Goal: Task Accomplishment & Management: Manage account settings

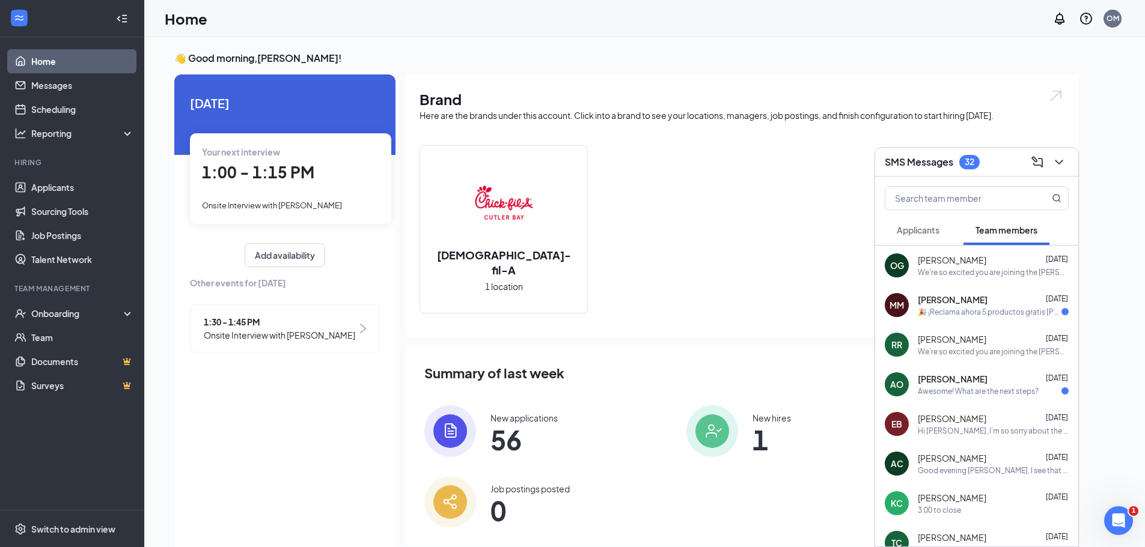
click at [42, 60] on link "Home" at bounding box center [82, 61] width 103 height 24
click at [57, 182] on link "Applicants" at bounding box center [82, 187] width 103 height 24
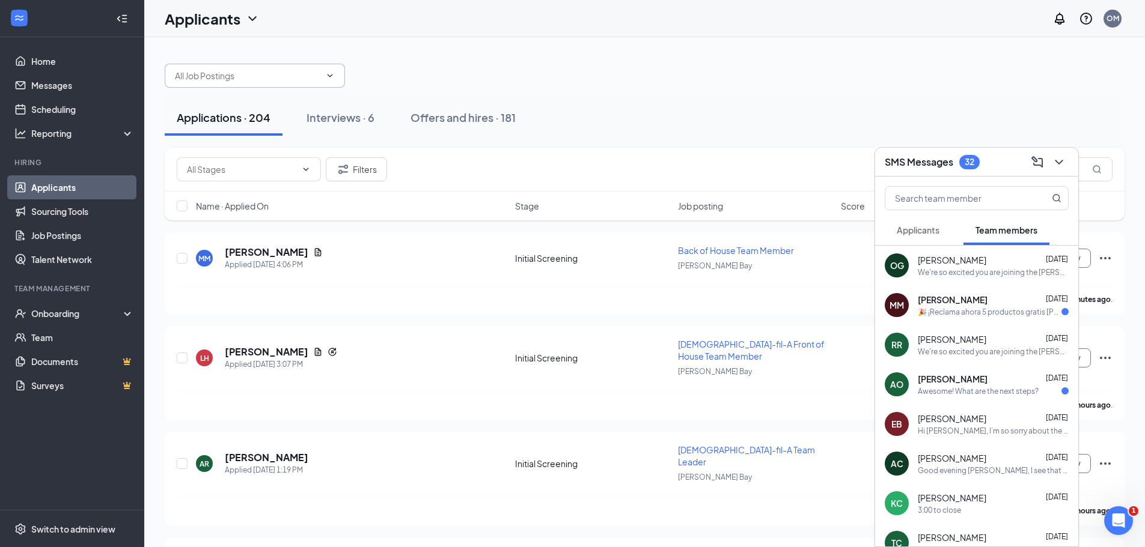
click at [286, 75] on input "text" at bounding box center [247, 75] width 145 height 13
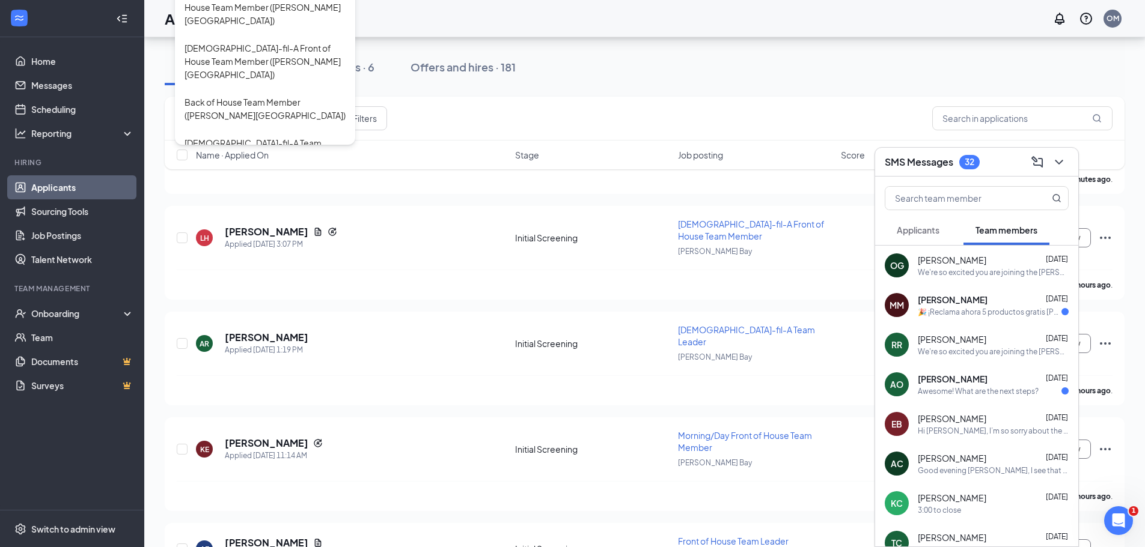
scroll to position [19, 0]
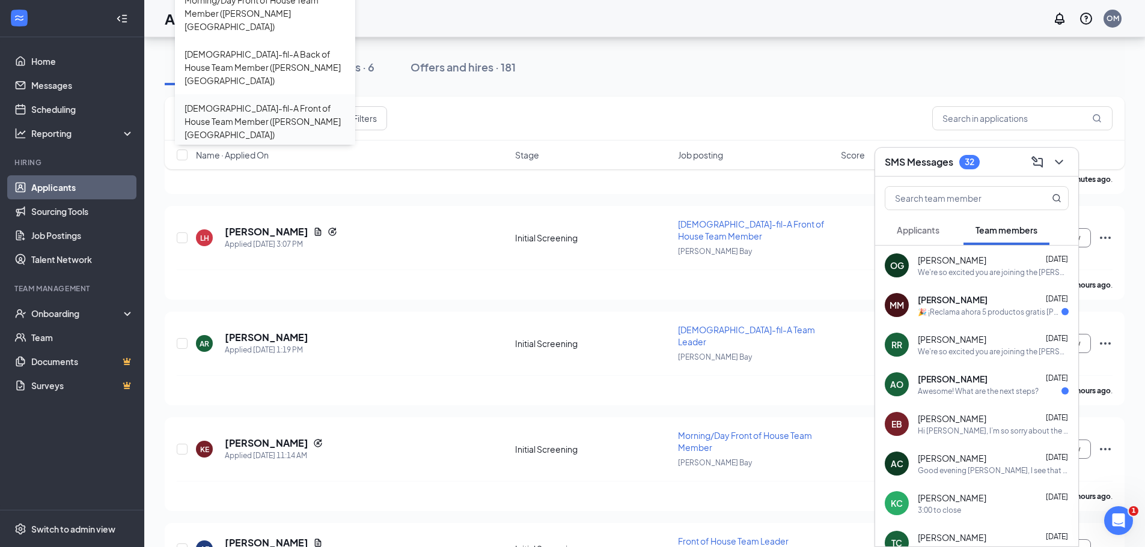
click at [276, 102] on div "[DEMOGRAPHIC_DATA]-fil-A Front of House Team Member ([PERSON_NAME][GEOGRAPHIC_D…" at bounding box center [264, 122] width 161 height 40
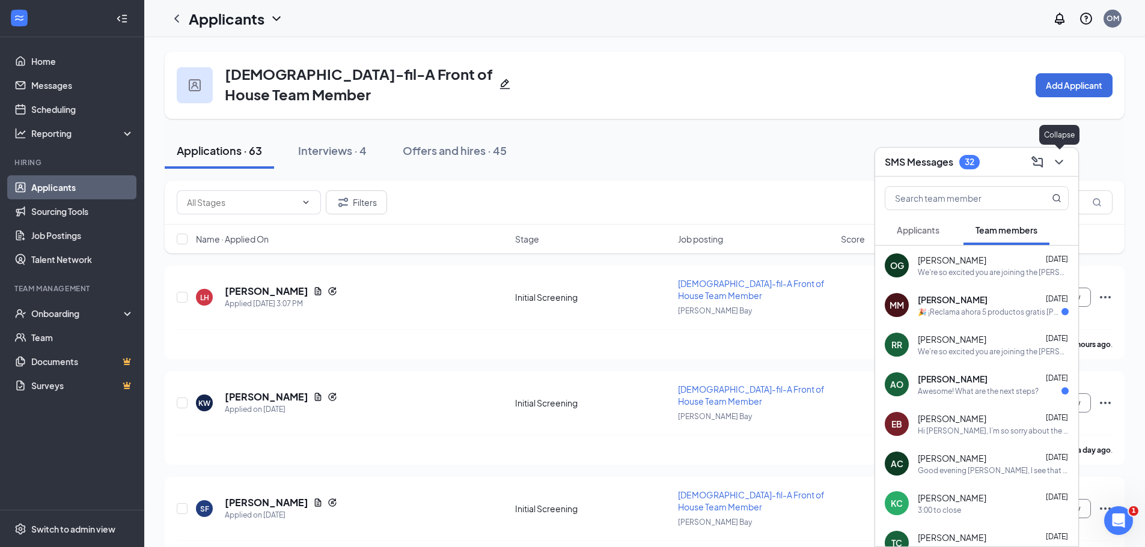
click at [1062, 160] on icon "ChevronDown" at bounding box center [1059, 162] width 8 height 5
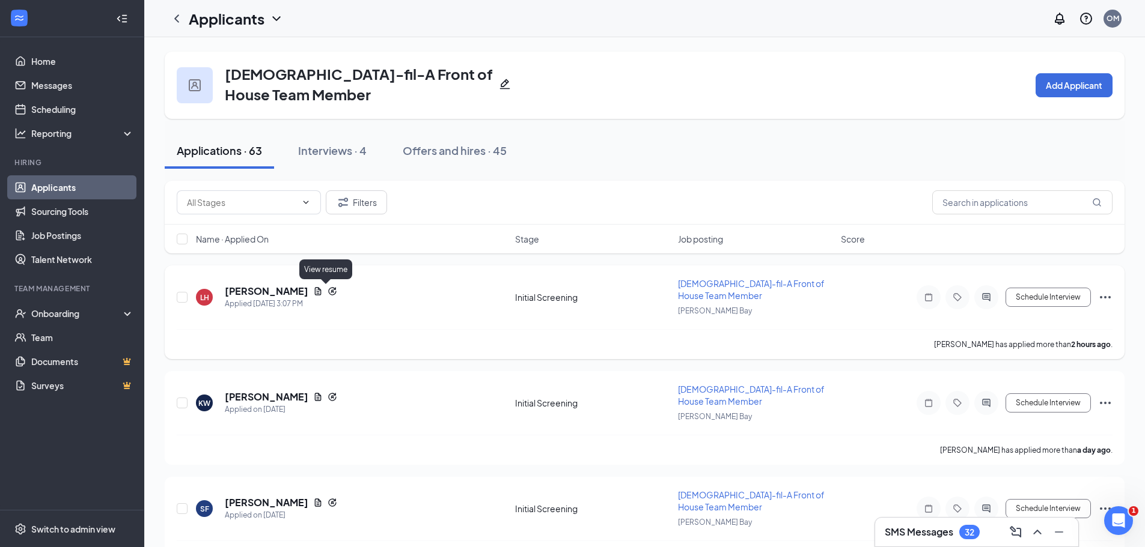
click at [323, 291] on icon "Document" at bounding box center [318, 292] width 10 height 10
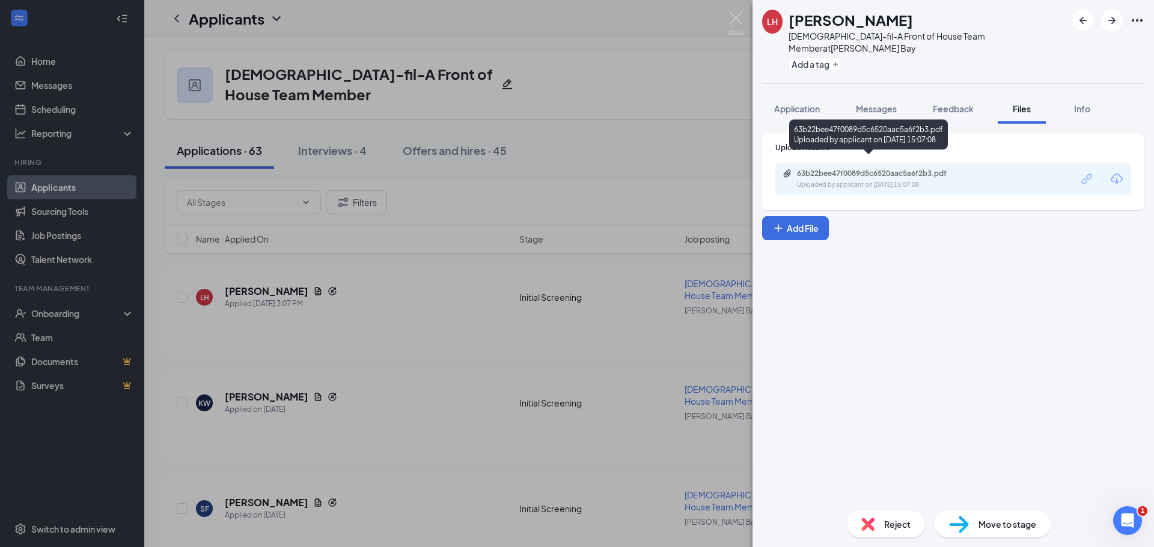
click at [813, 180] on div "Uploaded by applicant on [DATE] 15:07:08" at bounding box center [887, 185] width 180 height 10
click at [810, 103] on span "Application" at bounding box center [797, 108] width 46 height 11
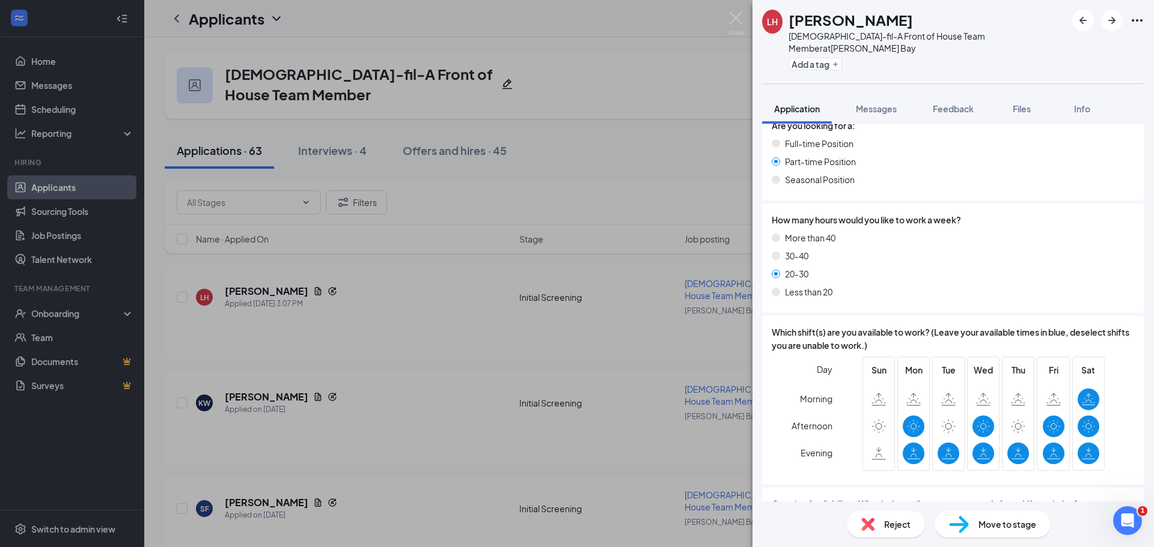
scroll to position [1022, 0]
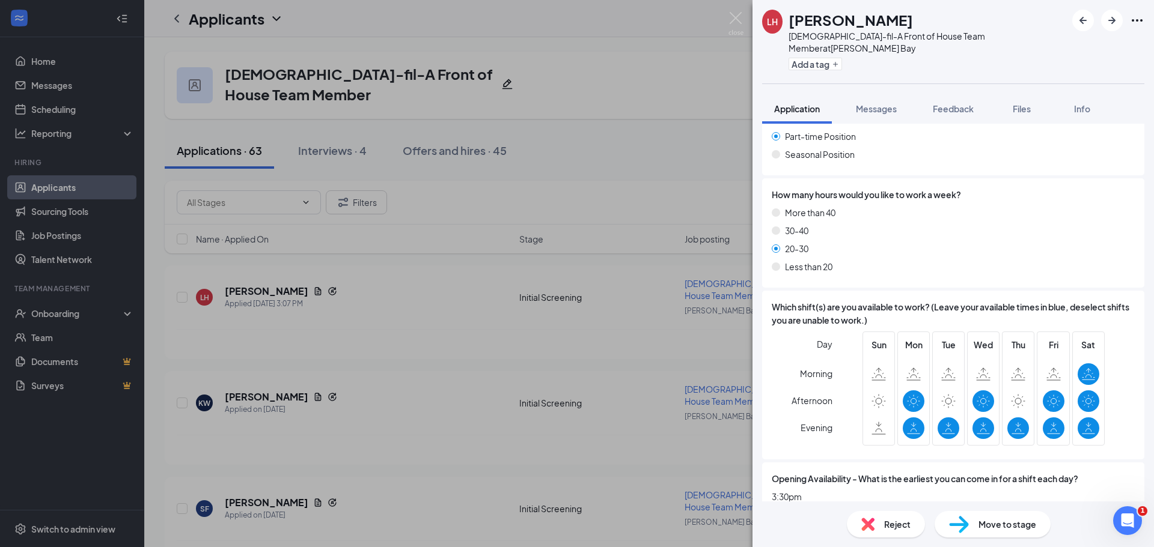
click at [889, 528] on span "Reject" at bounding box center [897, 524] width 26 height 13
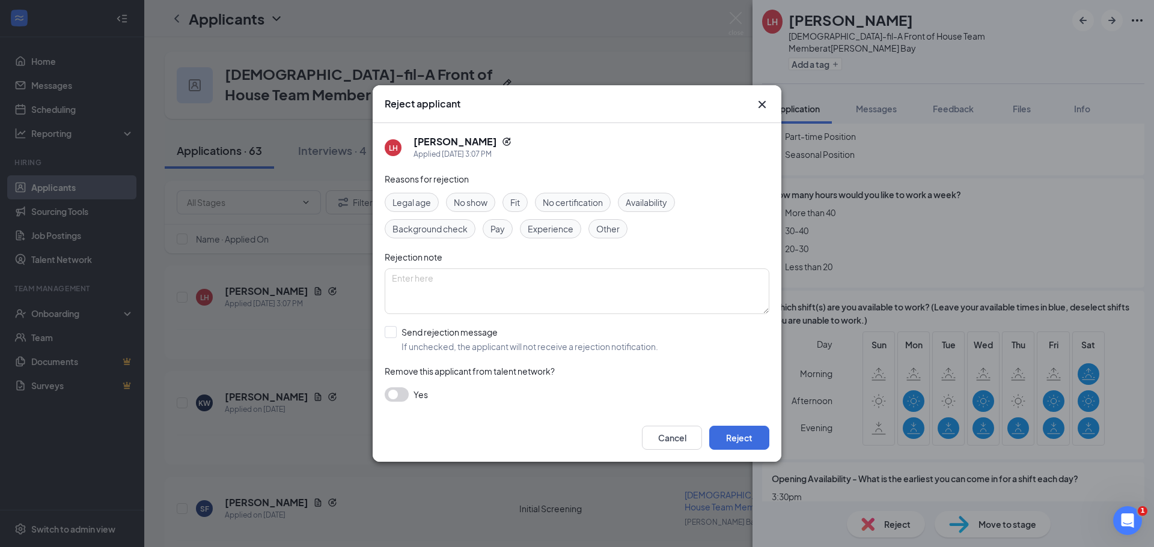
click at [645, 205] on span "Availability" at bounding box center [646, 202] width 41 height 13
click at [388, 332] on input "Send rejection message If unchecked, the applicant will not receive a rejection…" at bounding box center [521, 339] width 273 height 26
checkbox input "true"
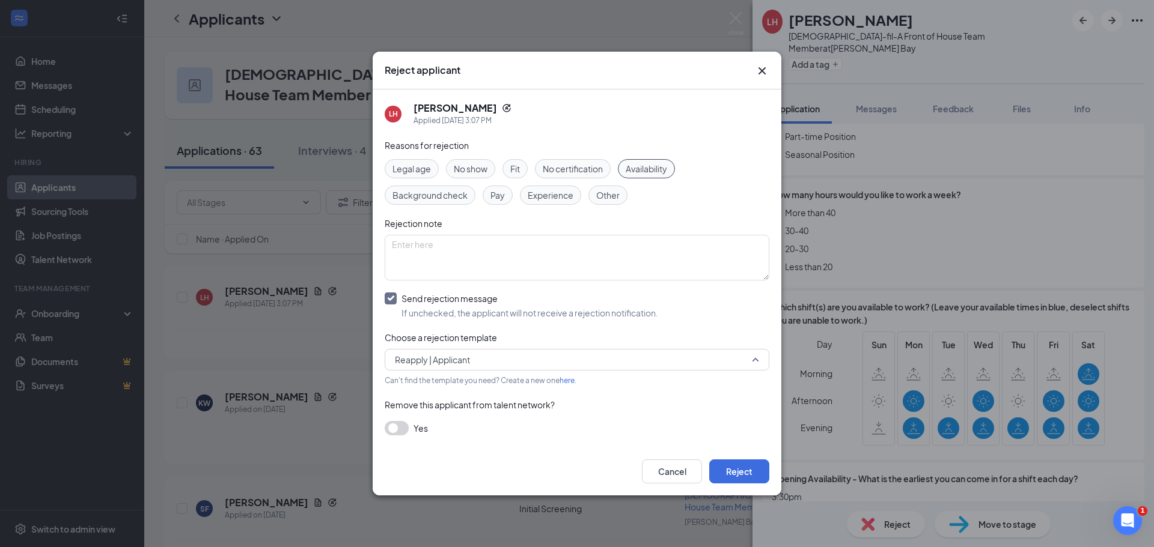
click at [482, 358] on span "Reapply | Applicant" at bounding box center [571, 360] width 353 height 18
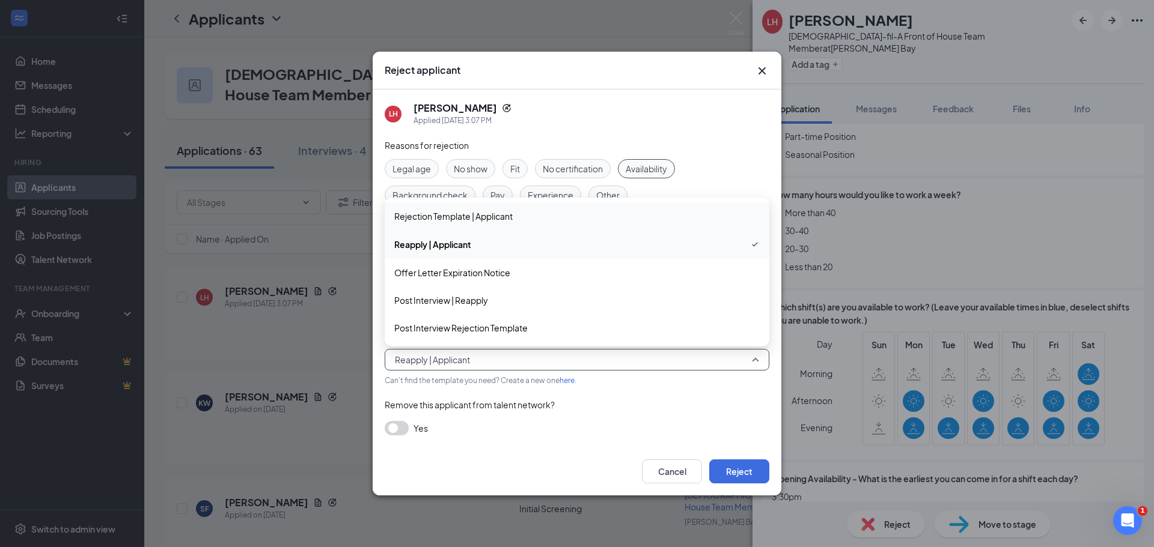
click at [444, 217] on span "Rejection Template | Applicant" at bounding box center [453, 216] width 118 height 13
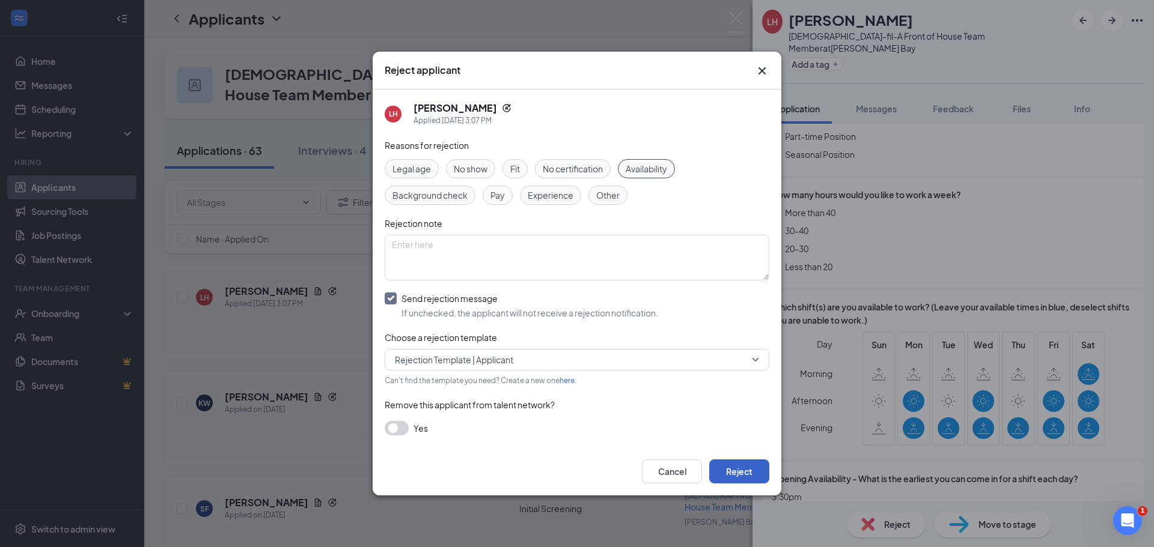
click at [724, 472] on button "Reject" at bounding box center [739, 472] width 60 height 24
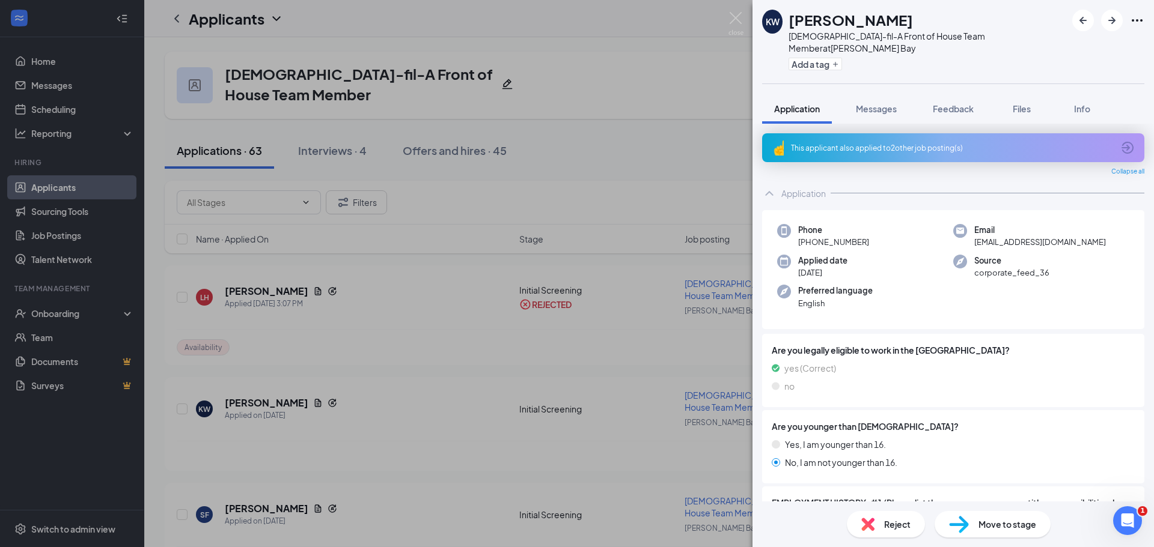
click at [248, 401] on div "KW [PERSON_NAME] [DEMOGRAPHIC_DATA]-fil-A Front of House Team Member at [PERSON…" at bounding box center [577, 273] width 1154 height 547
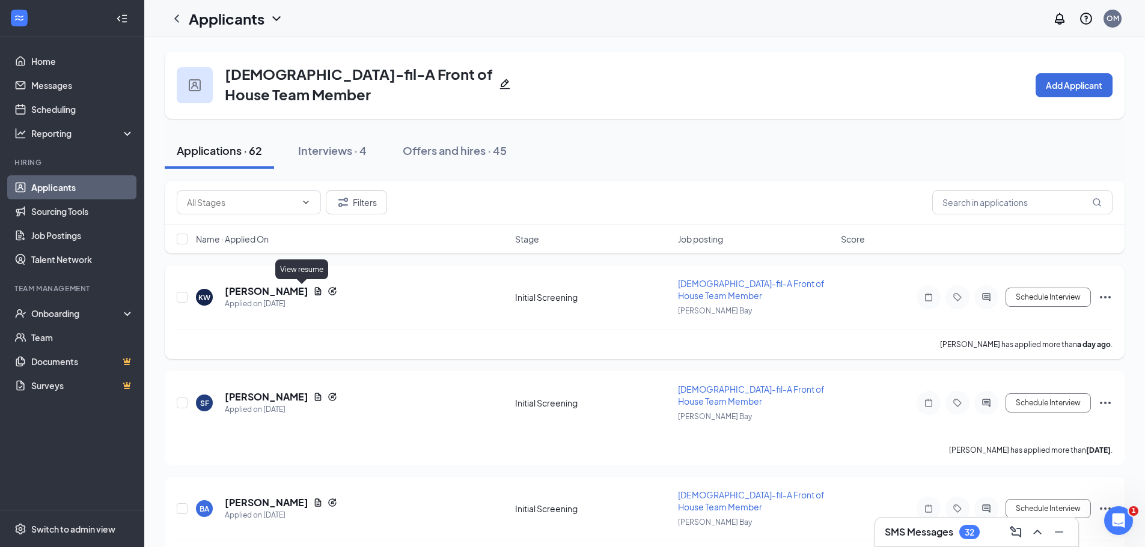
click at [313, 291] on icon "Document" at bounding box center [318, 292] width 10 height 10
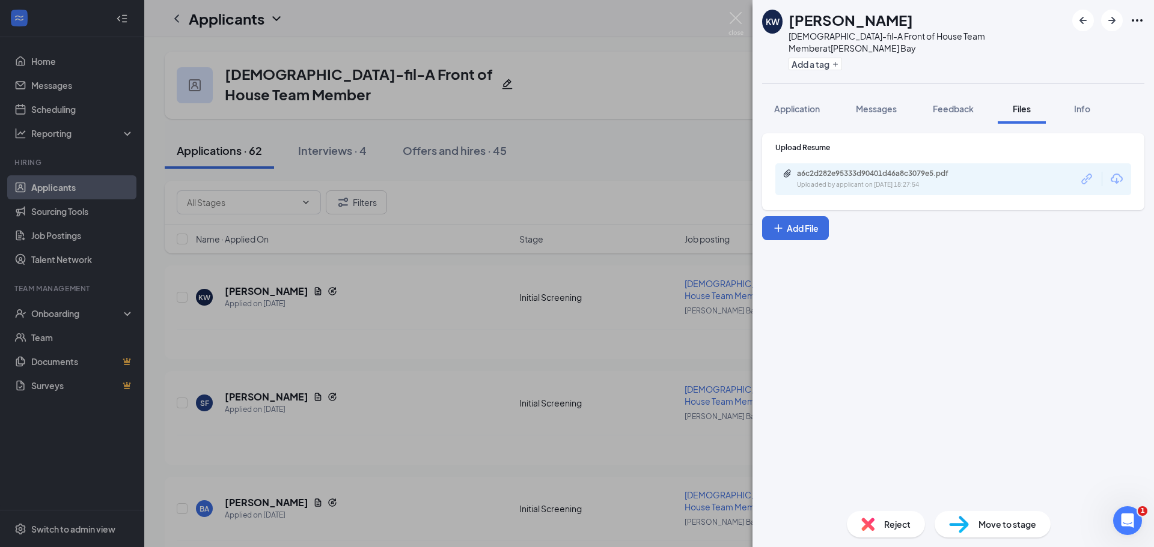
click at [906, 182] on div "a6c2d282e95333d90401d46a8c3079e5.pdf Uploaded by applicant on [DATE] 18:27:54" at bounding box center [953, 179] width 356 height 32
click at [907, 169] on div "a6c2d282e95333d90401d46a8c3079e5.pdf" at bounding box center [881, 174] width 168 height 10
click at [796, 103] on span "Application" at bounding box center [797, 108] width 46 height 11
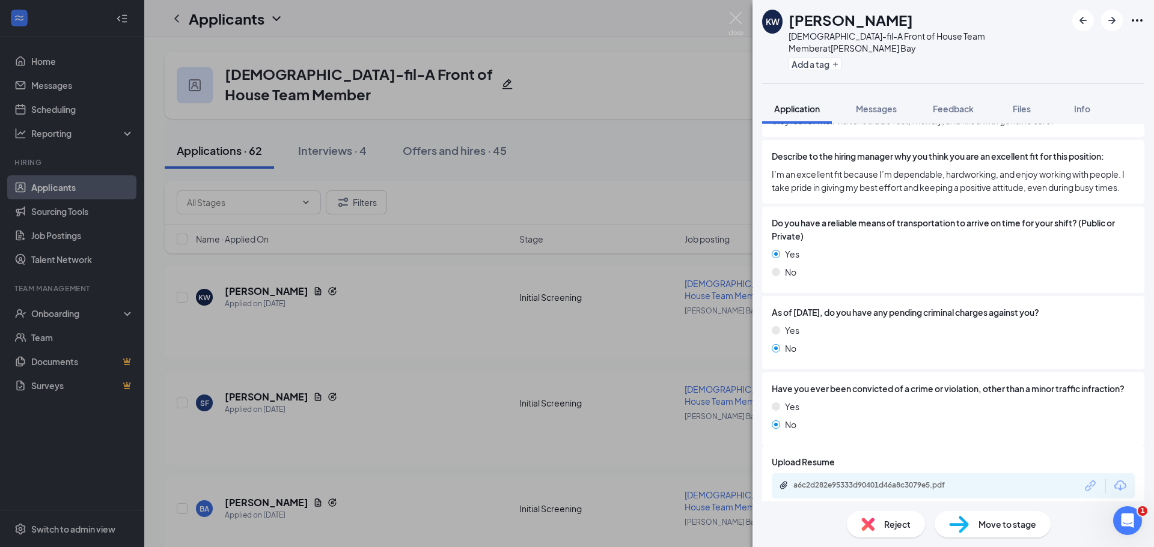
scroll to position [1598, 0]
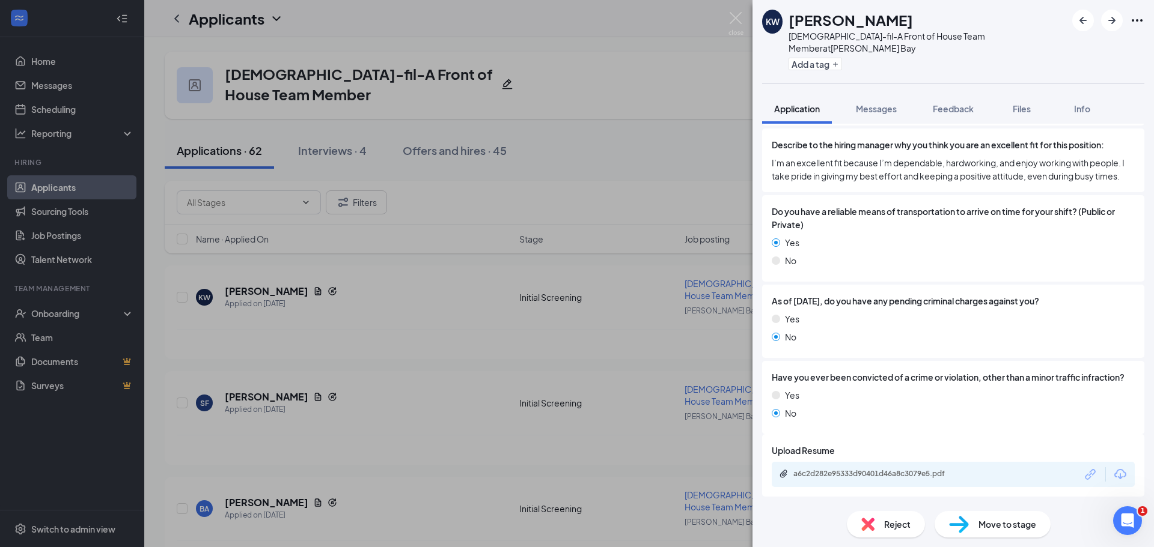
click at [967, 528] on img at bounding box center [959, 524] width 20 height 17
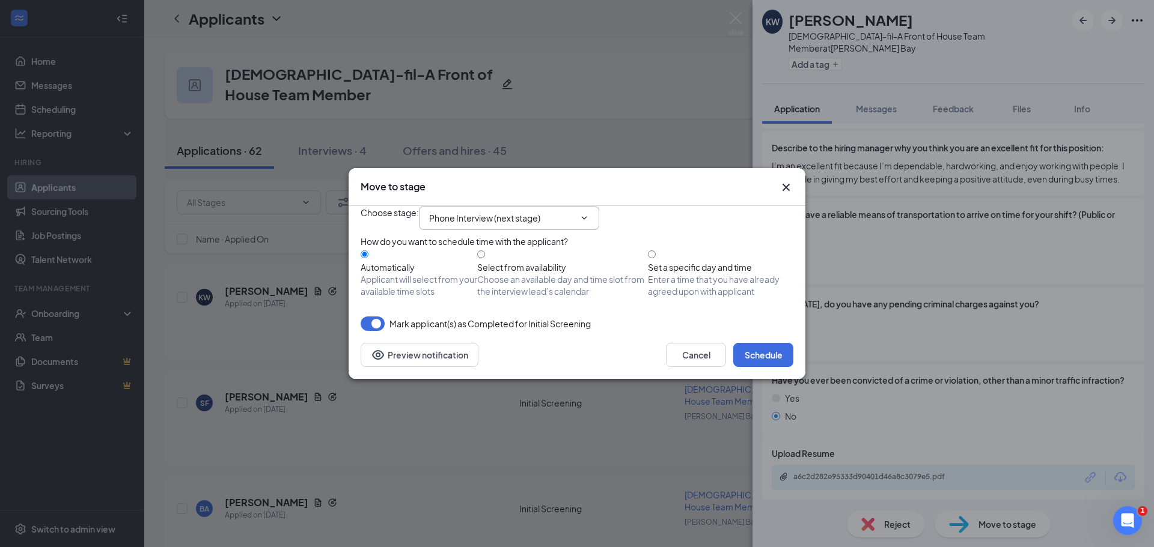
click at [517, 212] on input "Phone Interview (next stage)" at bounding box center [501, 218] width 145 height 13
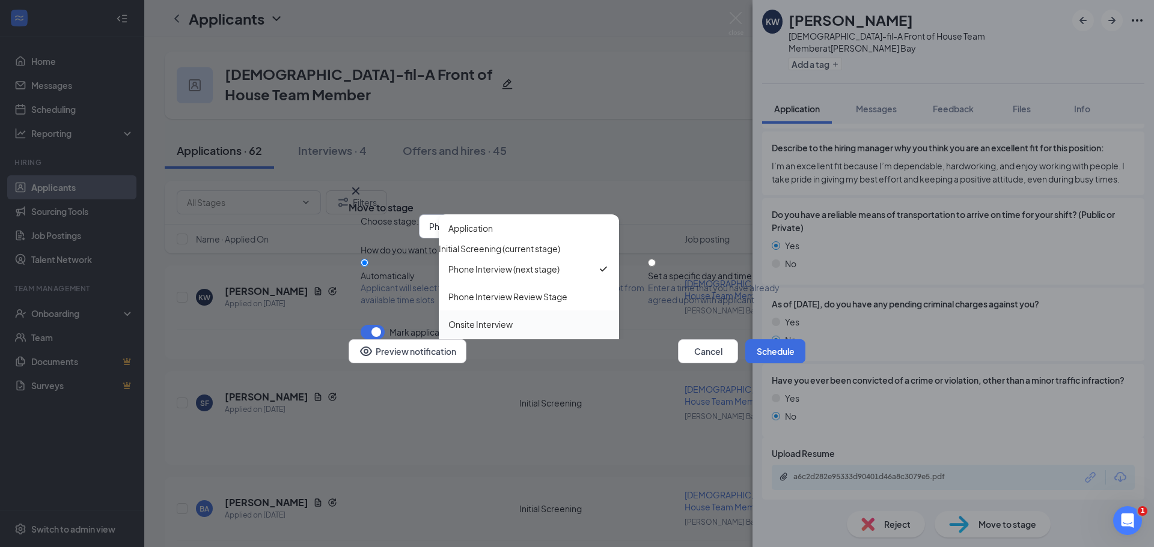
click at [492, 318] on div "Onsite Interview" at bounding box center [480, 324] width 64 height 13
type input "Onsite Interview"
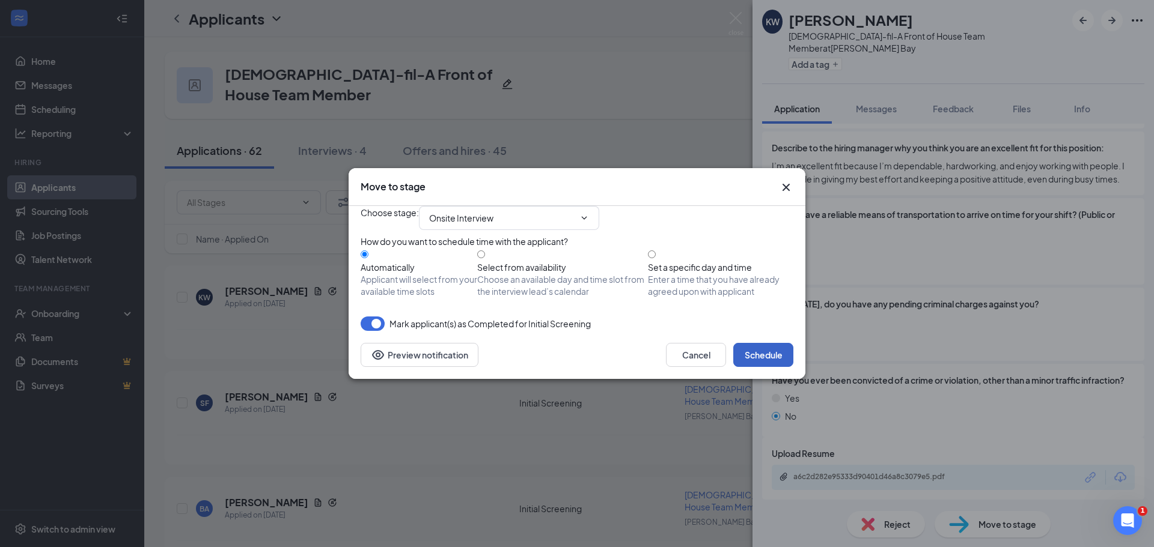
click at [754, 367] on button "Schedule" at bounding box center [763, 355] width 60 height 24
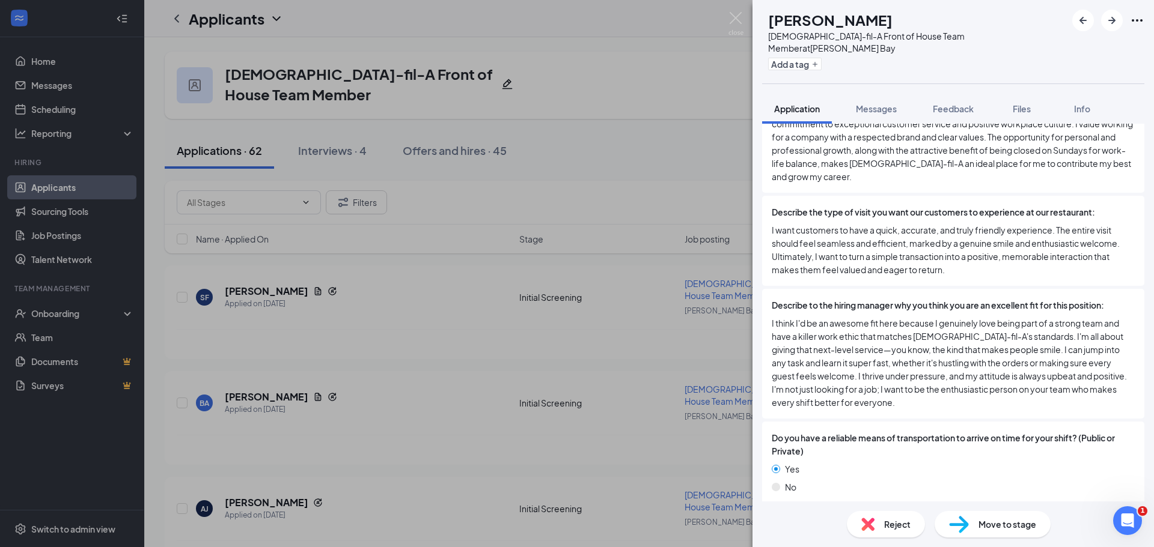
scroll to position [1717, 0]
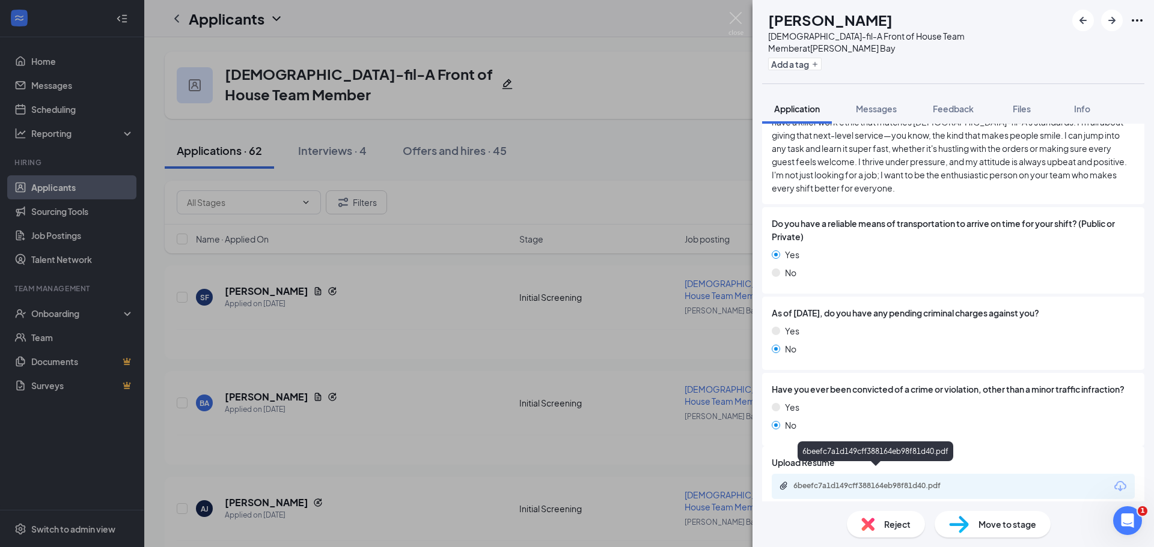
click at [836, 481] on div "6beefc7a1d149cff388164eb98f81d40.pdf" at bounding box center [877, 486] width 168 height 10
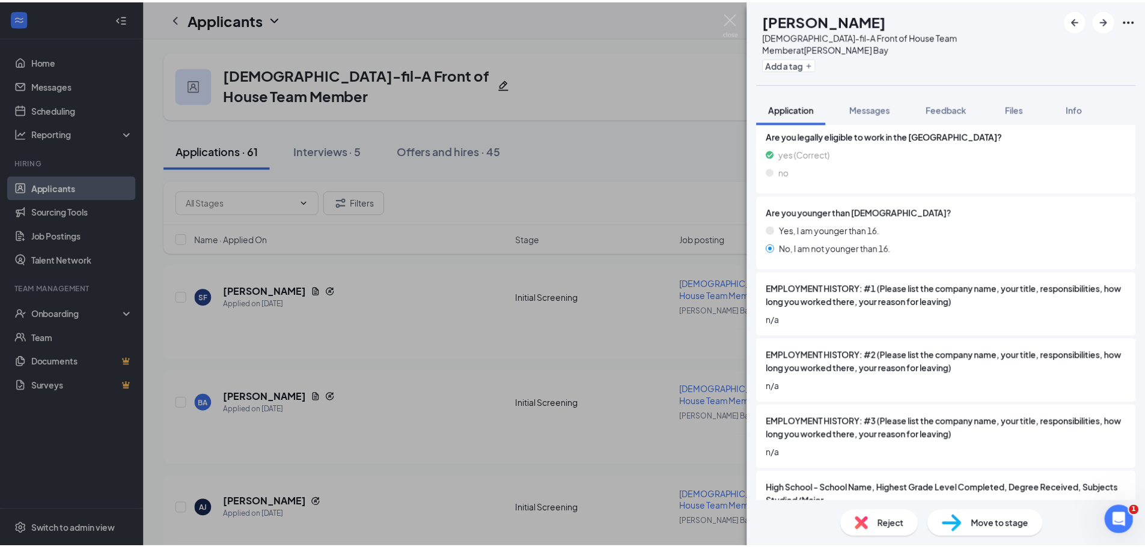
scroll to position [0, 0]
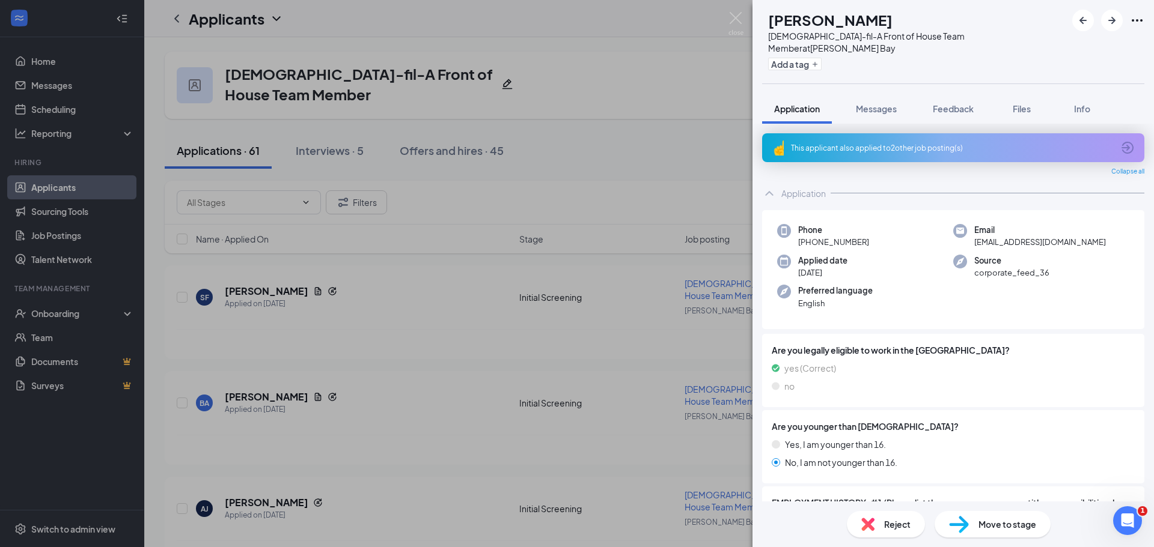
click at [980, 525] on span "Move to stage" at bounding box center [1007, 524] width 58 height 13
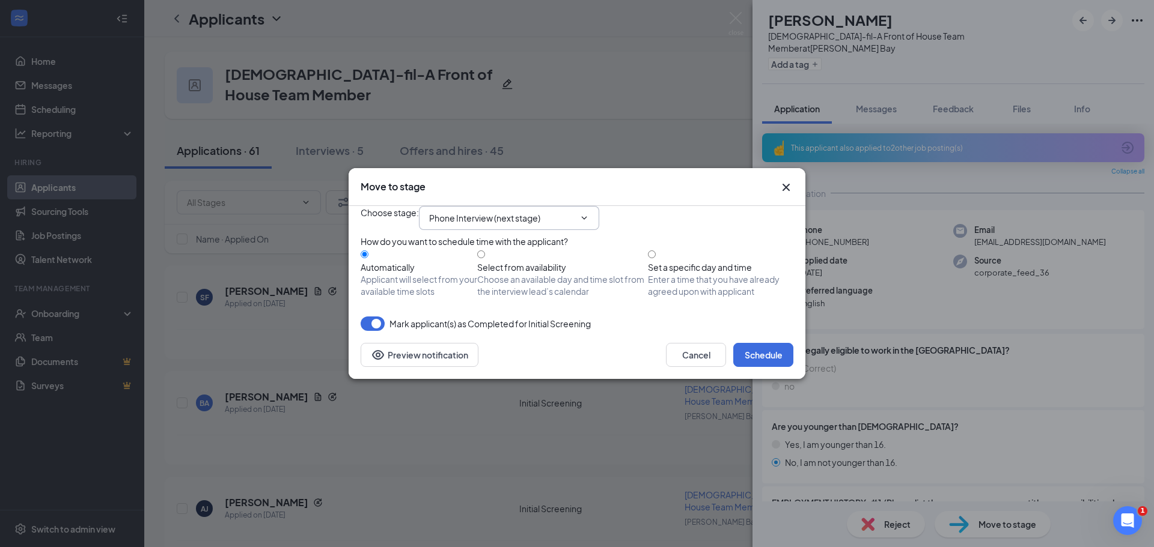
click at [532, 212] on input "Phone Interview (next stage)" at bounding box center [501, 218] width 145 height 13
click at [480, 309] on div "Onsite Interview" at bounding box center [480, 315] width 64 height 13
type input "Onsite Interview"
click at [751, 367] on button "Schedule" at bounding box center [763, 355] width 60 height 24
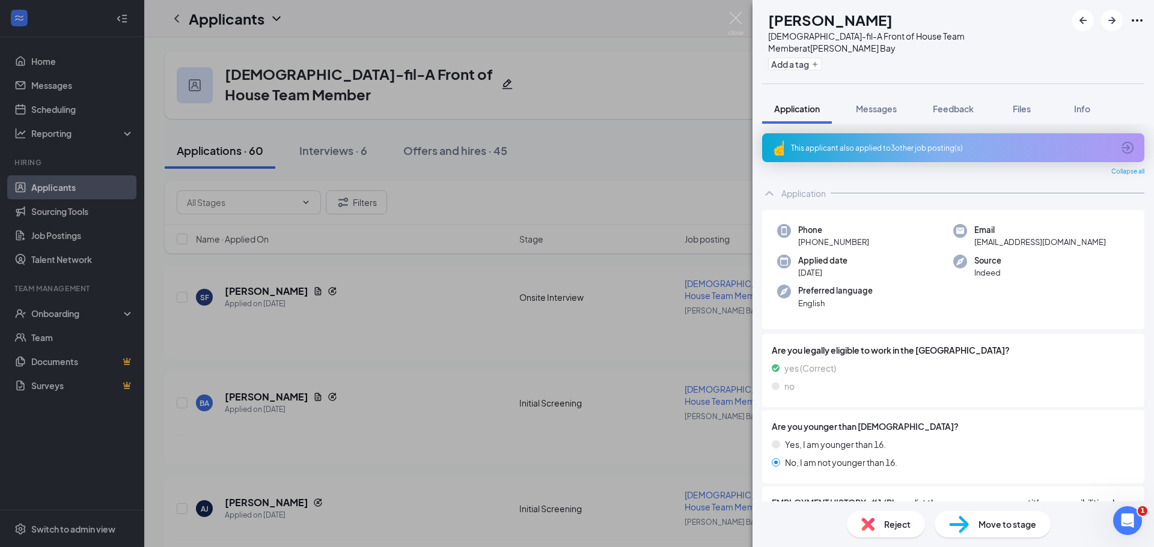
click at [334, 150] on div "BA [PERSON_NAME][DEMOGRAPHIC_DATA]-fil-A Front of House Team Member at [PERSON_…" at bounding box center [577, 273] width 1154 height 547
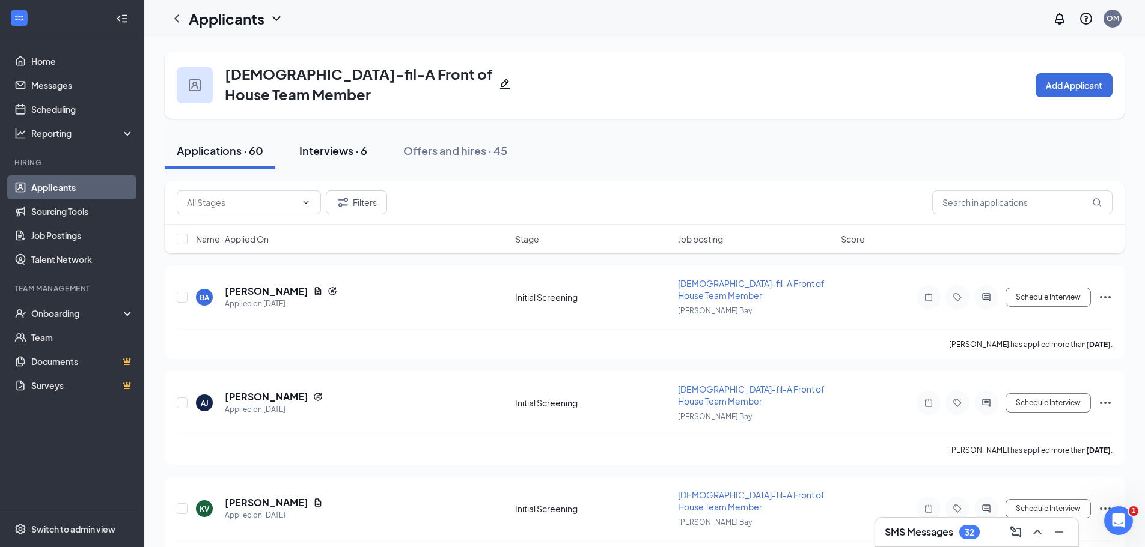
click at [335, 152] on div "Interviews · 6" at bounding box center [333, 150] width 68 height 15
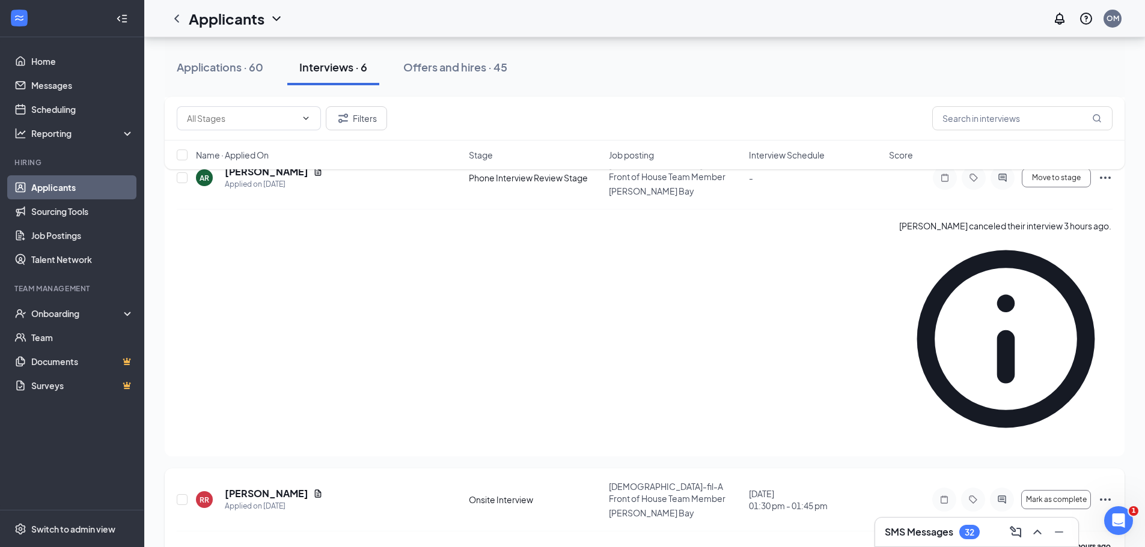
scroll to position [339, 0]
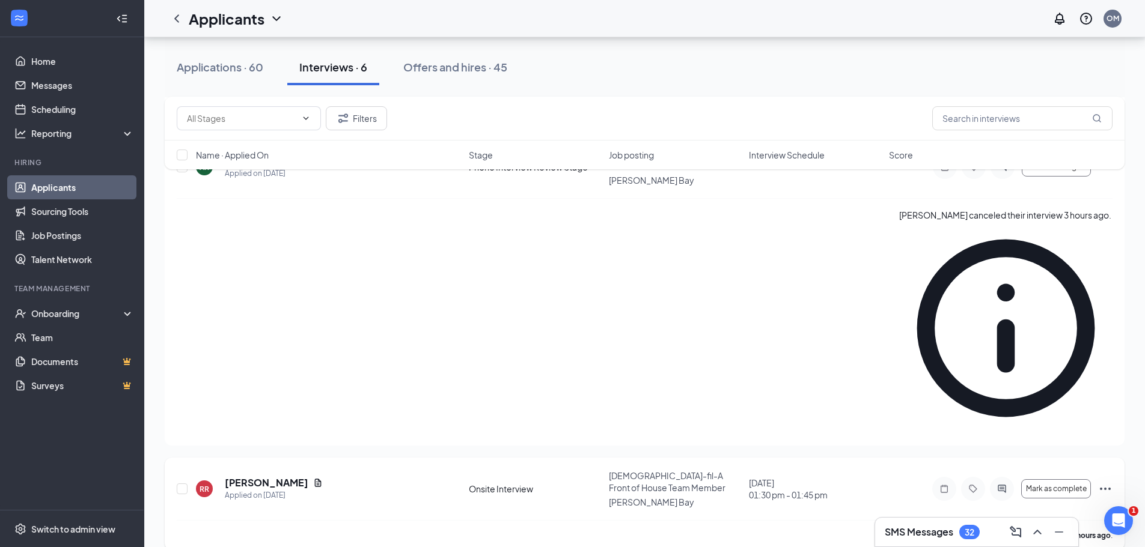
click at [1105, 488] on icon "Ellipses" at bounding box center [1105, 489] width 11 height 2
click at [1013, 47] on p "Reject" at bounding box center [1051, 41] width 108 height 12
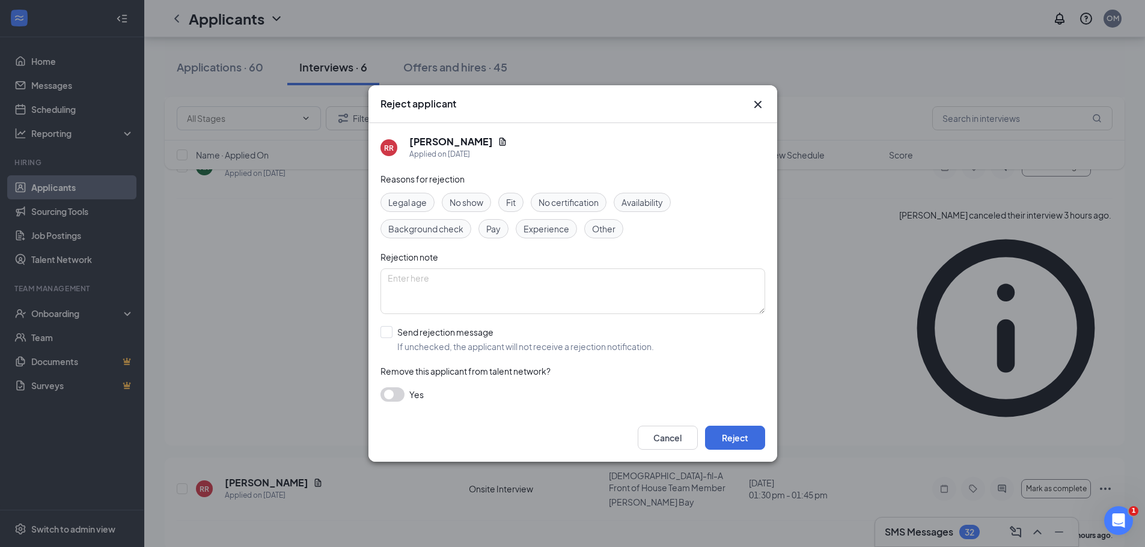
click at [510, 200] on span "Fit" at bounding box center [511, 202] width 10 height 13
click at [388, 328] on input "Send rejection message If unchecked, the applicant will not receive a rejection…" at bounding box center [516, 339] width 273 height 26
checkbox input "true"
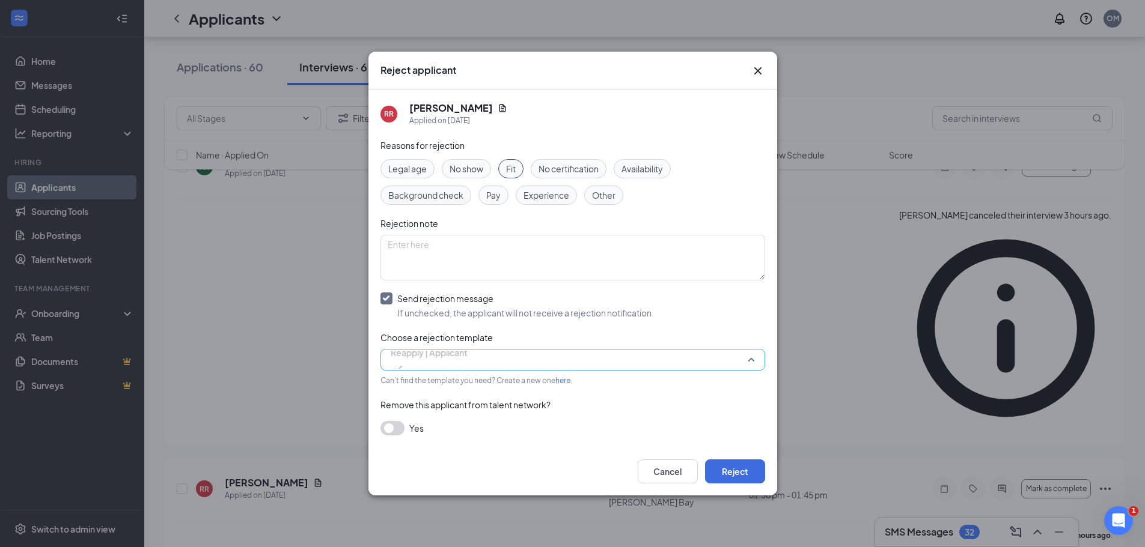
click at [437, 362] on span "Reapply | Applicant" at bounding box center [429, 353] width 77 height 18
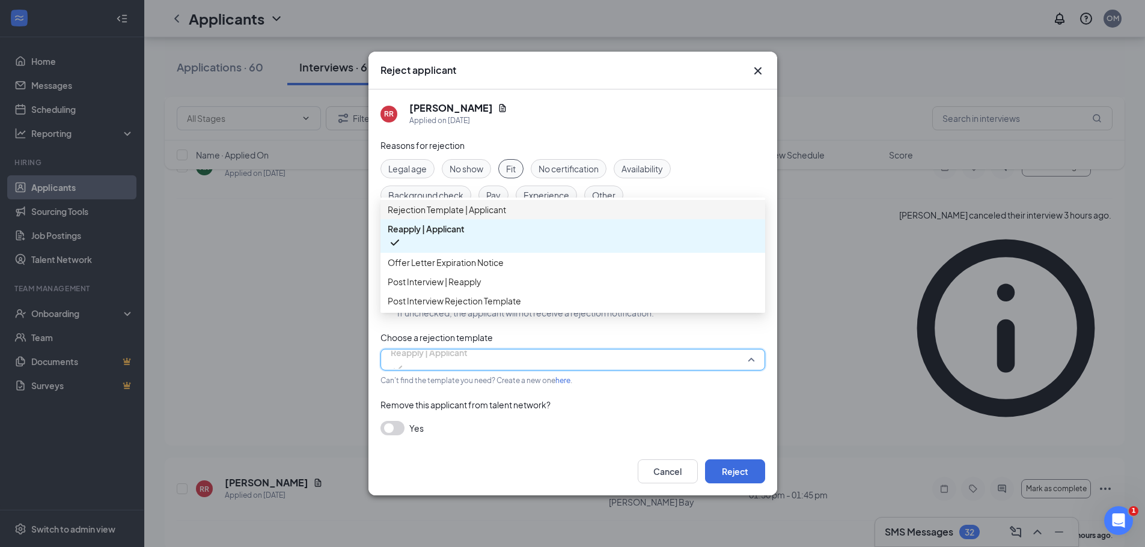
click at [431, 216] on span "Rejection Template | Applicant" at bounding box center [447, 209] width 118 height 13
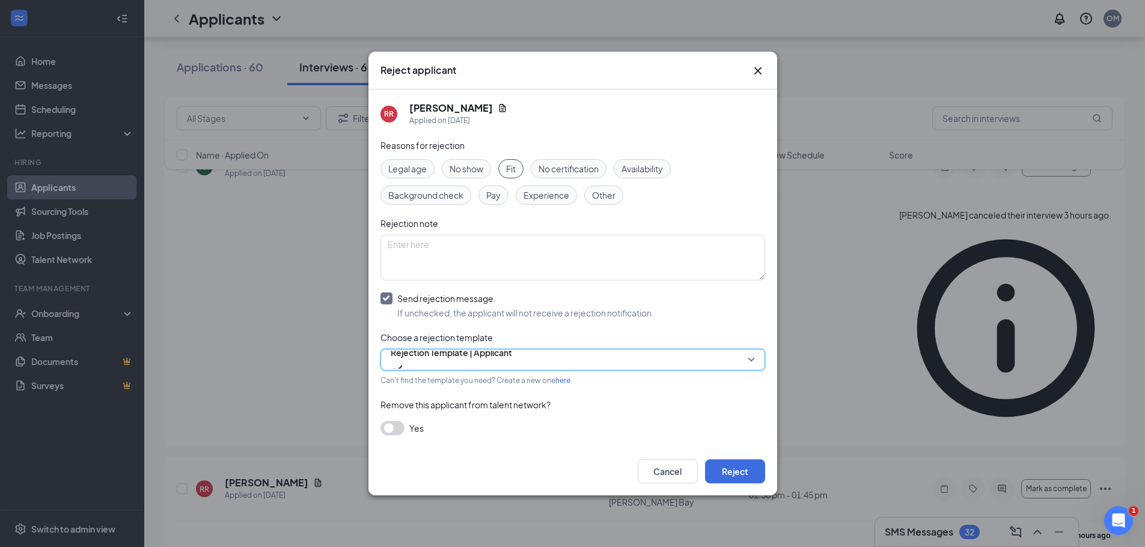
click at [484, 440] on div "Reasons for rejection Legal age No show Fit No certification Availability Backg…" at bounding box center [572, 293] width 385 height 309
click at [615, 413] on div "Reasons for rejection Legal age No show Fit No certification Availability Backg…" at bounding box center [572, 293] width 385 height 309
drag, startPoint x: 719, startPoint y: 471, endPoint x: 689, endPoint y: 413, distance: 65.0
click at [689, 413] on div "Reject applicant RR [PERSON_NAME] Applied on [DATE] Reasons for rejection Legal…" at bounding box center [572, 274] width 409 height 445
click at [544, 195] on span "Experience" at bounding box center [546, 195] width 46 height 13
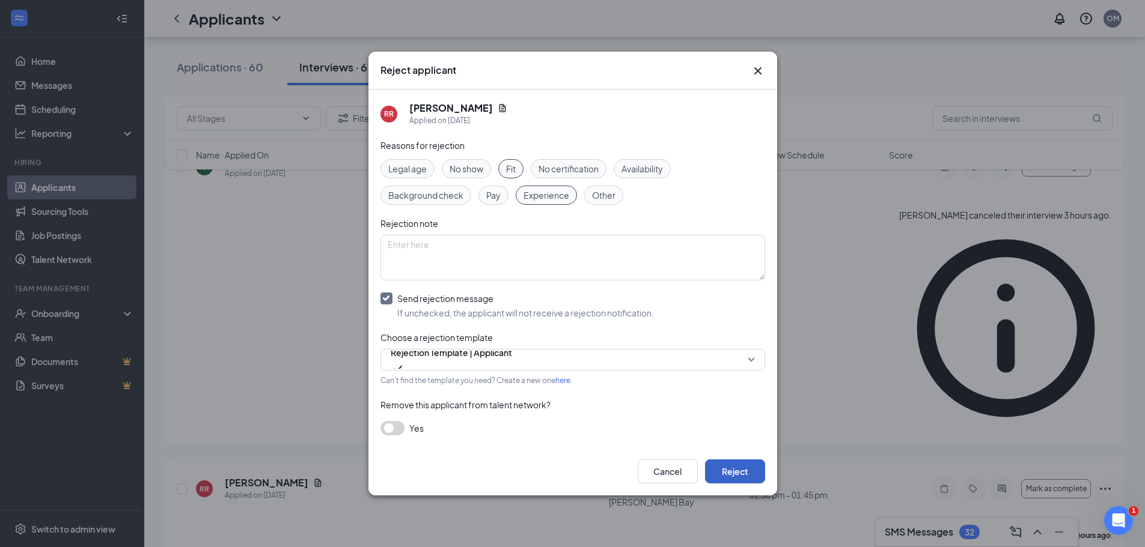
click at [748, 474] on button "Reject" at bounding box center [735, 472] width 60 height 24
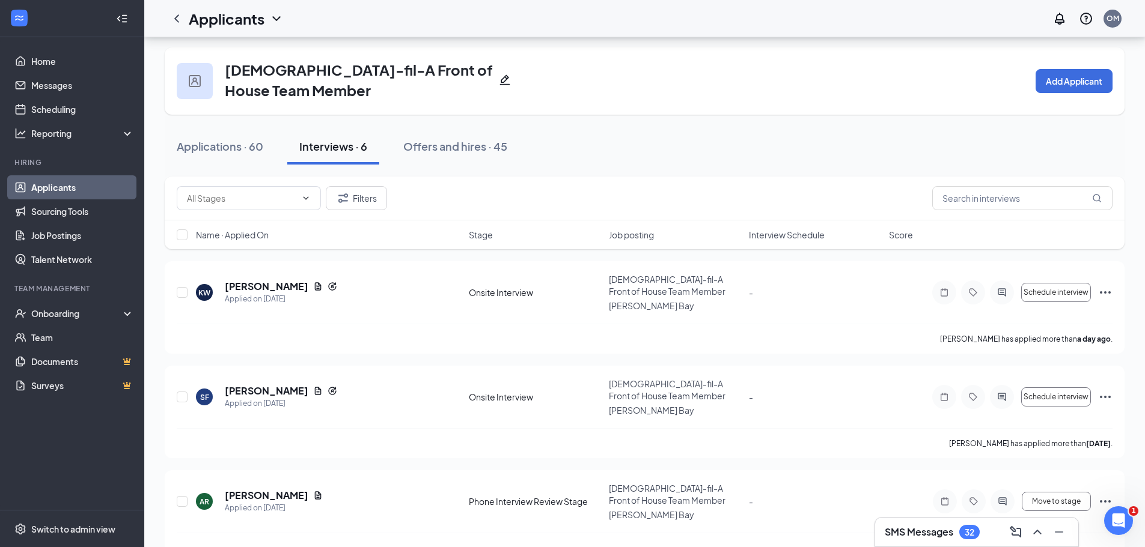
scroll to position [0, 0]
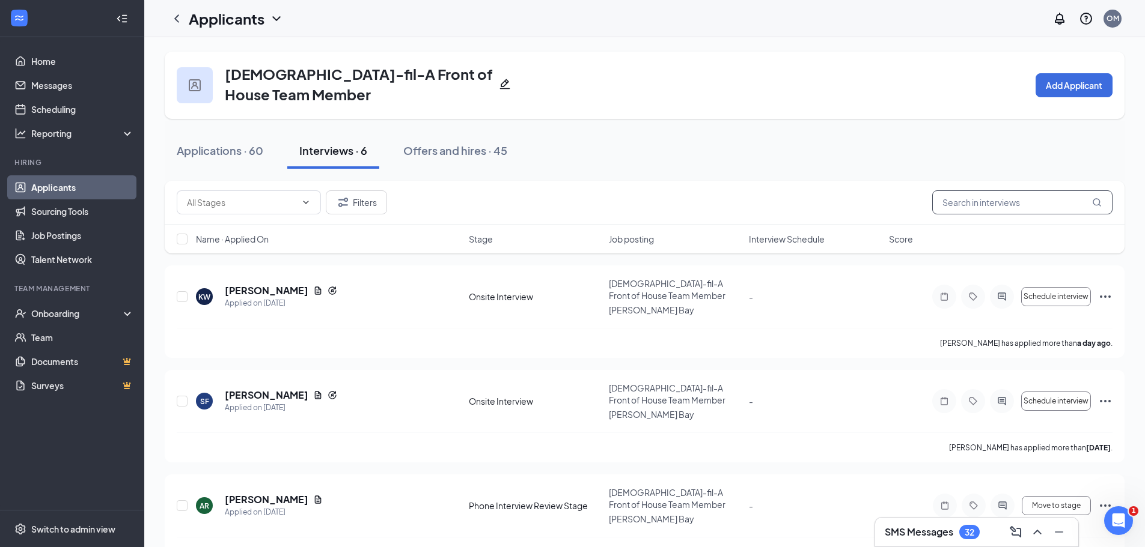
click at [971, 206] on input "text" at bounding box center [1022, 202] width 180 height 24
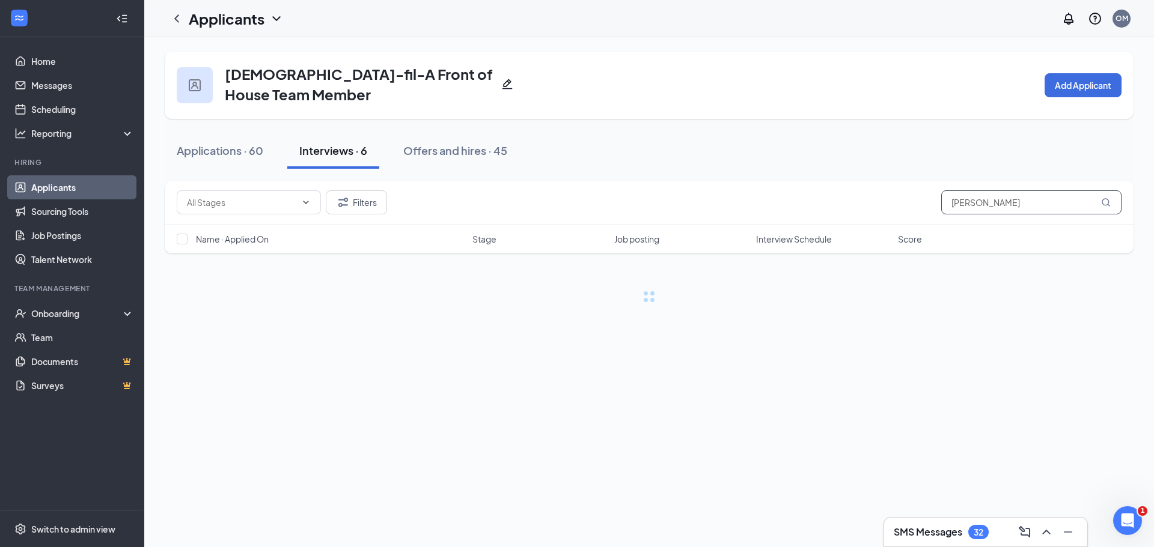
type input "[PERSON_NAME]"
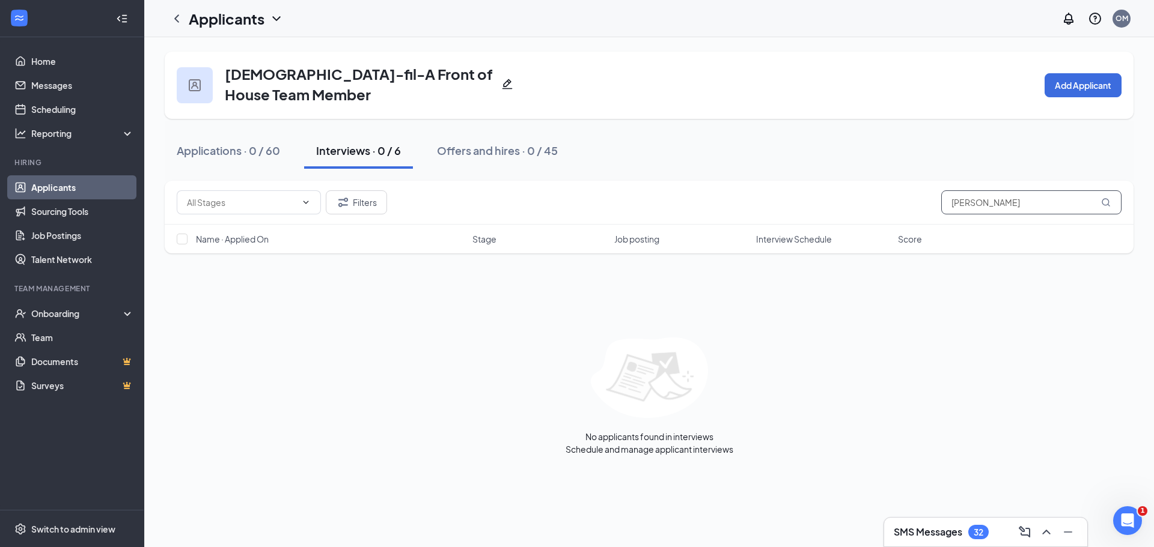
drag, startPoint x: 988, startPoint y: 200, endPoint x: 910, endPoint y: 200, distance: 77.5
click at [910, 200] on div "Filters [PERSON_NAME]" at bounding box center [649, 202] width 945 height 24
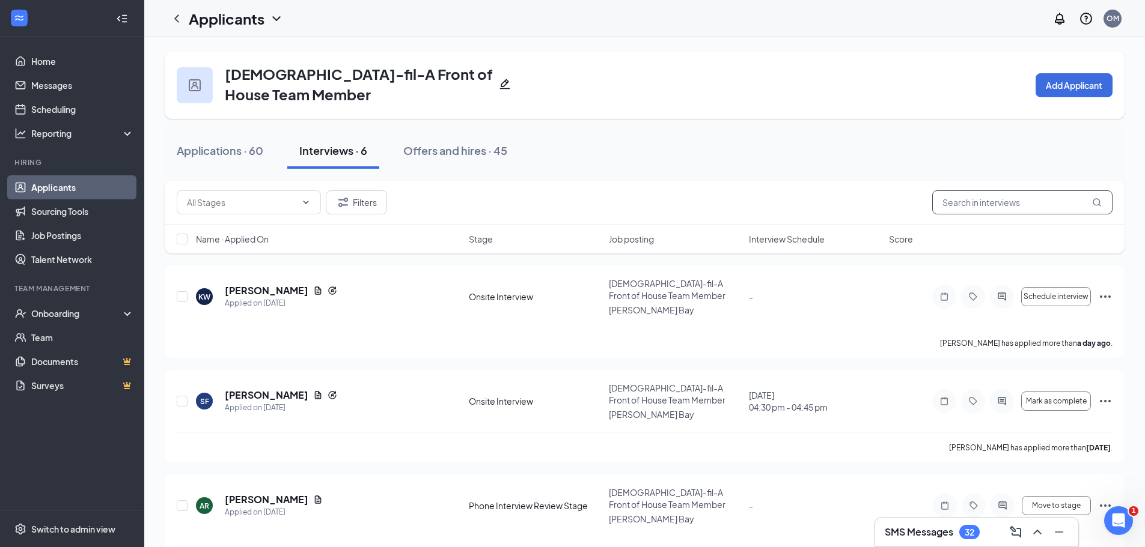
click at [978, 204] on input "text" at bounding box center [1022, 202] width 180 height 24
type input "[PERSON_NAME]"
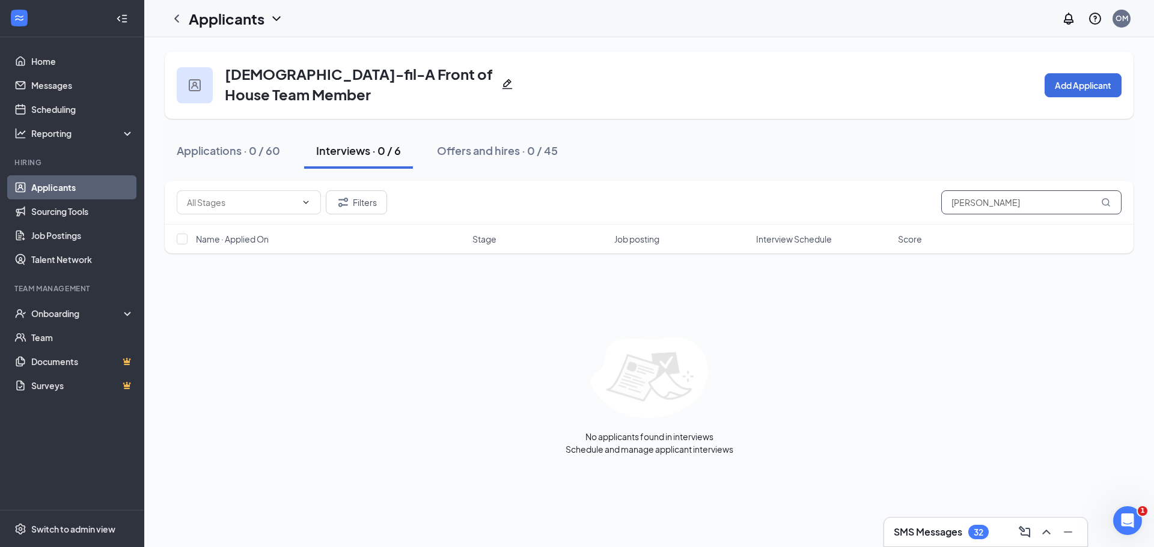
drag, startPoint x: 984, startPoint y: 204, endPoint x: 927, endPoint y: 213, distance: 57.8
click at [927, 213] on div "Filters [PERSON_NAME]" at bounding box center [649, 202] width 945 height 24
click at [234, 148] on div "Applications · 0 / 60" at bounding box center [228, 150] width 103 height 15
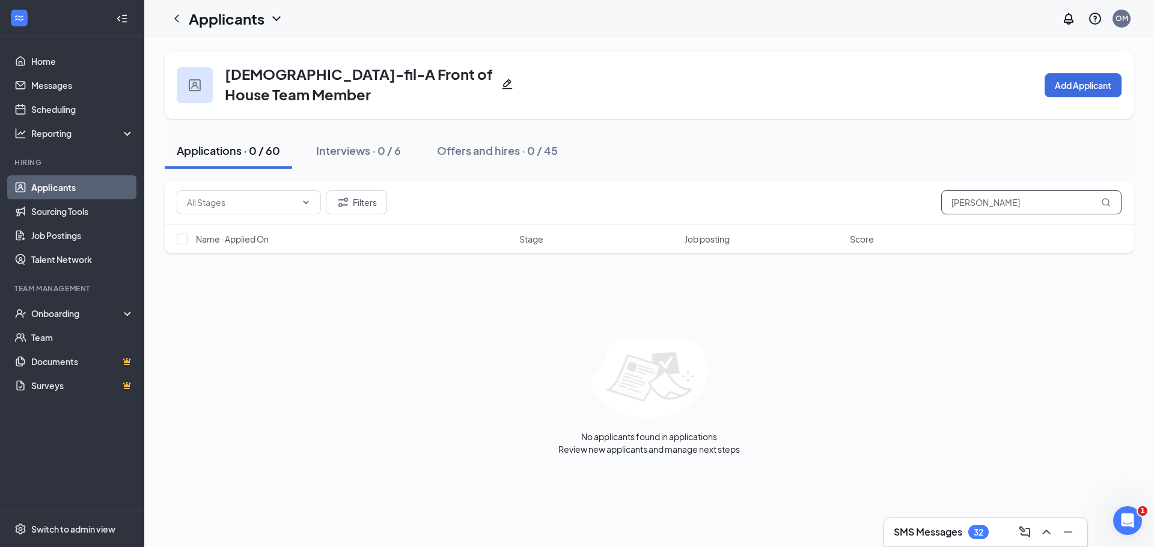
click at [1003, 200] on input "[PERSON_NAME]" at bounding box center [1031, 202] width 180 height 24
drag, startPoint x: 1013, startPoint y: 210, endPoint x: 865, endPoint y: 200, distance: 148.8
click at [906, 204] on div "Filters [PERSON_NAME]" at bounding box center [649, 202] width 945 height 24
click at [992, 202] on input "[PERSON_NAME]" at bounding box center [1031, 202] width 180 height 24
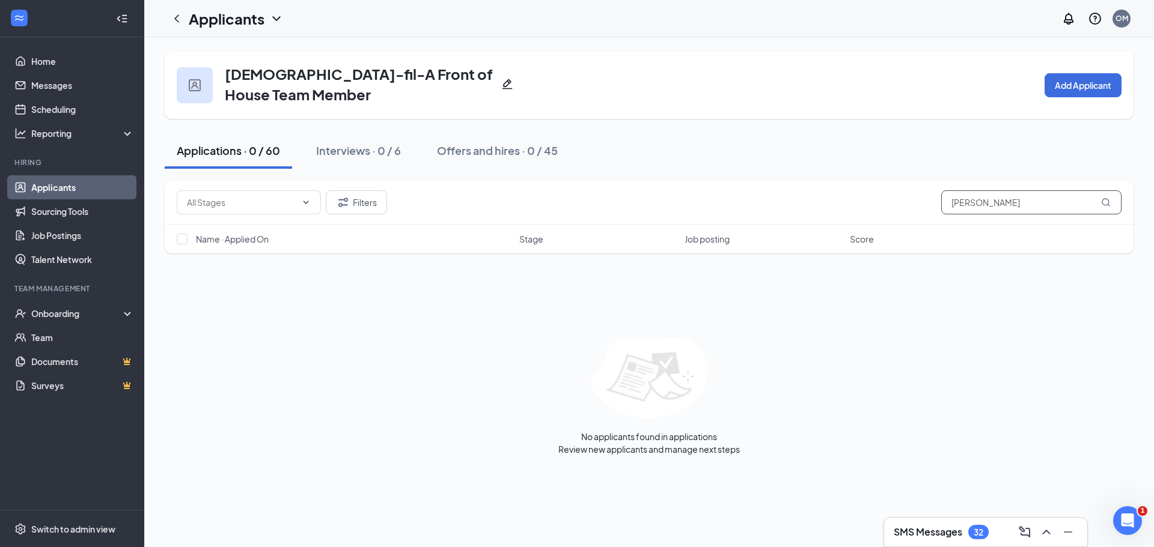
drag, startPoint x: 992, startPoint y: 202, endPoint x: 909, endPoint y: 219, distance: 84.6
click at [909, 219] on div "Filters [PERSON_NAME]" at bounding box center [649, 203] width 969 height 44
click at [62, 62] on link "Home" at bounding box center [82, 61] width 103 height 24
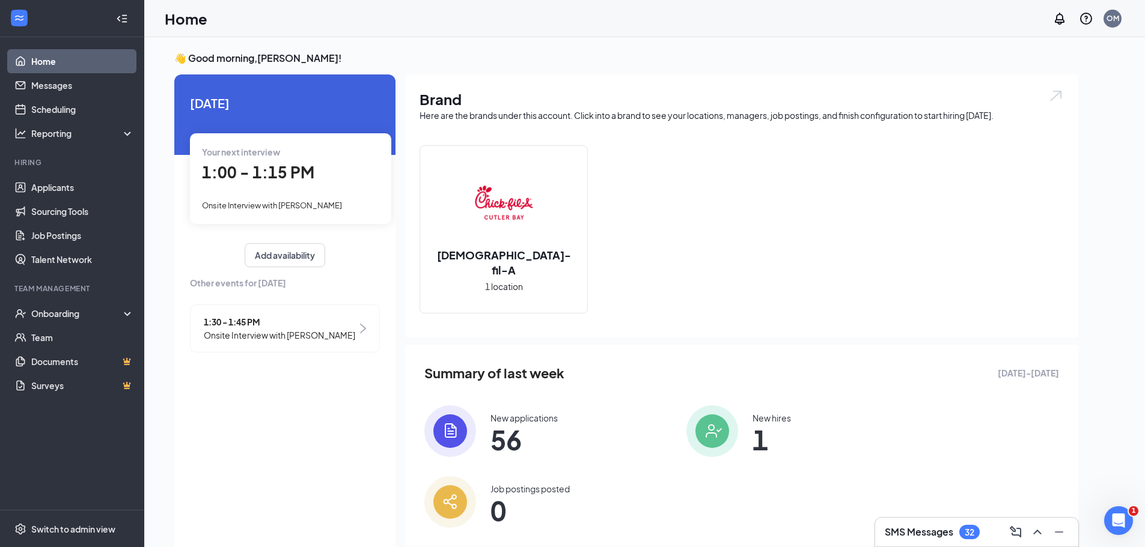
click at [496, 438] on span "56" at bounding box center [523, 440] width 67 height 22
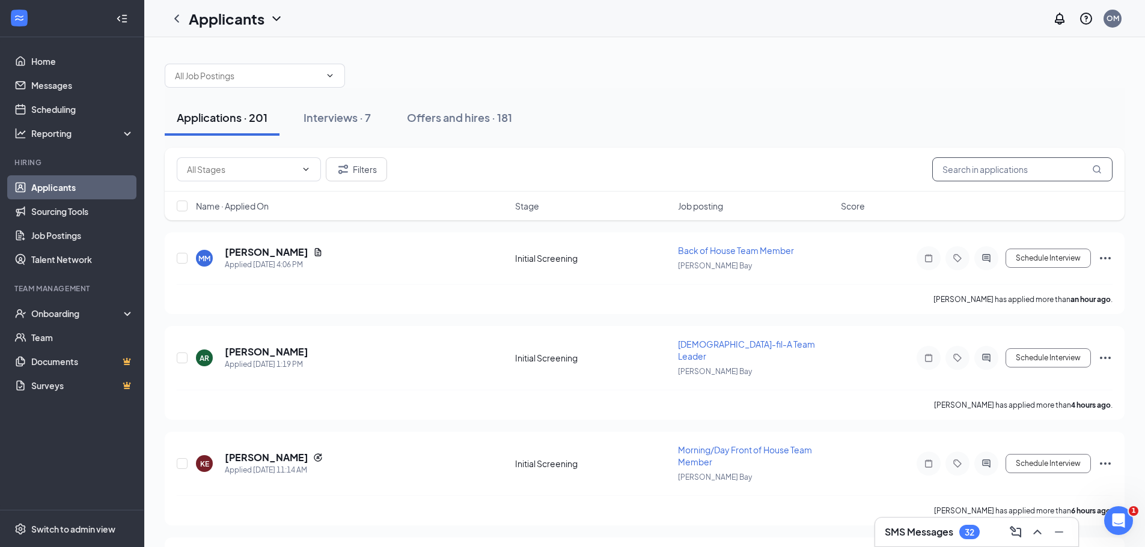
click at [1019, 167] on input "text" at bounding box center [1022, 169] width 180 height 24
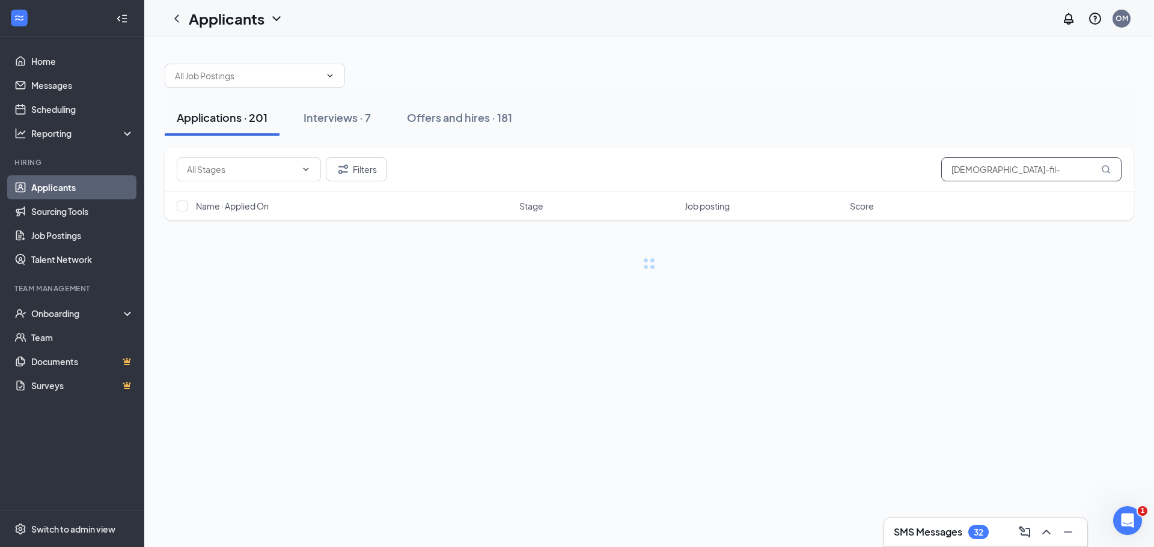
type input "[DEMOGRAPHIC_DATA]-fil-a"
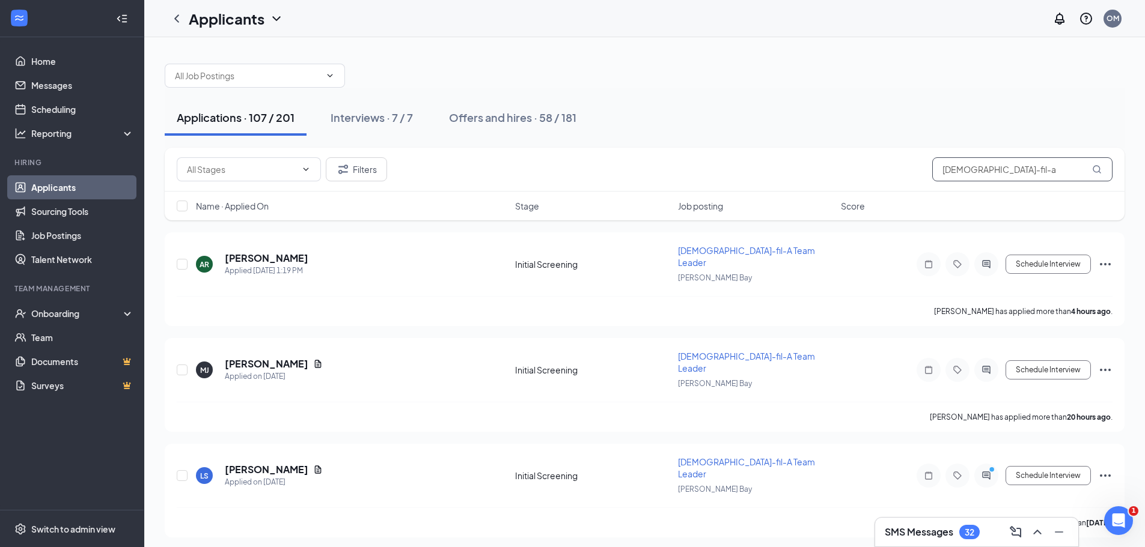
drag, startPoint x: 1019, startPoint y: 167, endPoint x: 891, endPoint y: 161, distance: 128.1
click at [891, 161] on div "Filters [DEMOGRAPHIC_DATA]-fil-a" at bounding box center [645, 169] width 936 height 24
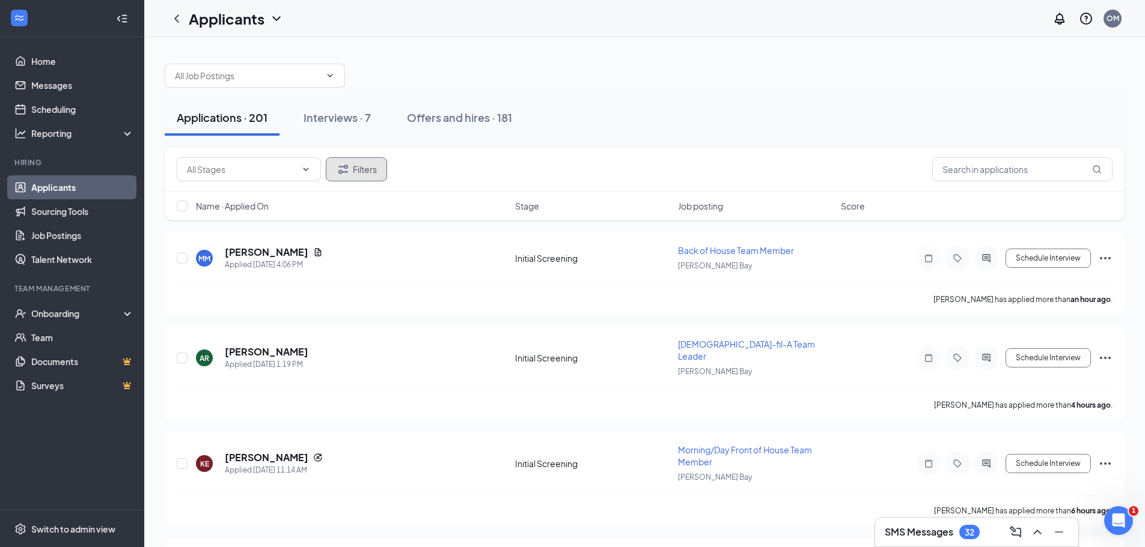
click at [341, 171] on icon "Filter" at bounding box center [343, 169] width 10 height 9
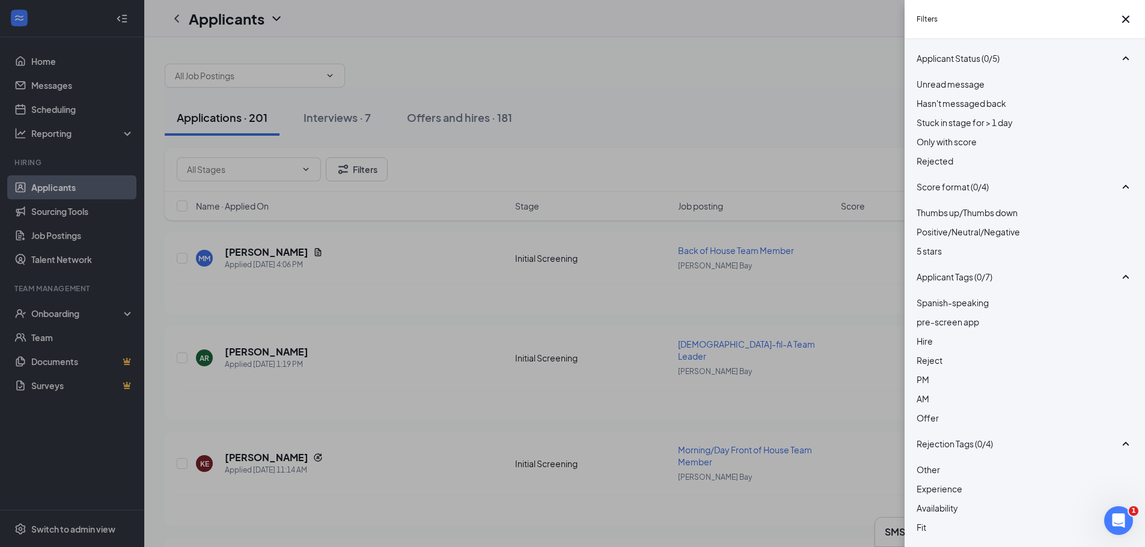
click at [922, 245] on div at bounding box center [1024, 245] width 216 height 0
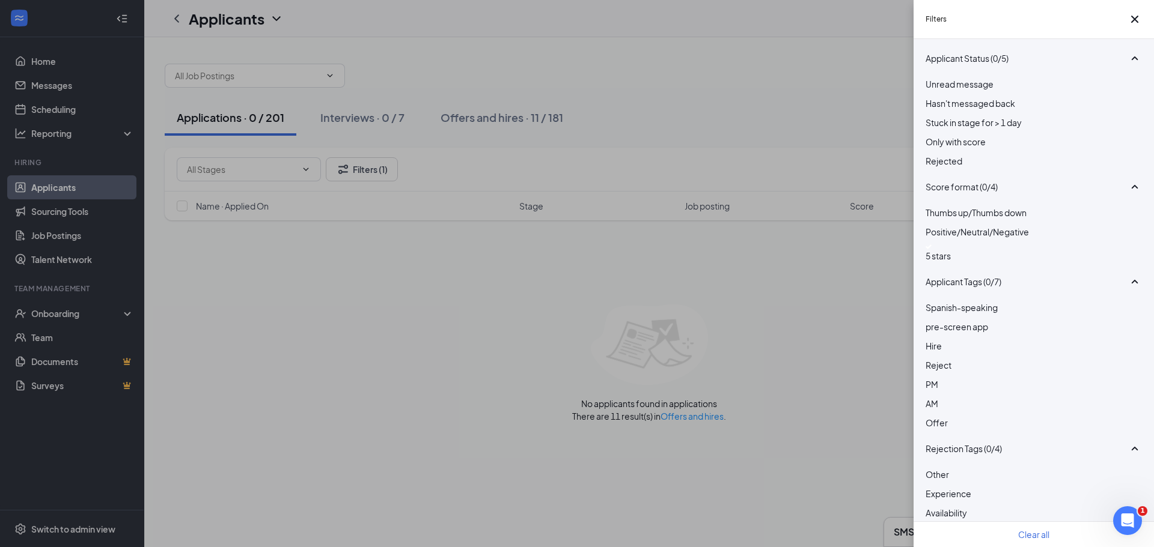
click at [931, 249] on img at bounding box center [928, 247] width 6 height 5
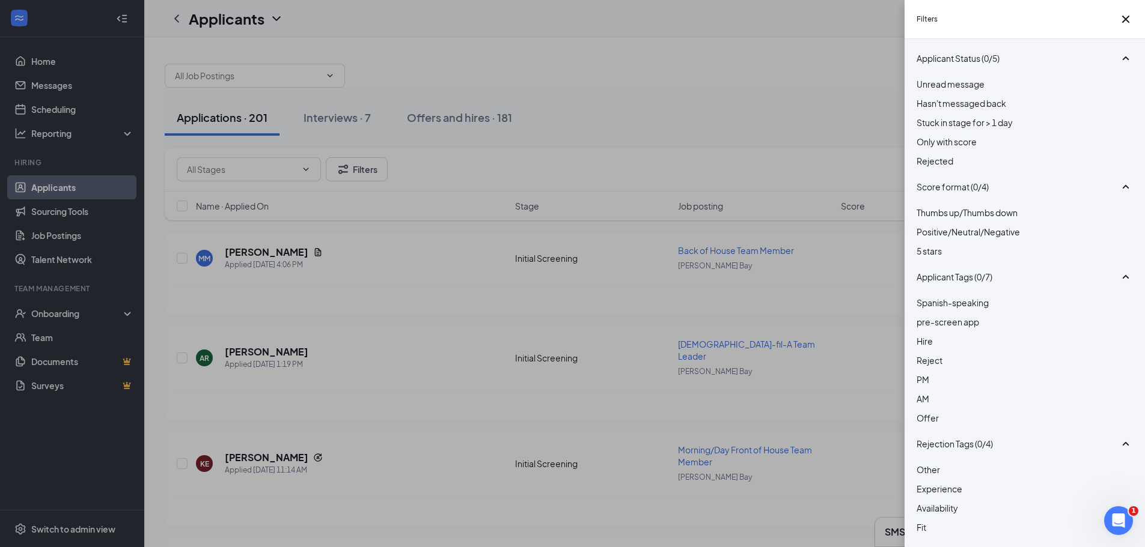
click at [600, 140] on div "Filters Applicant Status (0/5) Unread message Hasn't messaged back Stuck in sta…" at bounding box center [572, 273] width 1145 height 547
click at [1125, 23] on icon "Cross" at bounding box center [1125, 19] width 14 height 14
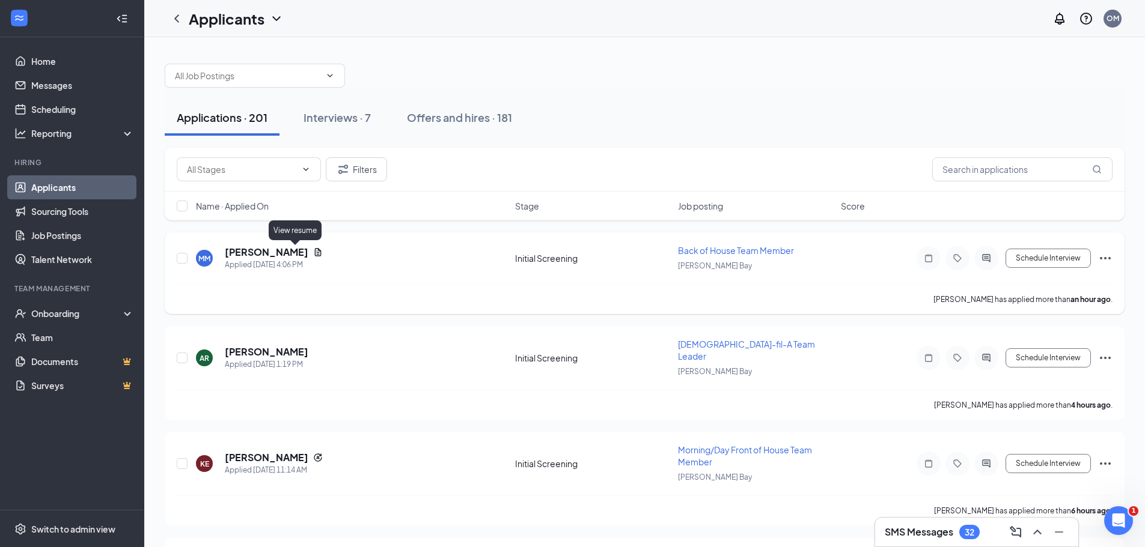
click at [313, 249] on icon "Document" at bounding box center [318, 253] width 10 height 10
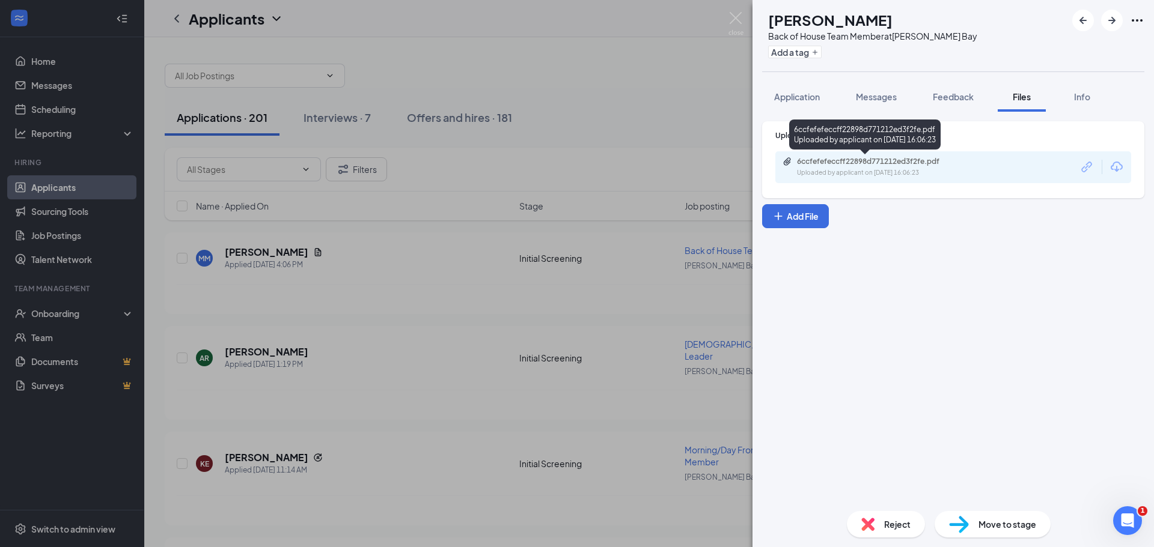
click at [838, 167] on div "6ccfefefeccff22898d771212ed3f2fe.pdf Uploaded by applicant on [DATE] 16:06:23" at bounding box center [879, 167] width 195 height 21
drag, startPoint x: 987, startPoint y: 525, endPoint x: 993, endPoint y: 357, distance: 167.8
click at [994, 361] on div "MM [PERSON_NAME] Back of House Team Member at [PERSON_NAME][GEOGRAPHIC_DATA] Ad…" at bounding box center [952, 273] width 401 height 547
click at [954, 344] on div "Upload Resume 6ccfefefeccff22898d771212ed3f2fe.pdf Uploaded by applicant on [DA…" at bounding box center [952, 307] width 401 height 390
click at [736, 21] on img at bounding box center [735, 23] width 15 height 23
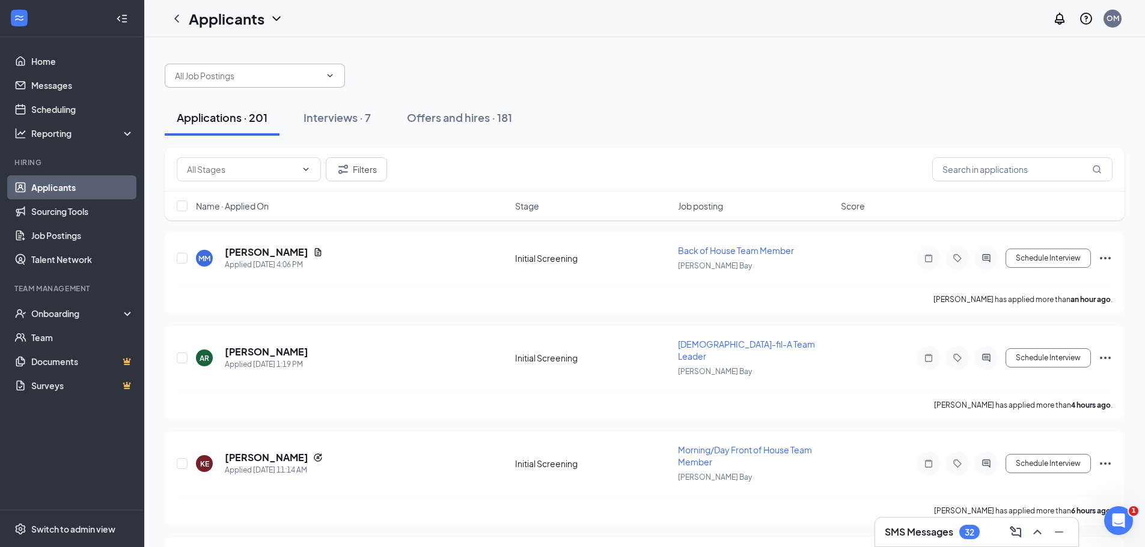
click at [258, 77] on input "text" at bounding box center [247, 75] width 145 height 13
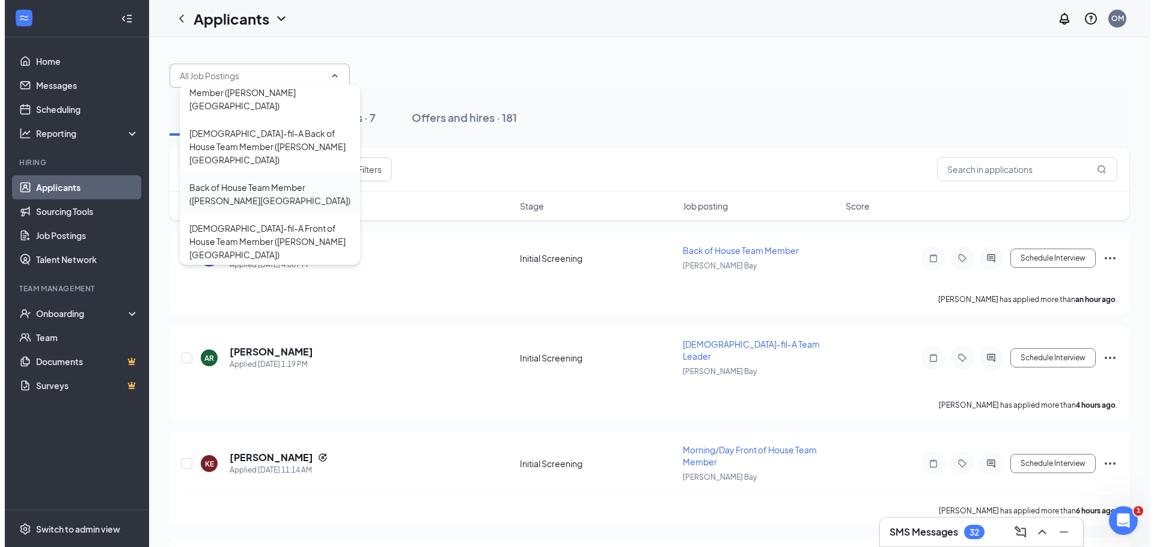
scroll to position [79, 0]
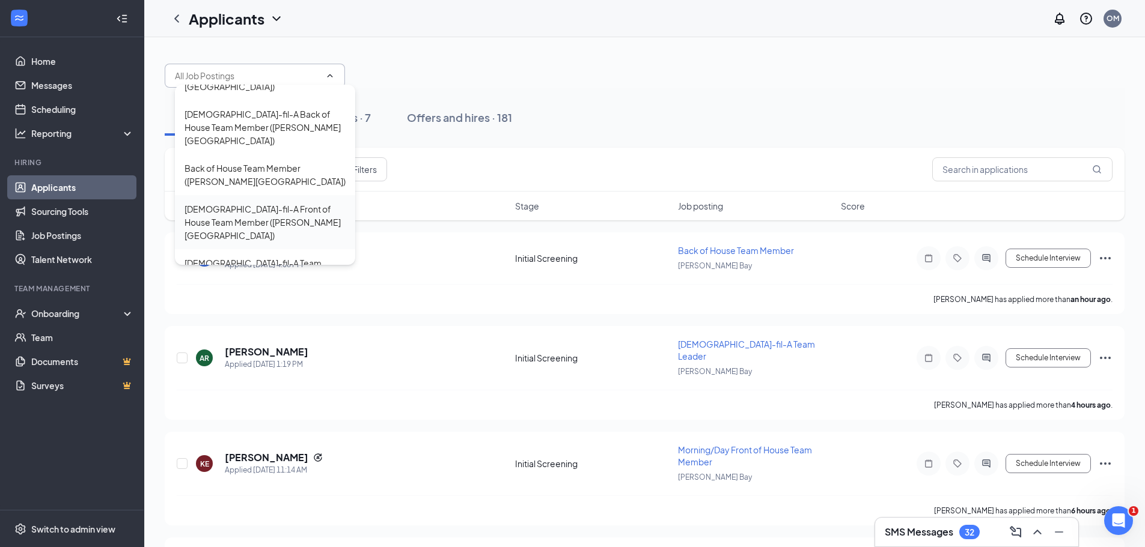
click at [249, 203] on div "[DEMOGRAPHIC_DATA]-fil-A Front of House Team Member ([PERSON_NAME][GEOGRAPHIC_D…" at bounding box center [264, 223] width 161 height 40
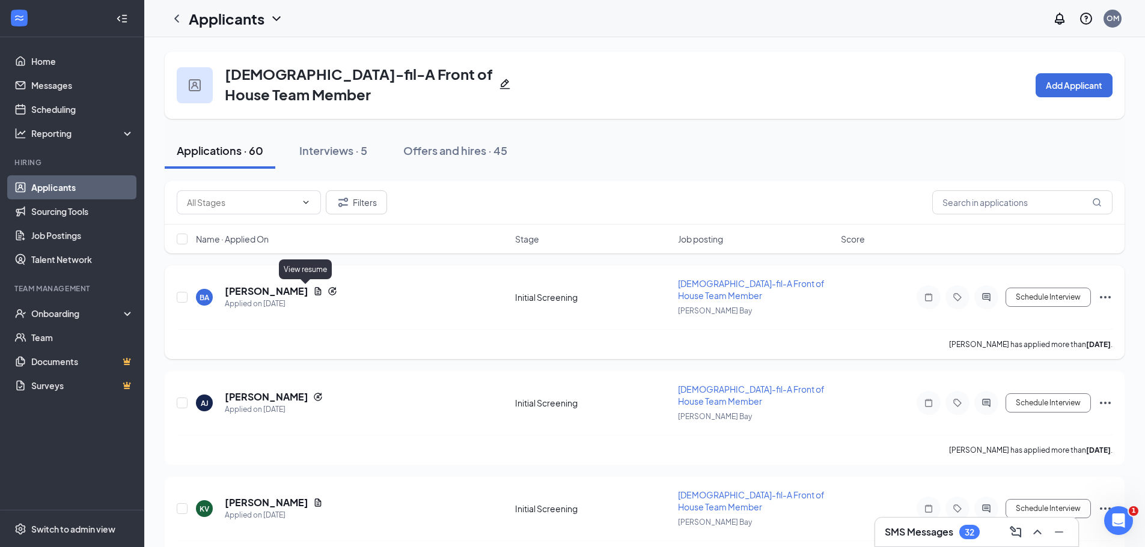
click at [313, 289] on icon "Document" at bounding box center [318, 292] width 10 height 10
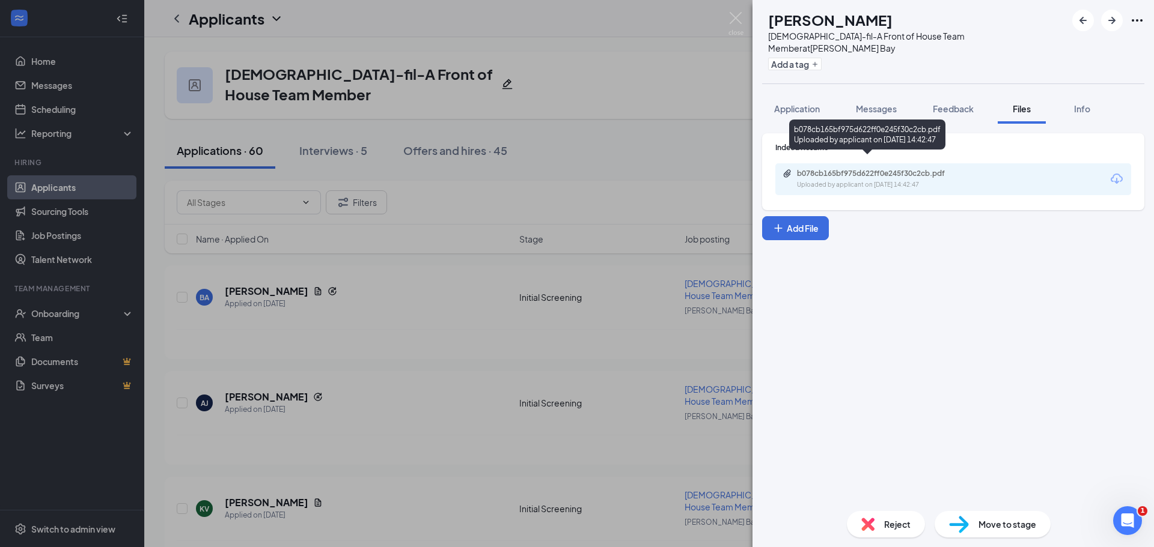
click at [847, 180] on div "Uploaded by applicant on [DATE] 14:42:47" at bounding box center [887, 185] width 180 height 10
click at [790, 103] on span "Application" at bounding box center [797, 108] width 46 height 11
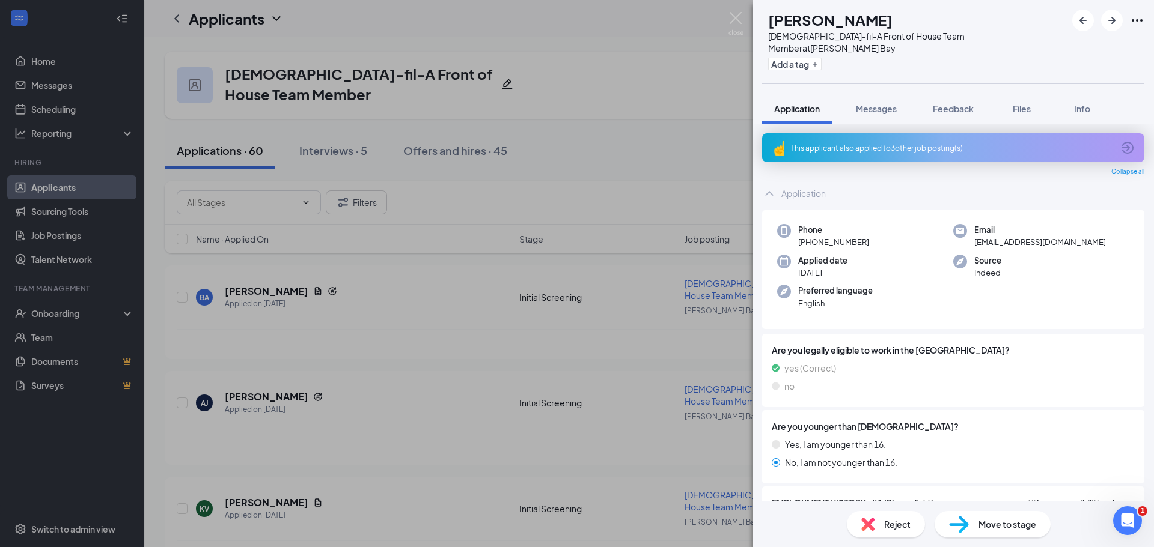
click at [901, 533] on div "Reject" at bounding box center [886, 524] width 78 height 26
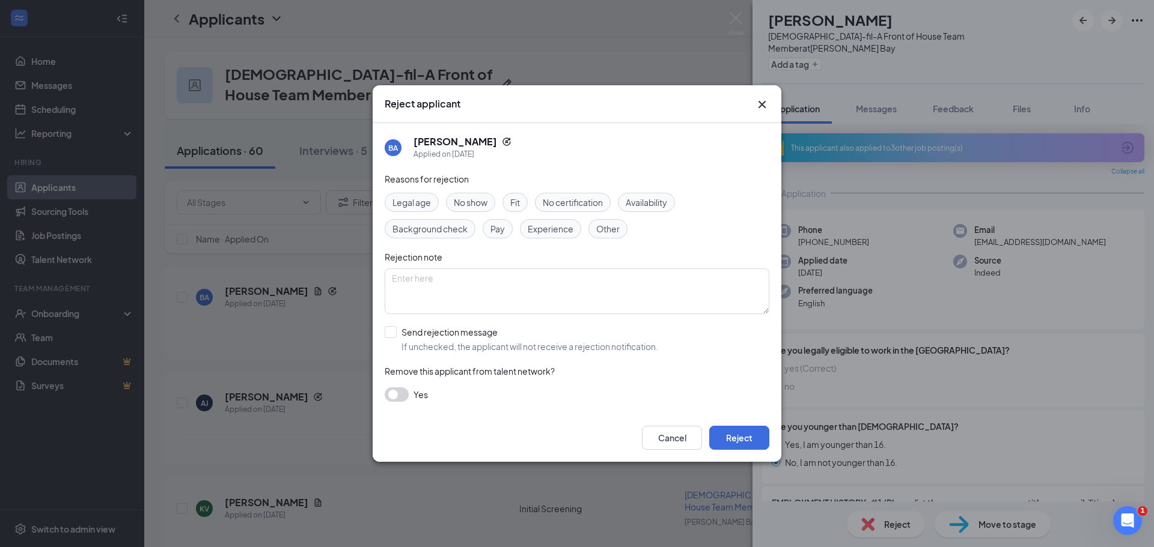
click at [654, 206] on span "Availability" at bounding box center [646, 202] width 41 height 13
click at [391, 333] on input "Send rejection message If unchecked, the applicant will not receive a rejection…" at bounding box center [521, 339] width 273 height 26
checkbox input "true"
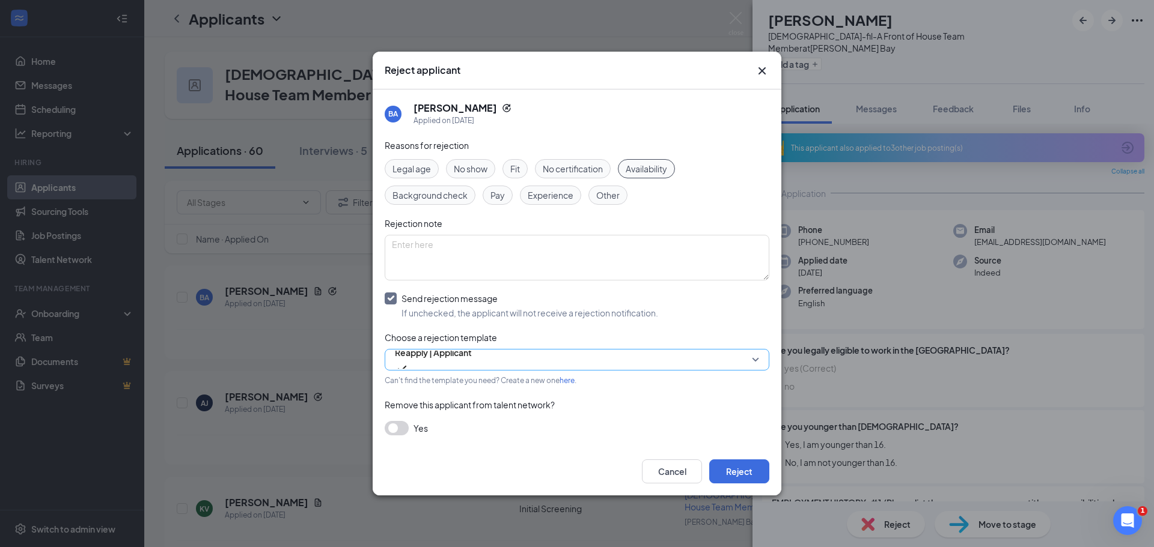
click at [472, 362] on span "Reapply | Applicant" at bounding box center [433, 360] width 77 height 32
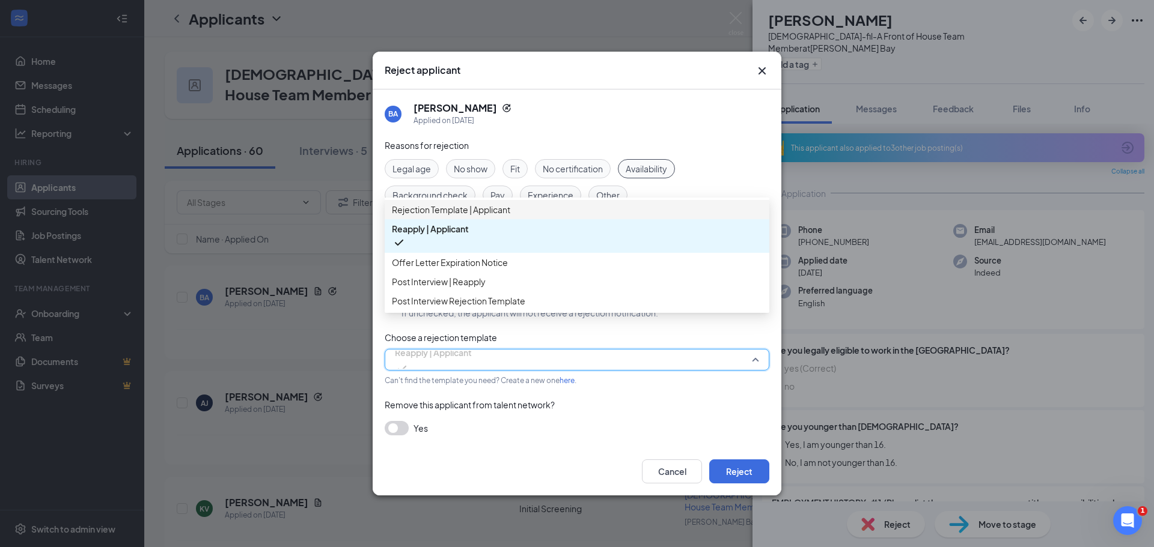
click at [416, 212] on span "Rejection Template | Applicant" at bounding box center [451, 209] width 118 height 13
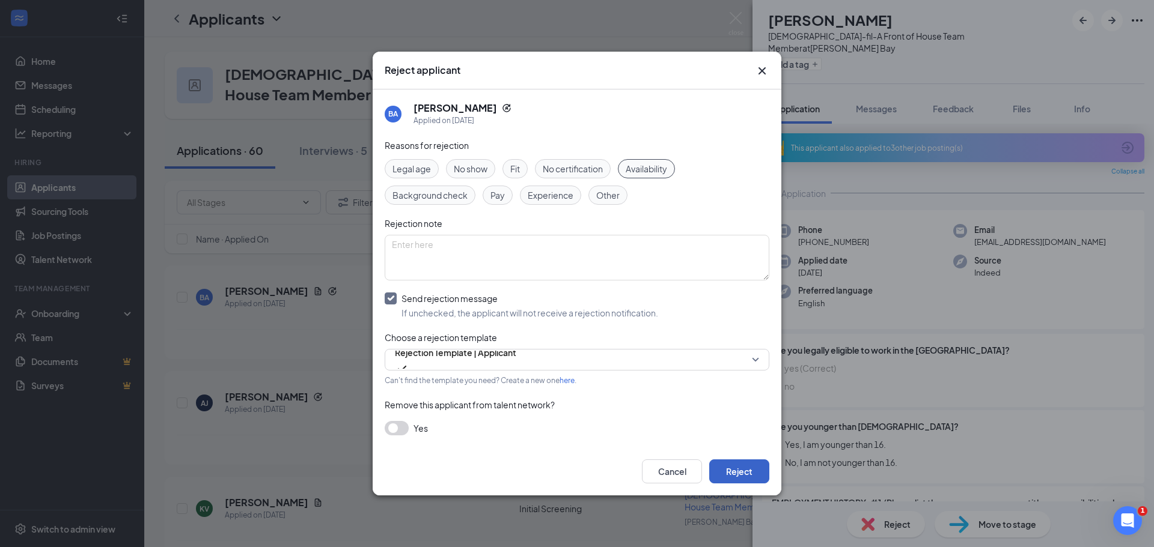
click at [734, 472] on button "Reject" at bounding box center [739, 472] width 60 height 24
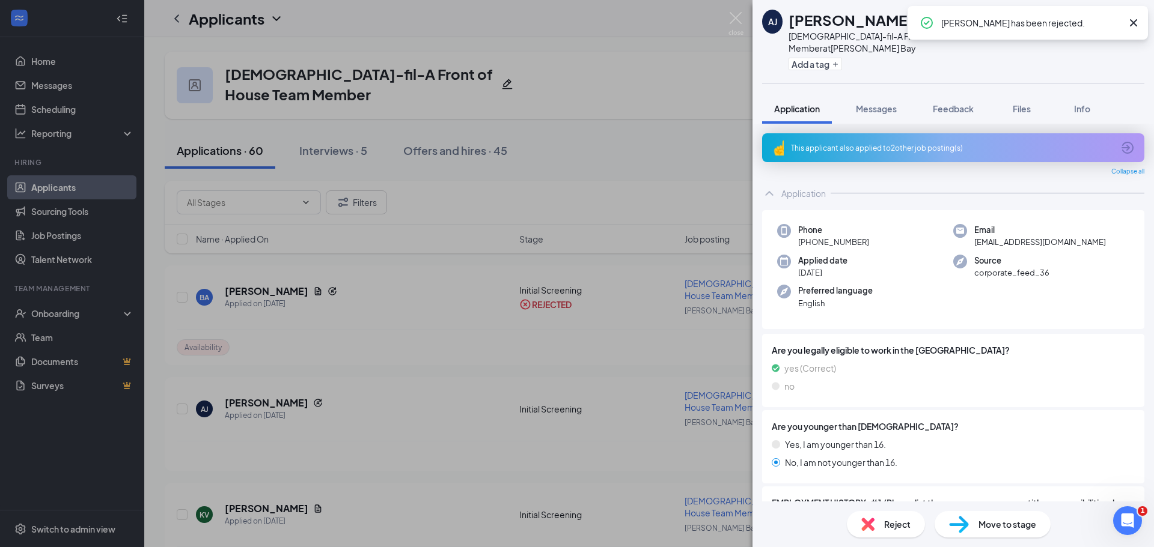
click at [249, 404] on div "[PERSON_NAME] [PERSON_NAME] [DEMOGRAPHIC_DATA]-fil-A Front of House Team Member…" at bounding box center [577, 273] width 1154 height 547
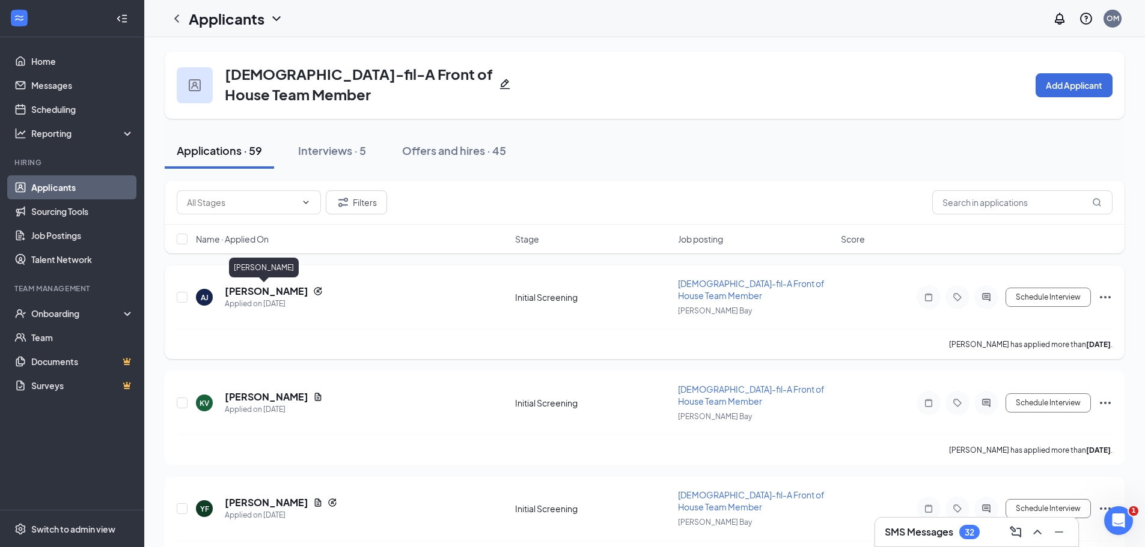
click at [269, 291] on h5 "[PERSON_NAME]" at bounding box center [267, 291] width 84 height 13
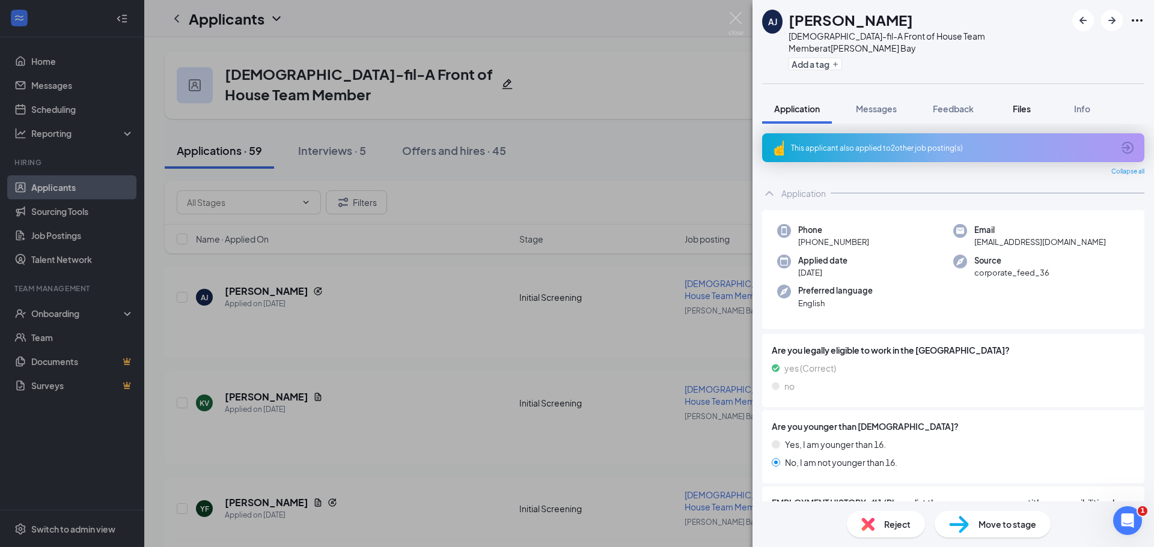
click at [1019, 103] on span "Files" at bounding box center [1022, 108] width 18 height 11
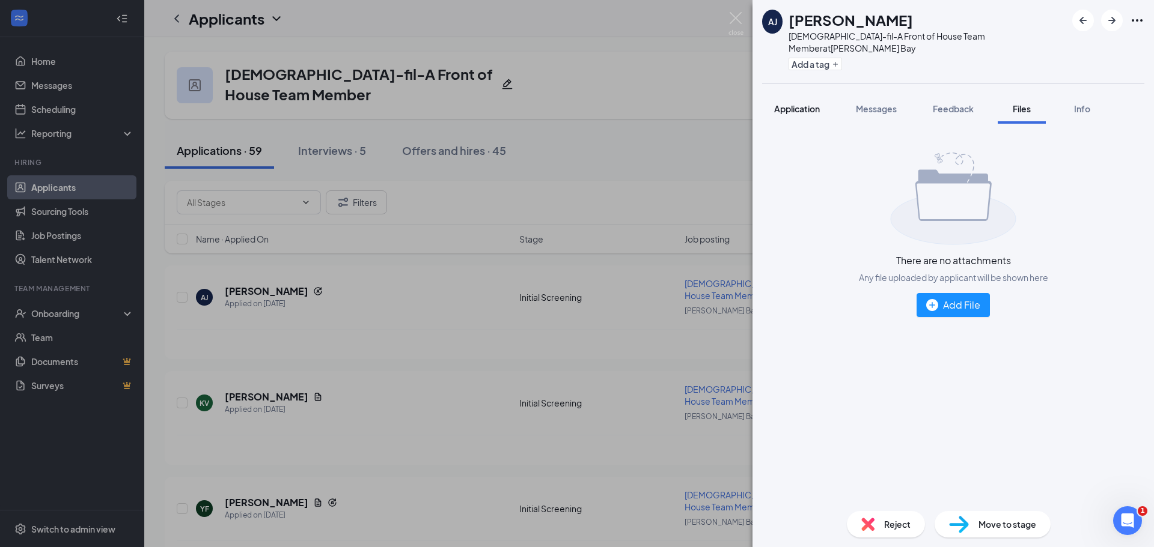
click at [803, 103] on span "Application" at bounding box center [797, 108] width 46 height 11
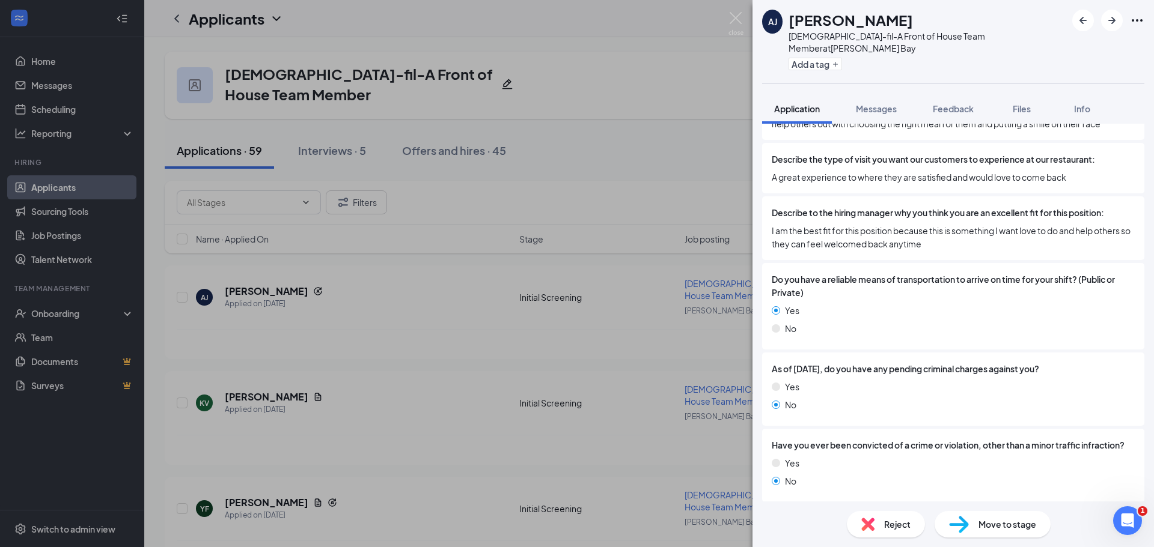
scroll to position [1504, 0]
click at [884, 523] on span "Reject" at bounding box center [897, 524] width 26 height 13
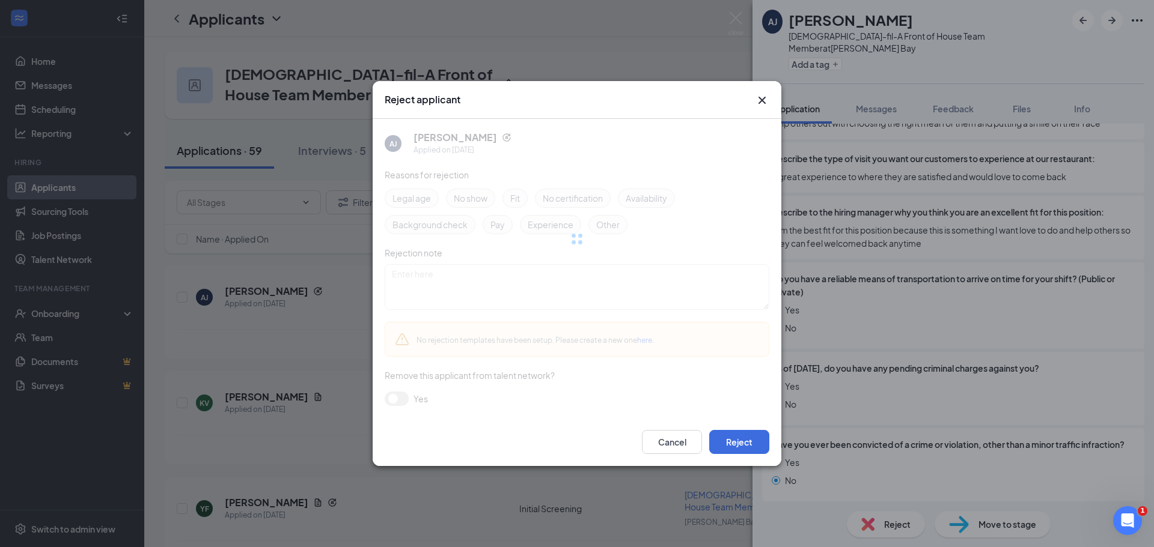
scroll to position [1500, 0]
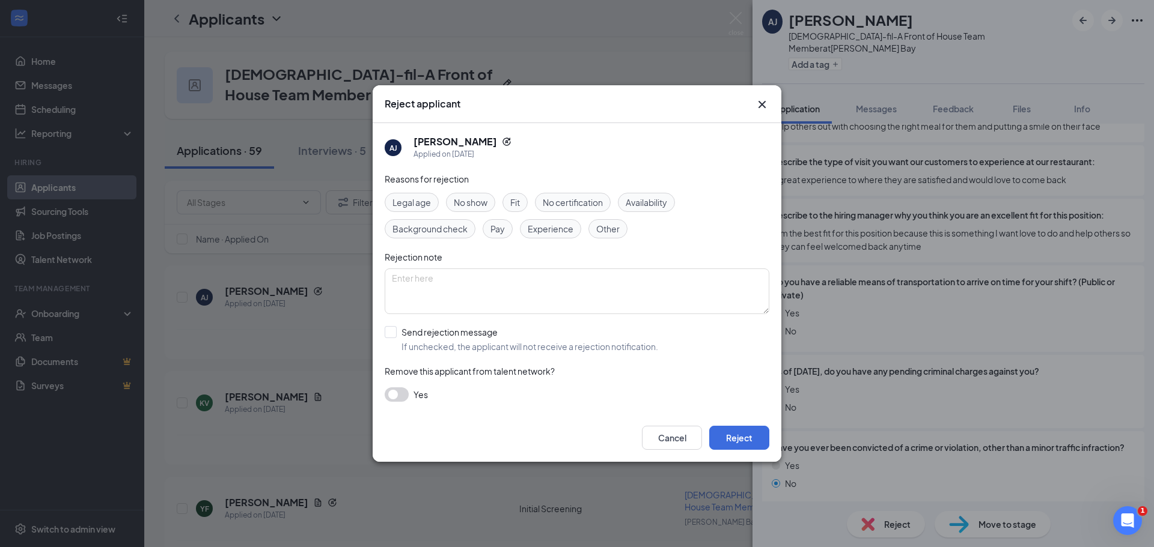
click at [630, 200] on span "Availability" at bounding box center [646, 202] width 41 height 13
click at [542, 231] on span "Experience" at bounding box center [551, 228] width 46 height 13
click at [389, 330] on input "Send rejection message If unchecked, the applicant will not receive a rejection…" at bounding box center [521, 339] width 273 height 26
checkbox input "true"
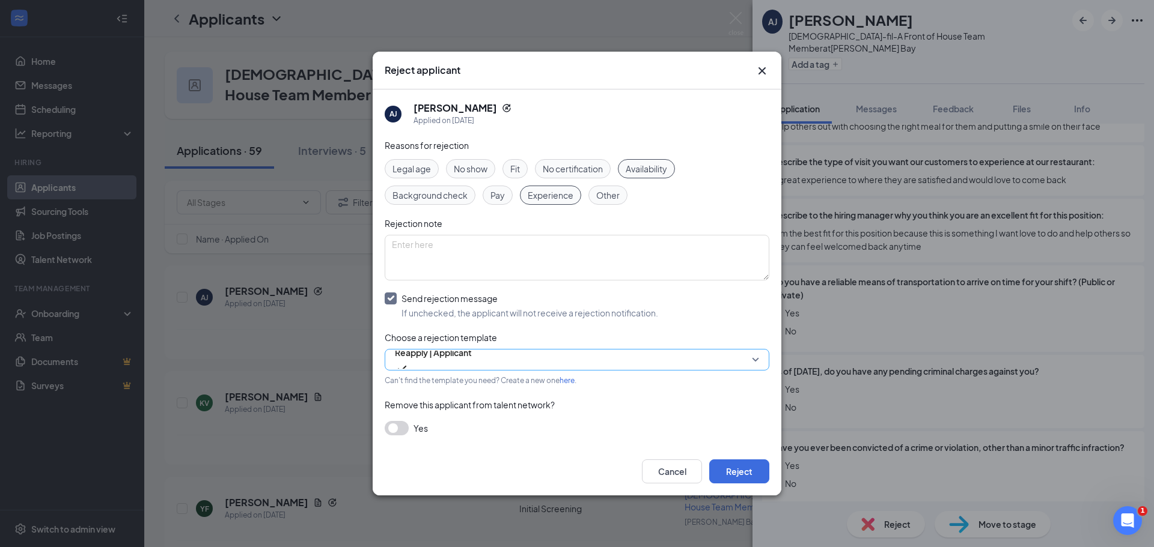
click at [441, 359] on span "Reapply | Applicant" at bounding box center [433, 353] width 77 height 18
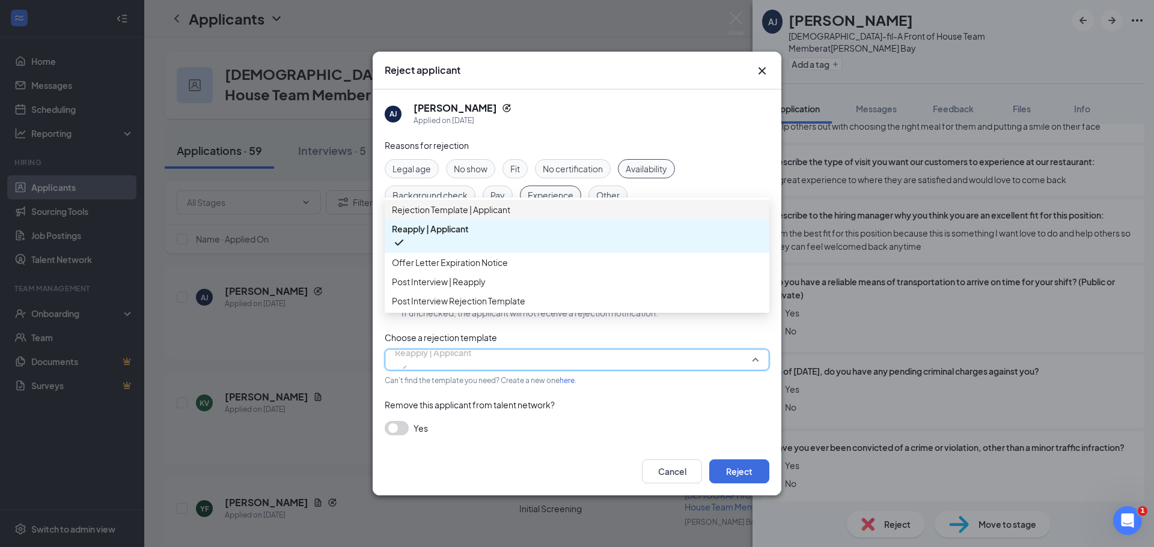
click at [436, 216] on span "Rejection Template | Applicant" at bounding box center [451, 209] width 118 height 13
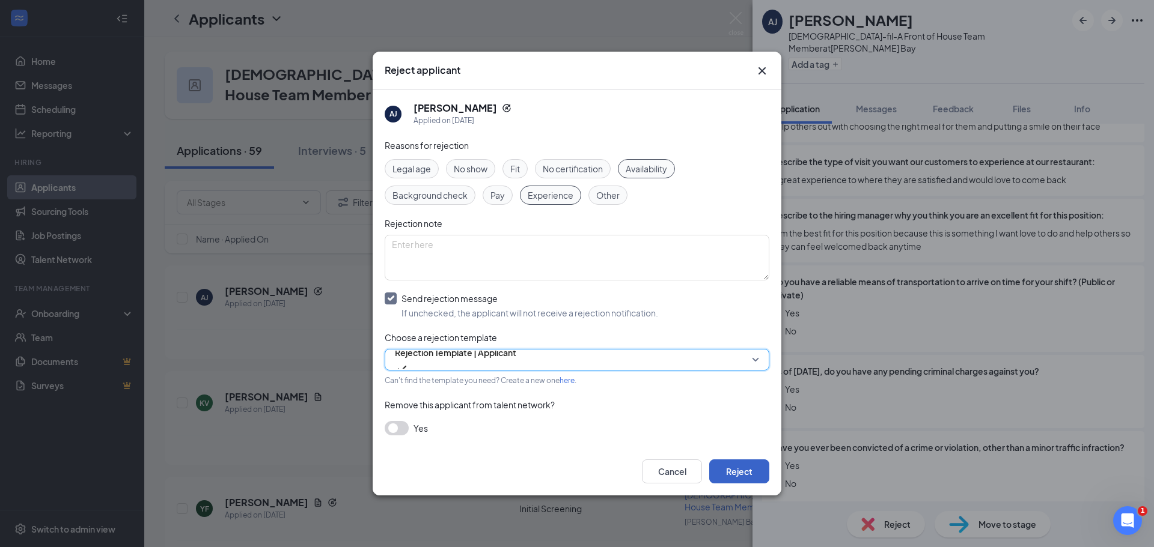
click at [730, 464] on button "Reject" at bounding box center [739, 472] width 60 height 24
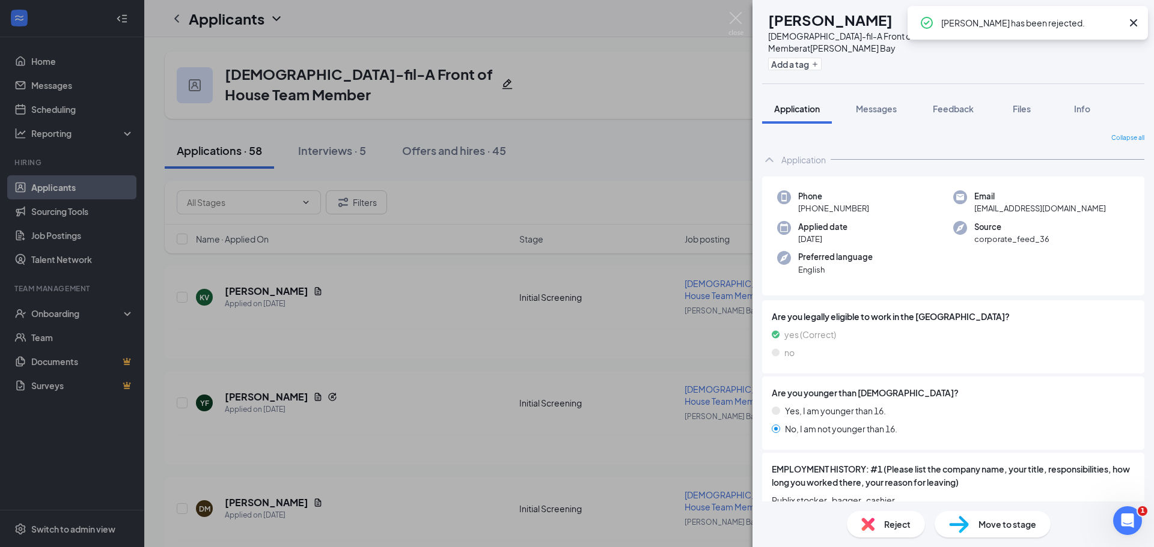
click at [1137, 22] on icon "Cross" at bounding box center [1133, 23] width 14 height 14
click at [1027, 103] on span "Files" at bounding box center [1022, 108] width 18 height 11
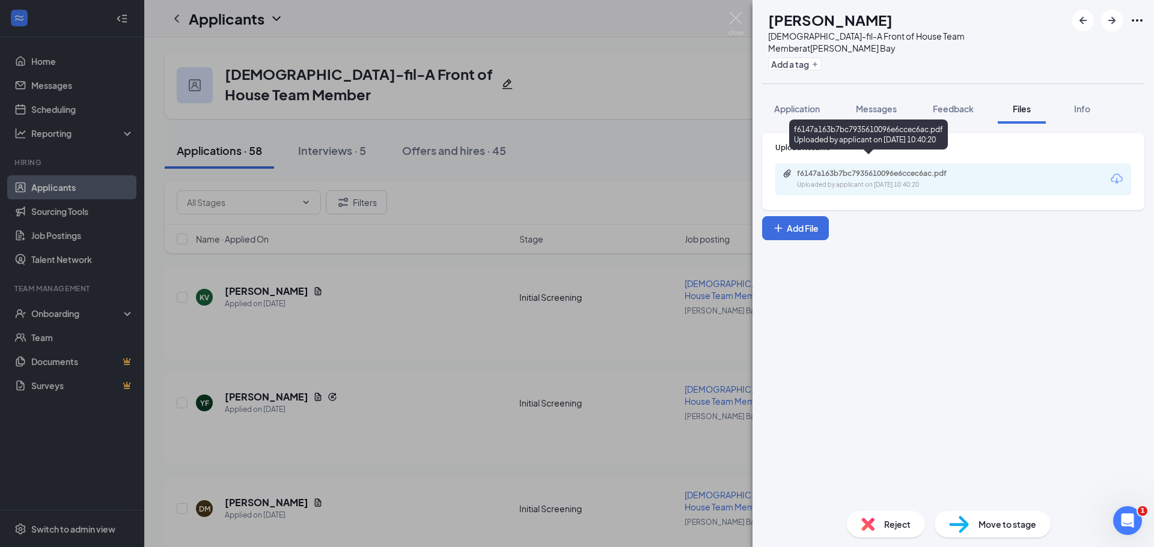
click at [815, 180] on div "Uploaded by applicant on [DATE] 10:40:20" at bounding box center [887, 185] width 180 height 10
click at [853, 180] on div "Uploaded by applicant on [DATE] 10:40:20" at bounding box center [887, 185] width 180 height 10
click at [644, 43] on div "KV [PERSON_NAME] [DEMOGRAPHIC_DATA]-fil-A Front of House Team Member at [PERSON…" at bounding box center [577, 273] width 1154 height 547
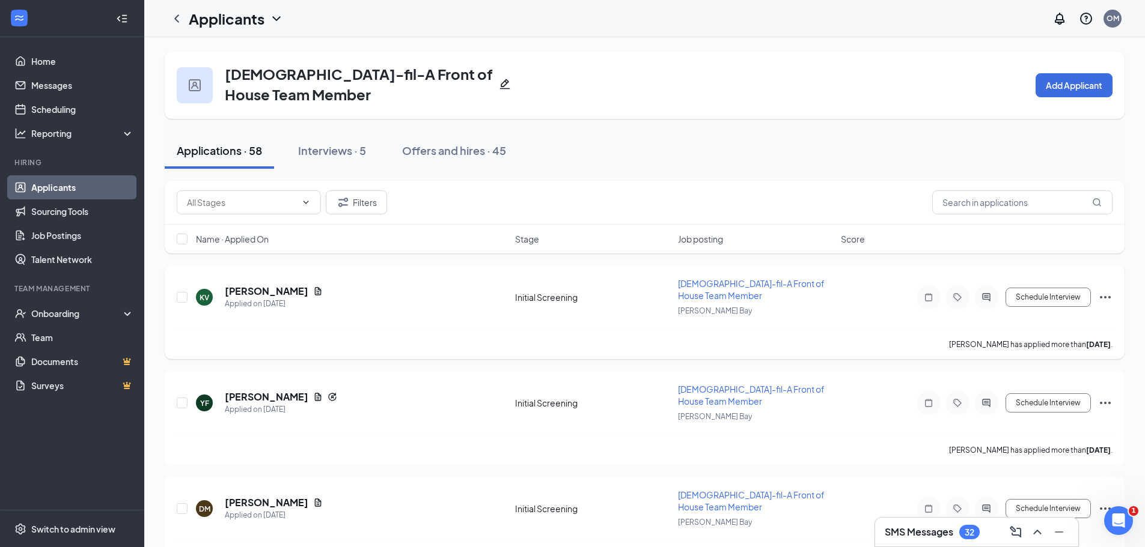
click at [1105, 296] on icon "Ellipses" at bounding box center [1105, 297] width 11 height 2
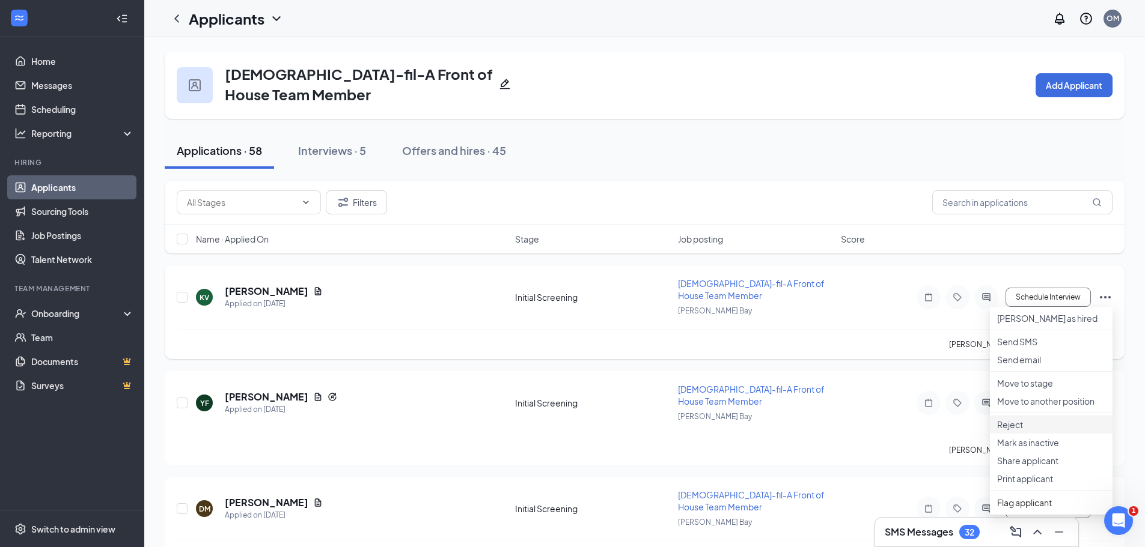
click at [1021, 431] on p "Reject" at bounding box center [1051, 425] width 108 height 12
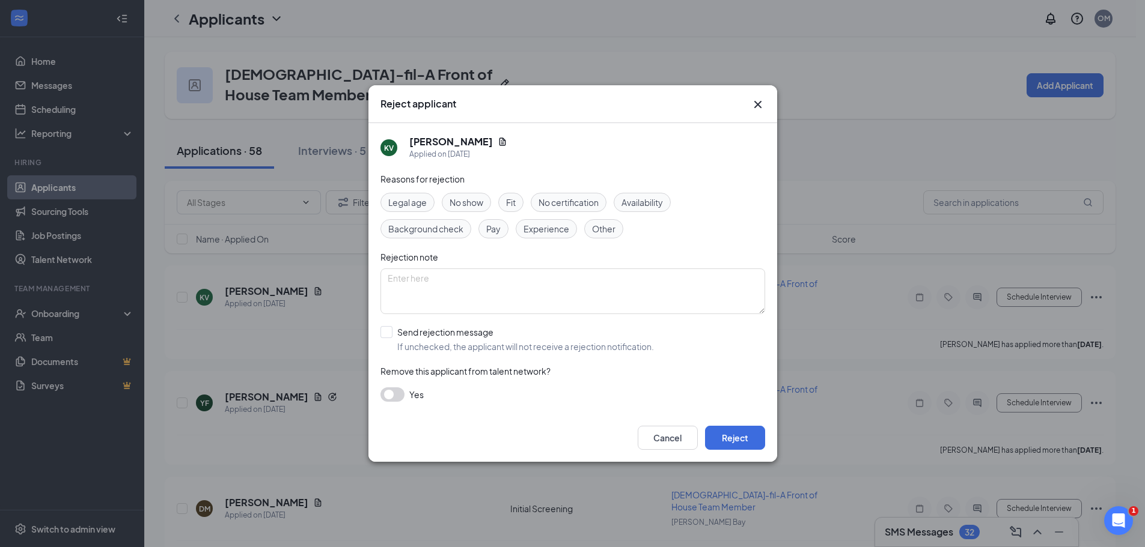
click at [648, 204] on span "Availability" at bounding box center [641, 202] width 41 height 13
click at [542, 230] on span "Experience" at bounding box center [546, 228] width 46 height 13
click at [388, 331] on input "Send rejection message If unchecked, the applicant will not receive a rejection…" at bounding box center [516, 339] width 273 height 26
checkbox input "true"
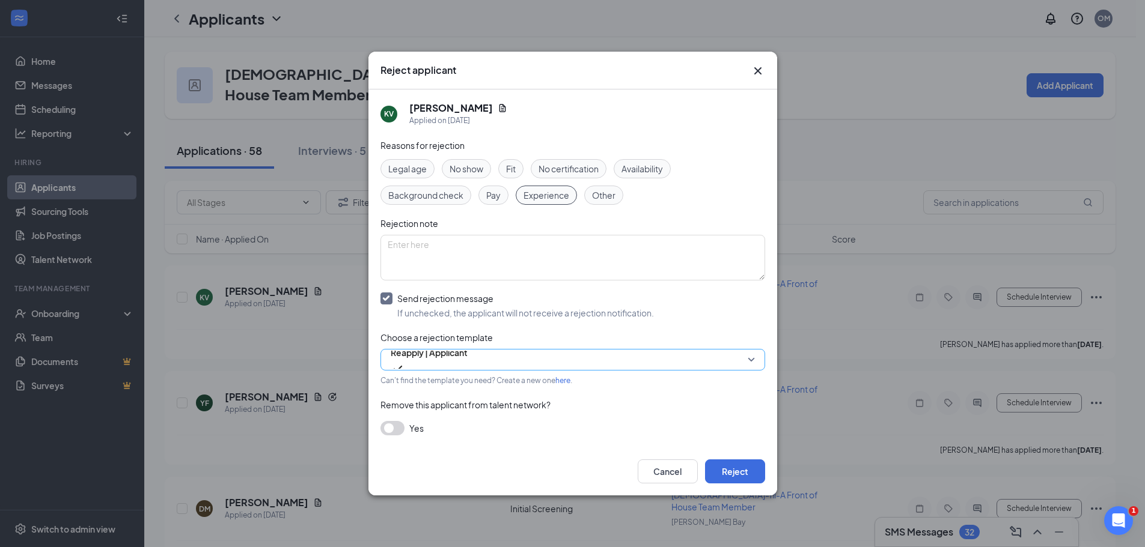
click at [468, 358] on span "Reapply | Applicant" at bounding box center [429, 360] width 77 height 32
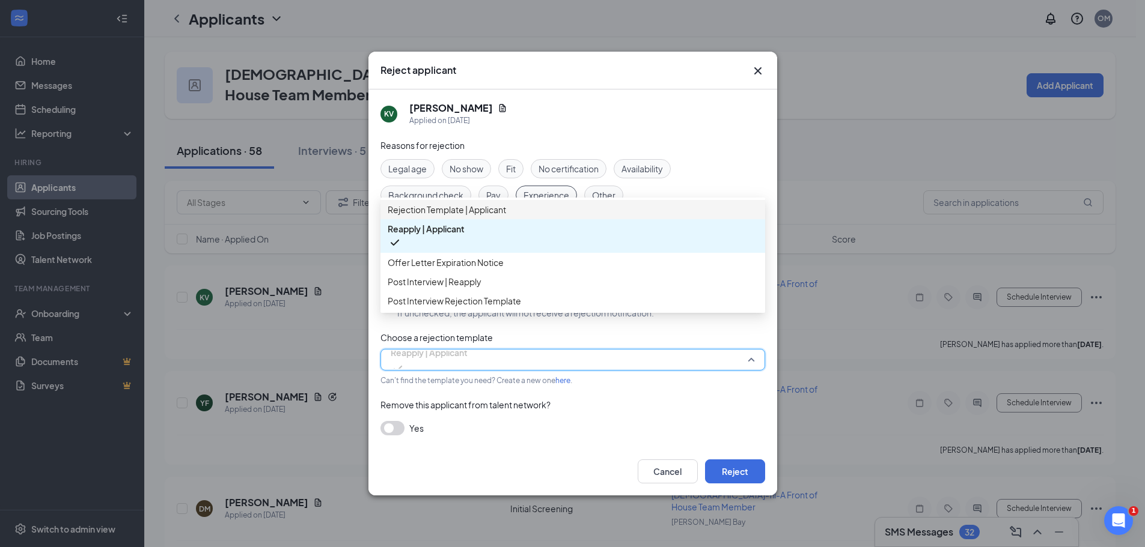
click at [543, 216] on span "Rejection Template | Applicant" at bounding box center [573, 209] width 370 height 13
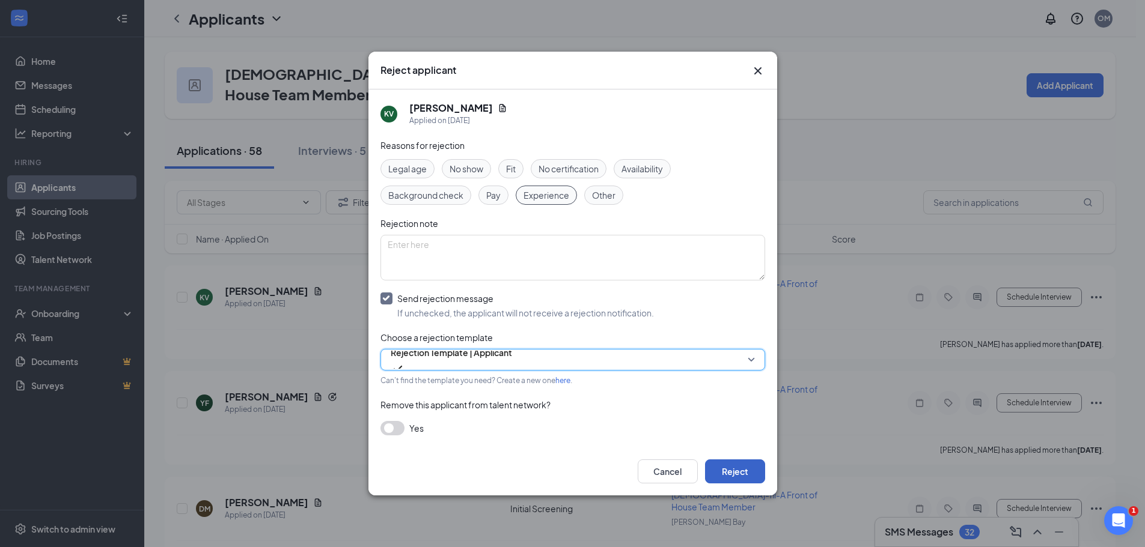
click at [733, 472] on button "Reject" at bounding box center [735, 472] width 60 height 24
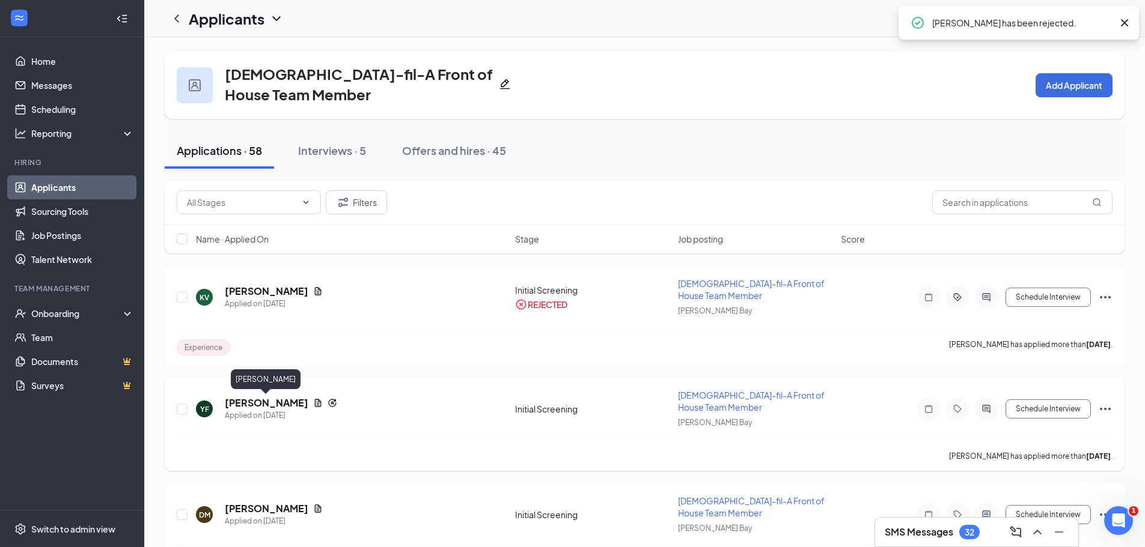
click at [277, 407] on h5 "[PERSON_NAME]" at bounding box center [267, 403] width 84 height 13
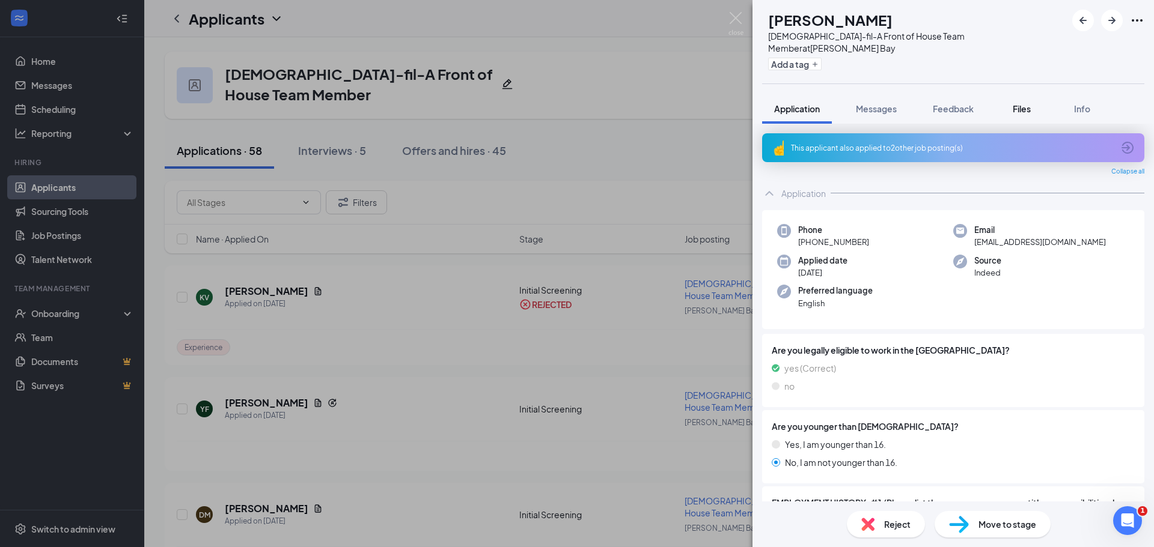
click at [1017, 103] on span "Files" at bounding box center [1022, 108] width 18 height 11
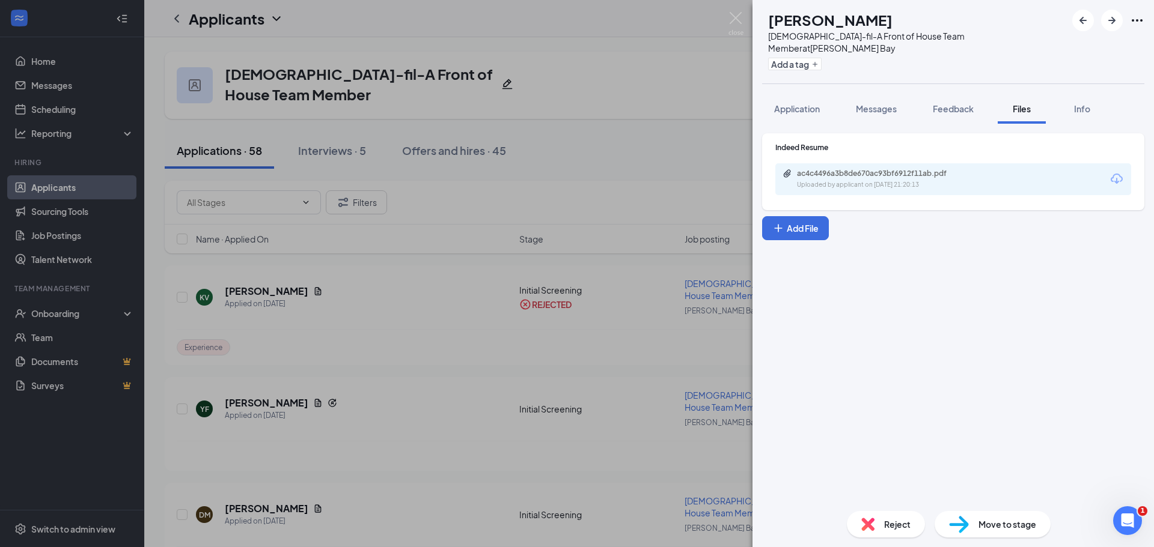
click at [816, 169] on div "ac4c4496a3b8de670ac93bf6912f11ab.pdf" at bounding box center [881, 174] width 168 height 10
click at [738, 26] on img at bounding box center [735, 23] width 15 height 23
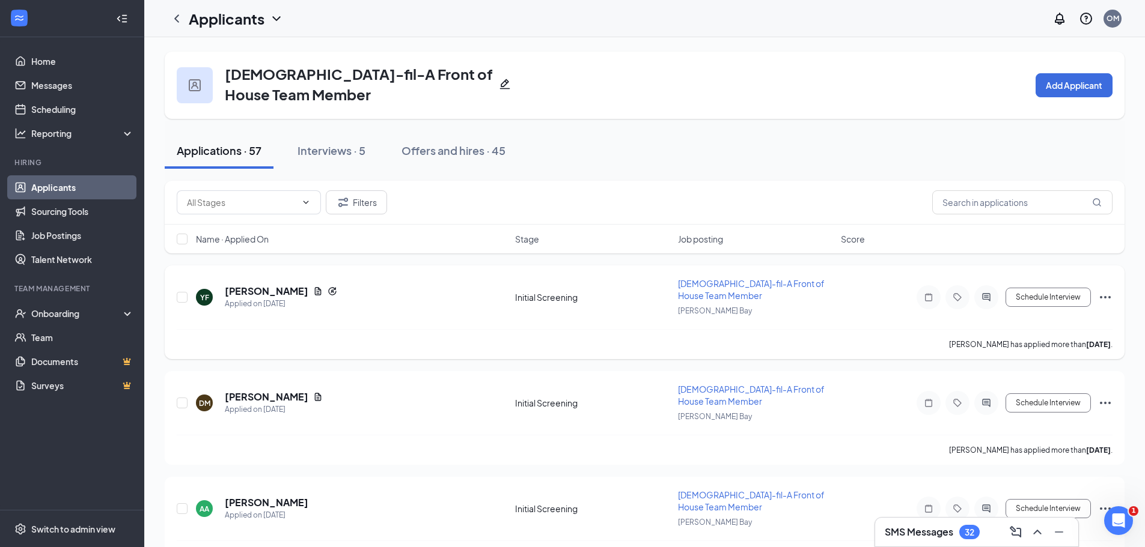
click at [1103, 296] on icon "Ellipses" at bounding box center [1105, 297] width 14 height 14
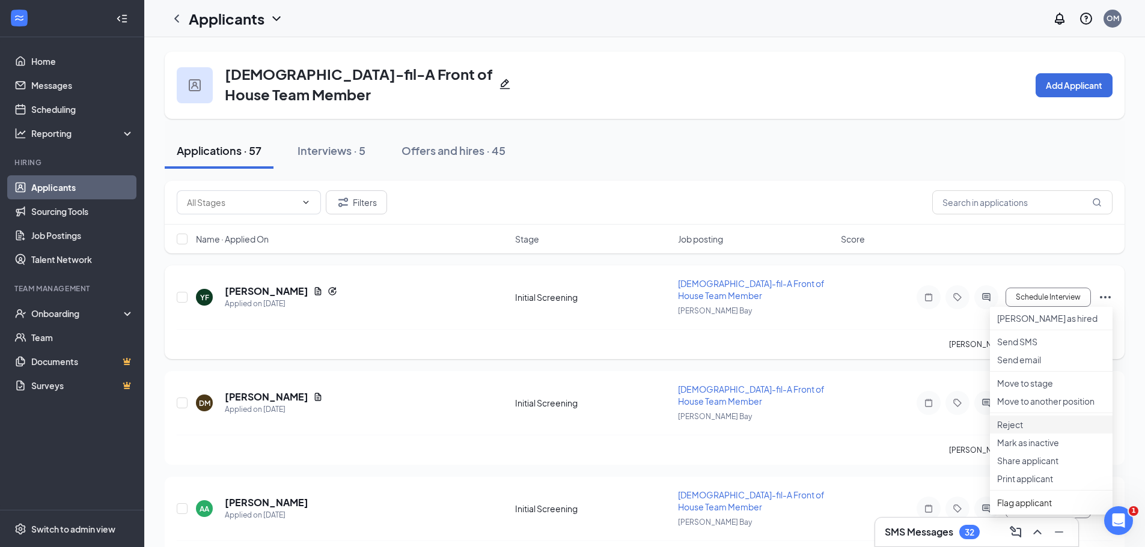
click at [1016, 431] on p "Reject" at bounding box center [1051, 425] width 108 height 12
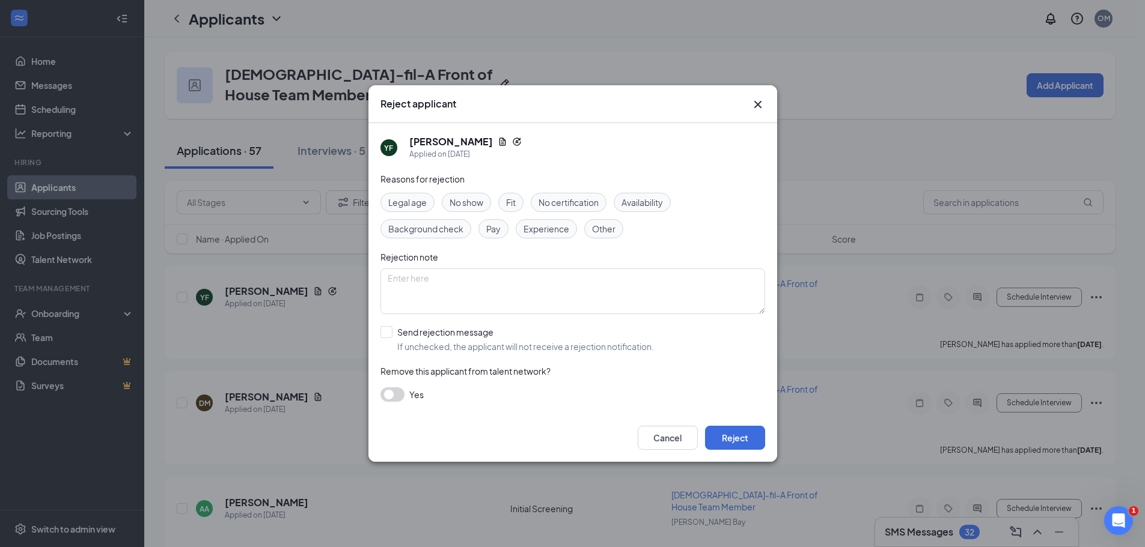
click at [532, 230] on span "Experience" at bounding box center [546, 228] width 46 height 13
click at [389, 335] on input "Send rejection message If unchecked, the applicant will not receive a rejection…" at bounding box center [516, 339] width 273 height 26
checkbox input "true"
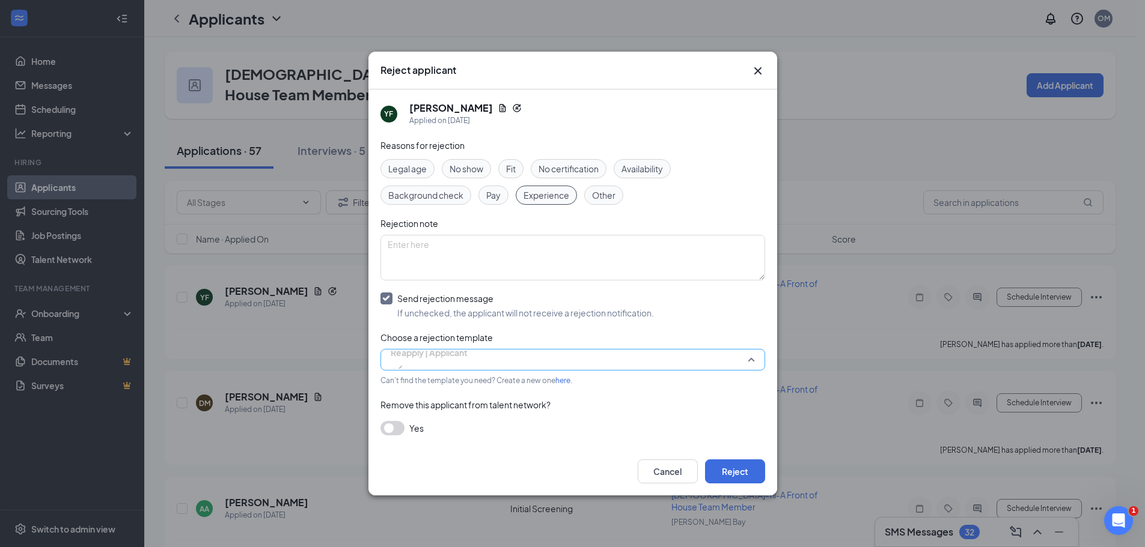
click at [468, 365] on span "Reapply | Applicant" at bounding box center [429, 360] width 77 height 32
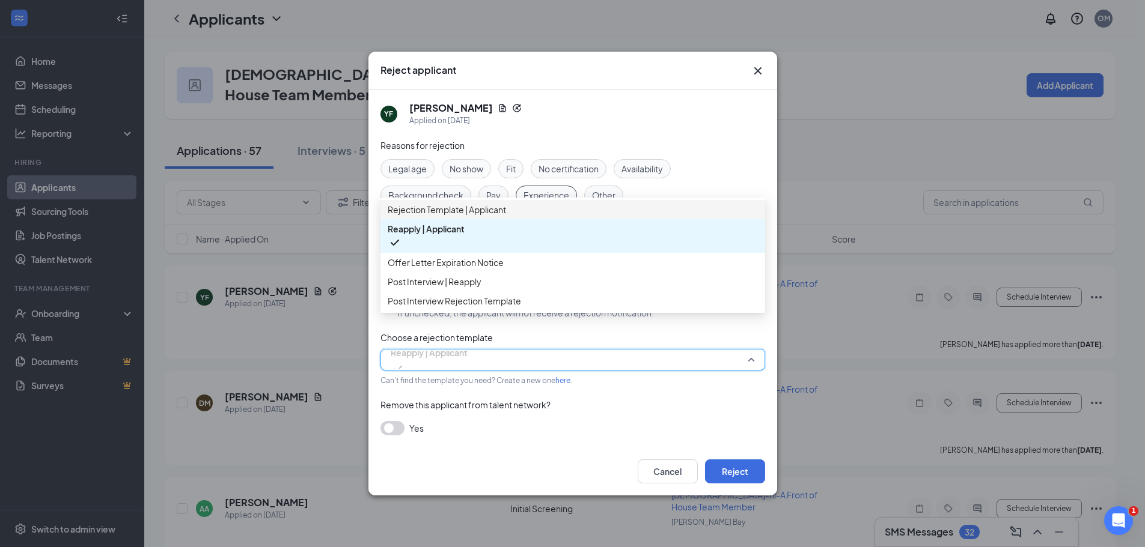
click at [433, 216] on span "Rejection Template | Applicant" at bounding box center [447, 209] width 118 height 13
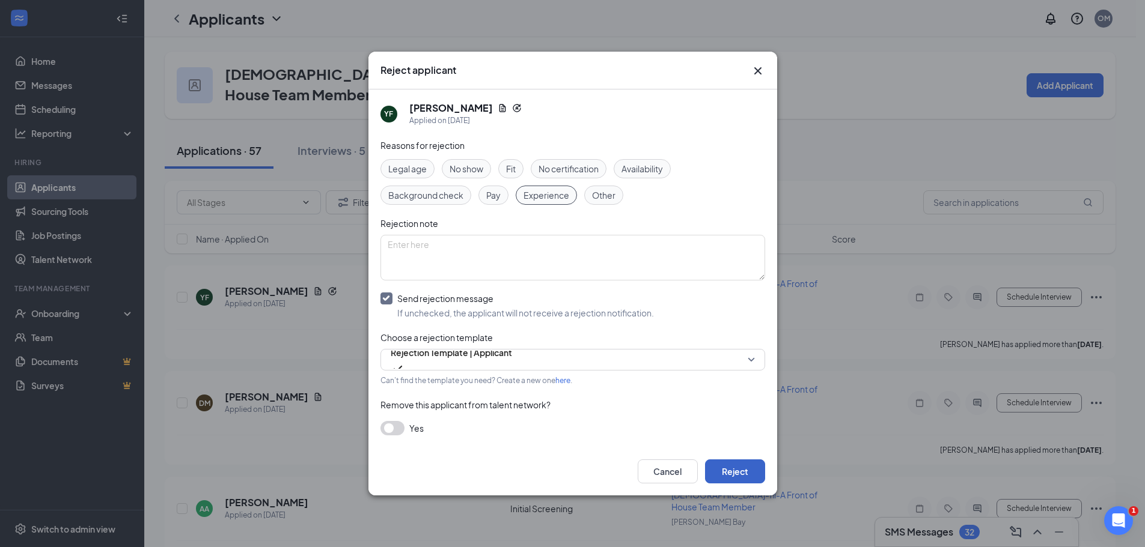
click at [727, 470] on button "Reject" at bounding box center [735, 472] width 60 height 24
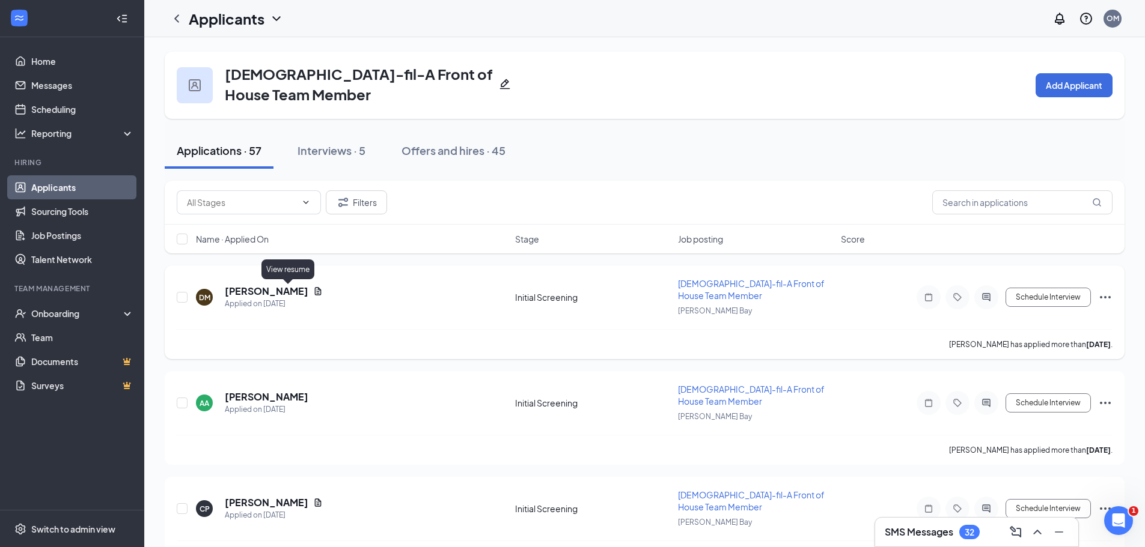
click at [313, 289] on icon "Document" at bounding box center [318, 292] width 10 height 10
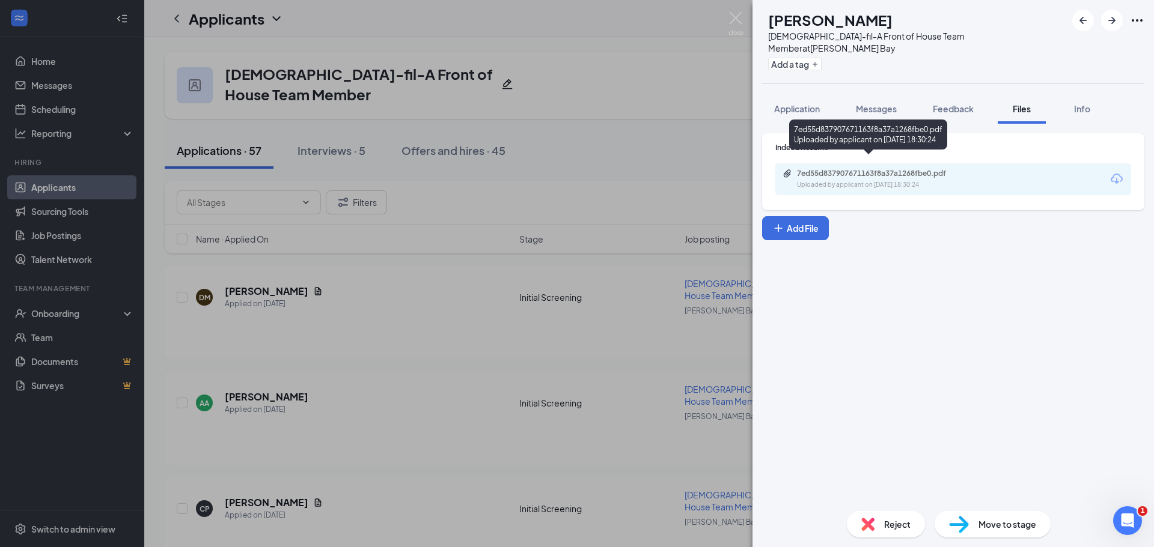
click at [821, 169] on div "7ed55d837907671163f8a37a1268fbe0.pdf Uploaded by applicant on [DATE] 18:30:24" at bounding box center [879, 179] width 195 height 21
click at [733, 17] on img at bounding box center [735, 23] width 15 height 23
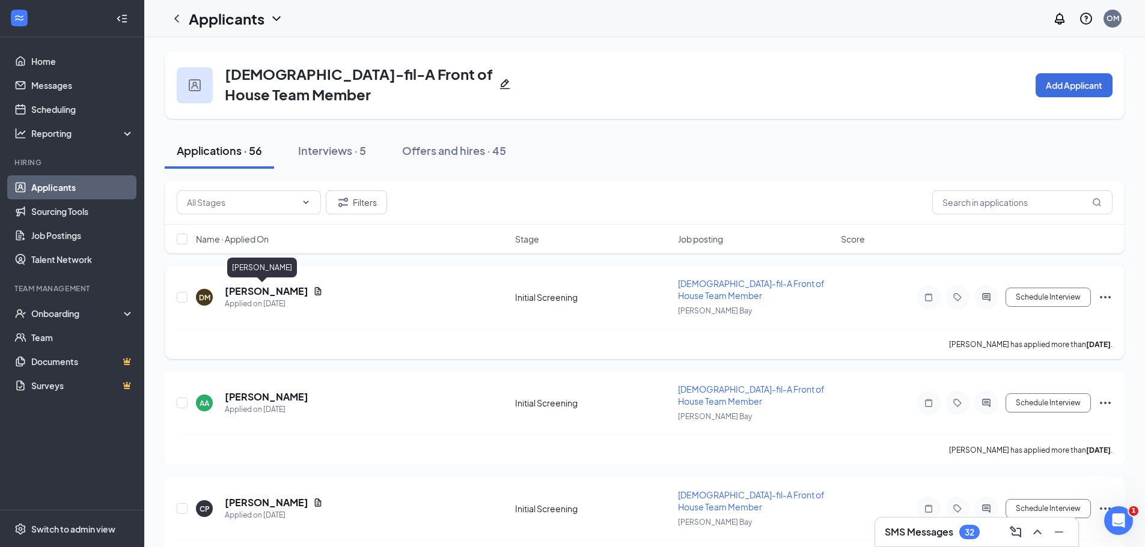
click at [264, 292] on h5 "[PERSON_NAME]" at bounding box center [267, 291] width 84 height 13
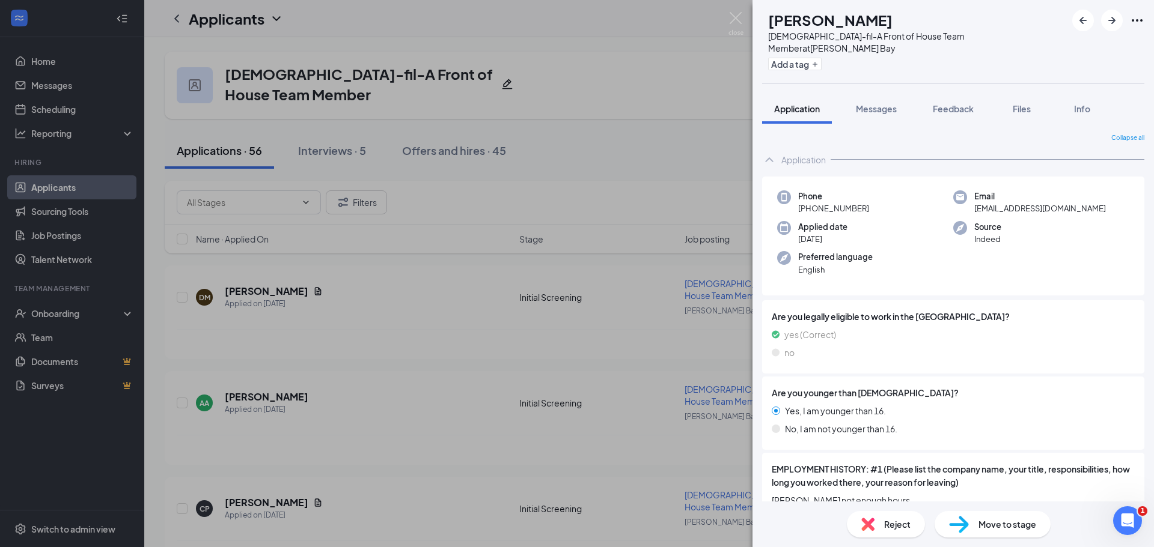
click at [877, 529] on div "Reject" at bounding box center [886, 524] width 78 height 26
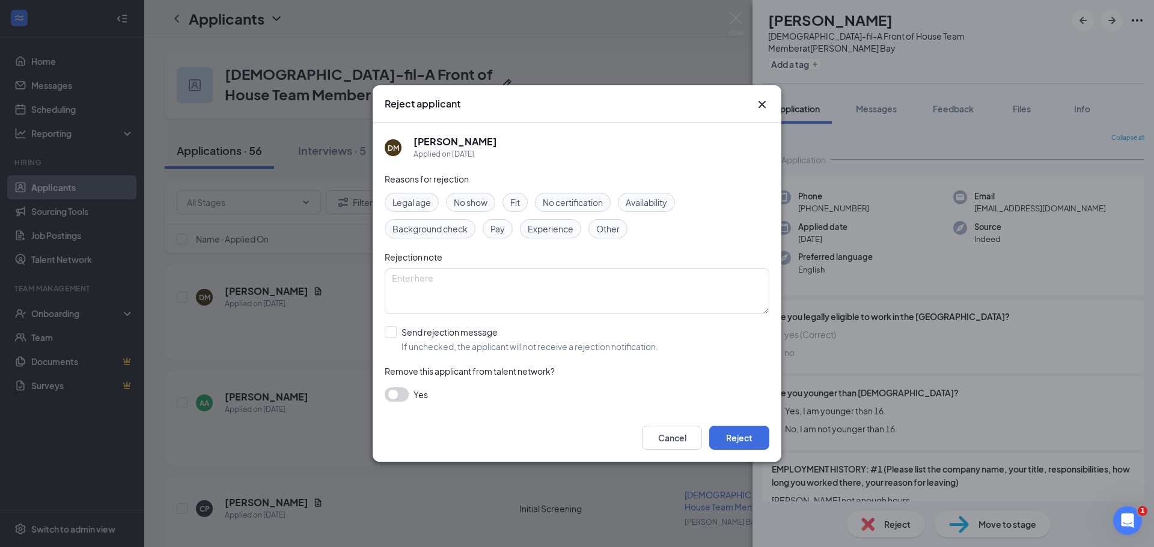
click at [513, 206] on span "Fit" at bounding box center [515, 202] width 10 height 13
click at [426, 329] on input "Send rejection message If unchecked, the applicant will not receive a rejection…" at bounding box center [521, 339] width 273 height 26
checkbox input "true"
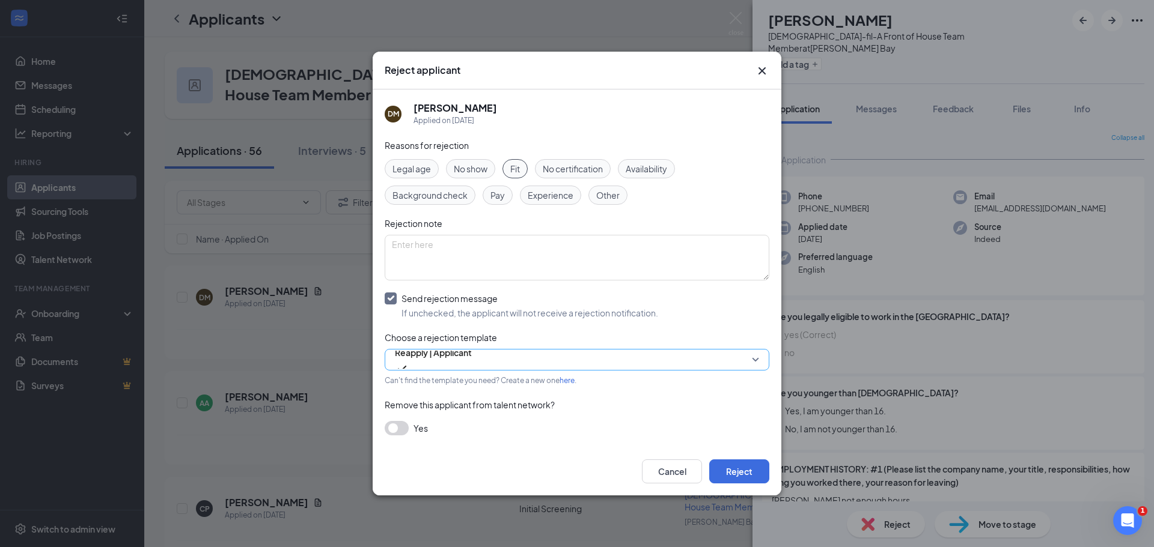
click at [472, 364] on span "Reapply | Applicant" at bounding box center [433, 360] width 77 height 32
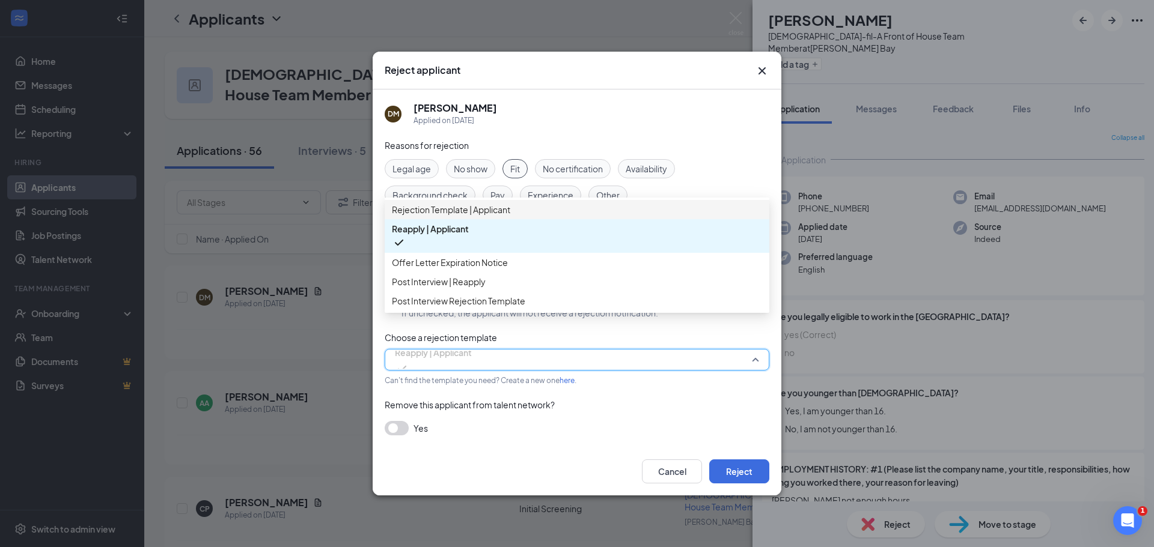
click at [470, 214] on span "Rejection Template | Applicant" at bounding box center [451, 209] width 118 height 13
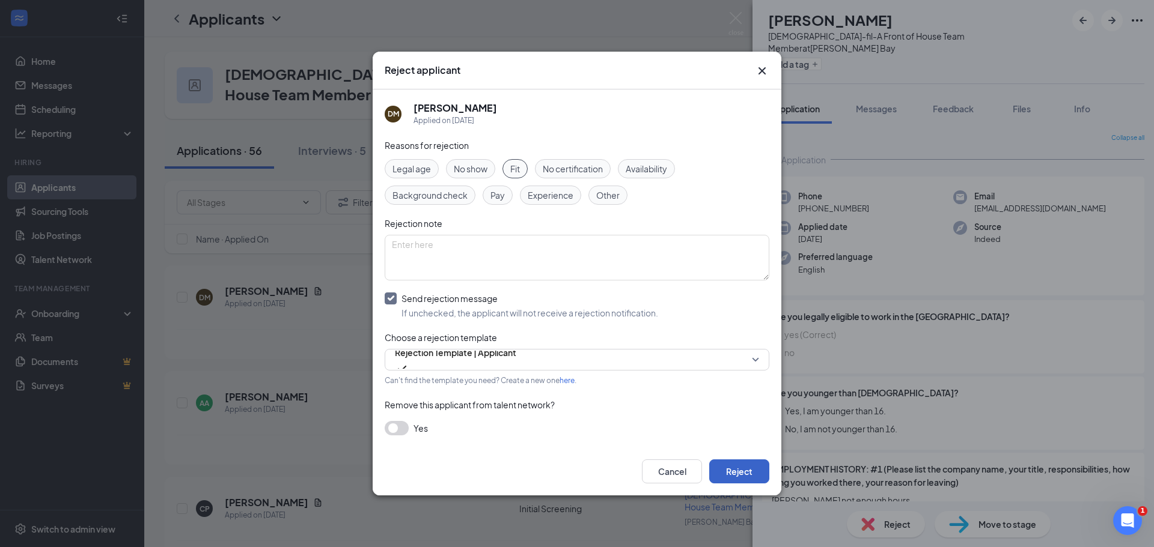
click at [747, 477] on button "Reject" at bounding box center [739, 472] width 60 height 24
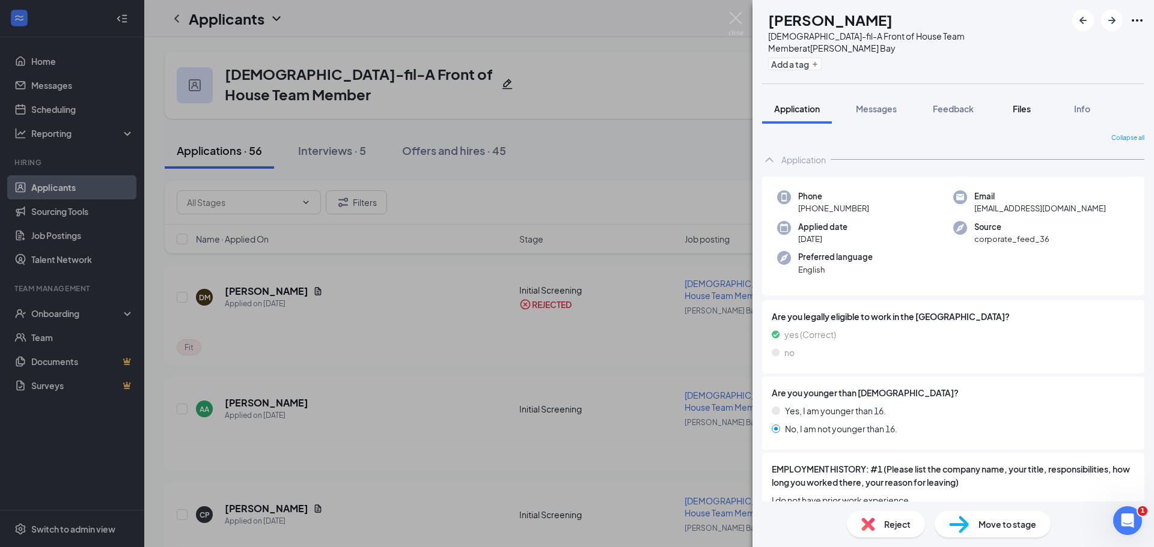
click at [1029, 103] on span "Files" at bounding box center [1022, 108] width 18 height 11
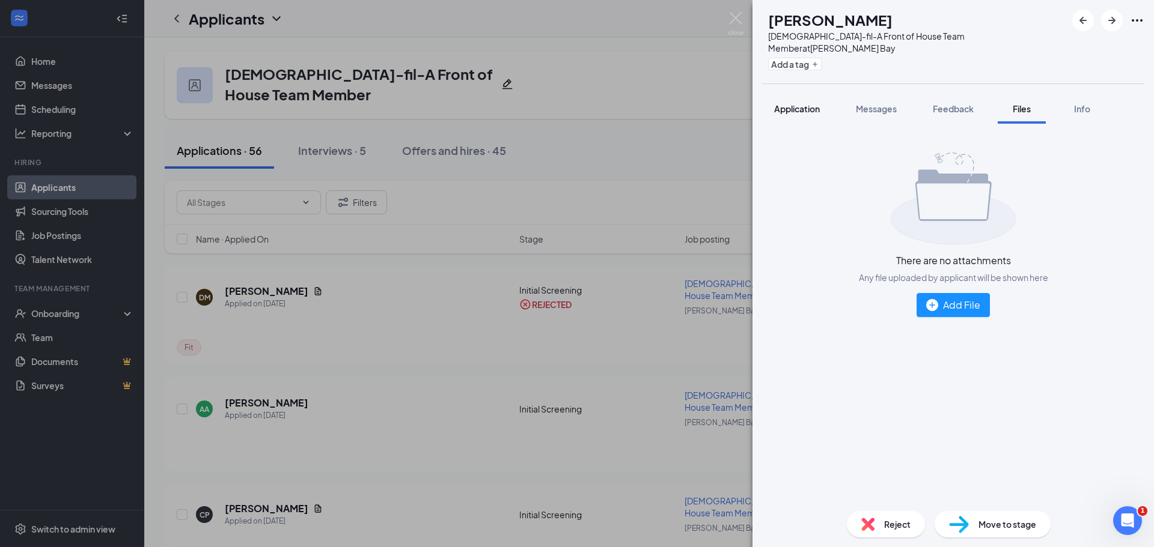
click at [800, 103] on span "Application" at bounding box center [797, 108] width 46 height 11
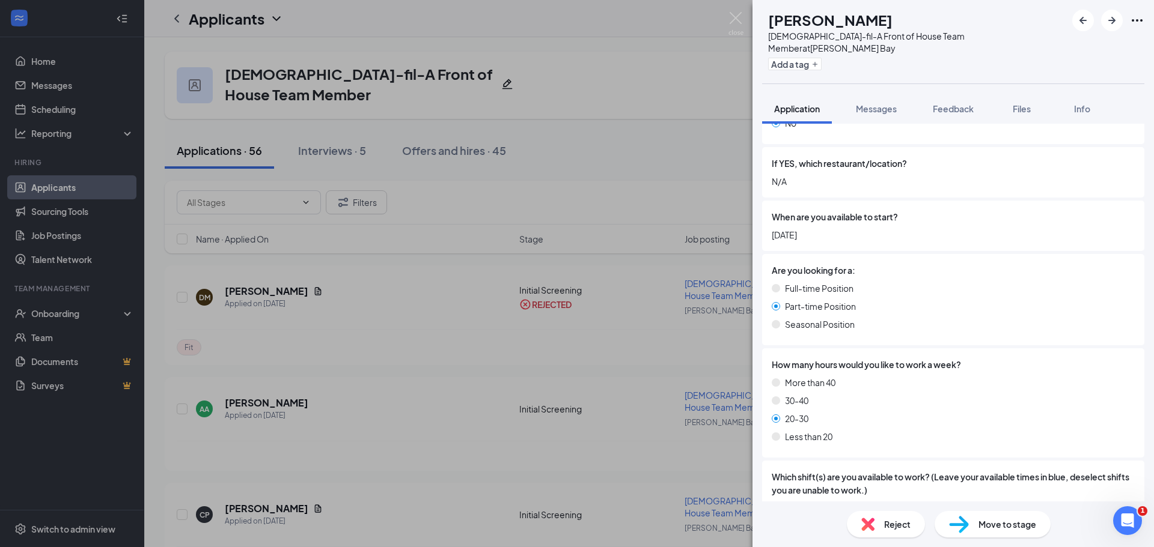
scroll to position [841, 0]
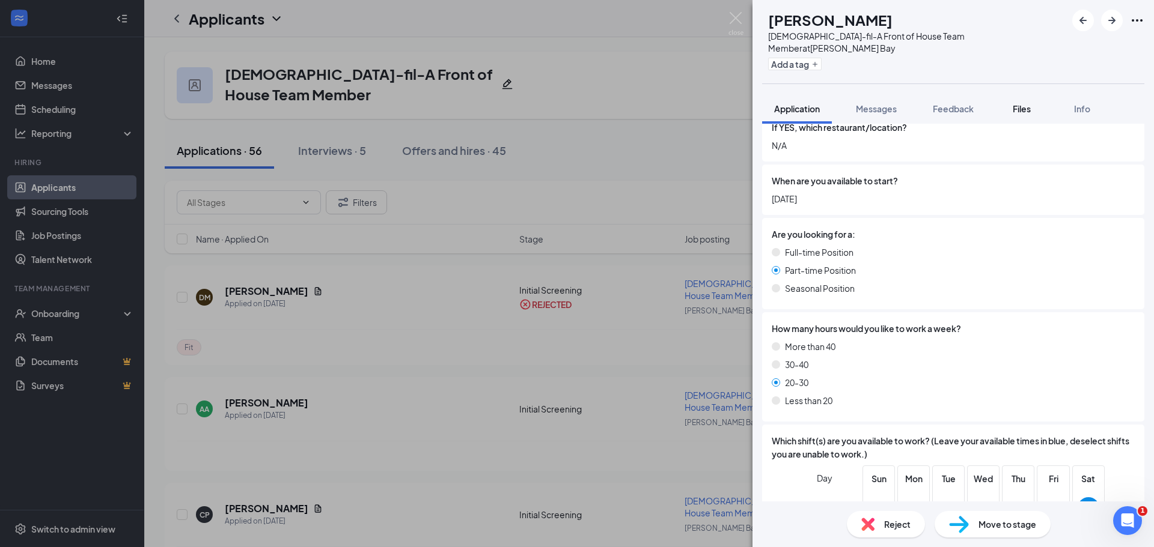
click at [1022, 103] on span "Files" at bounding box center [1022, 108] width 18 height 11
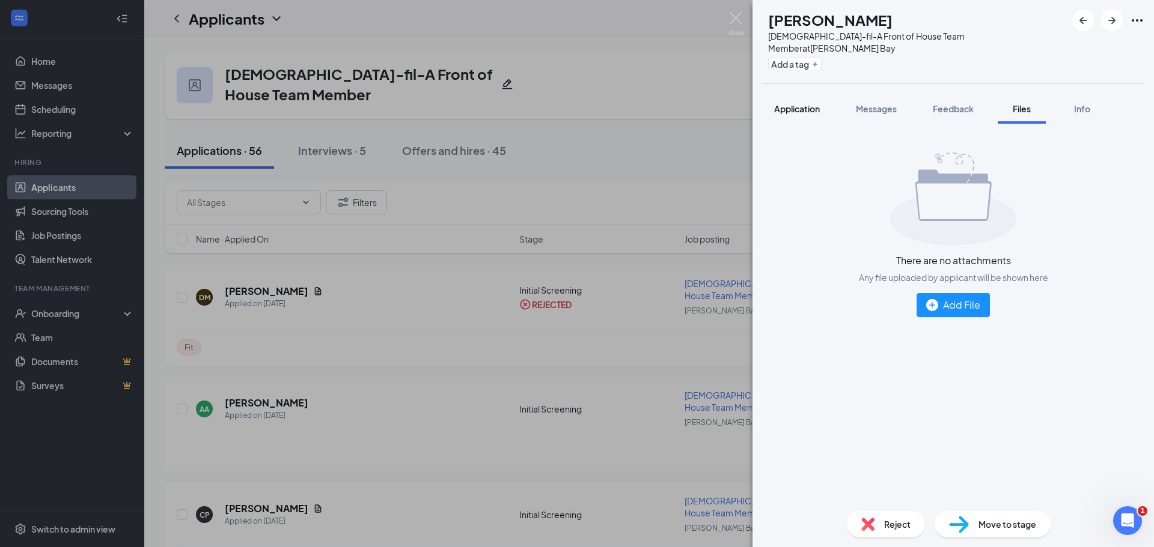
click at [795, 103] on span "Application" at bounding box center [797, 108] width 46 height 11
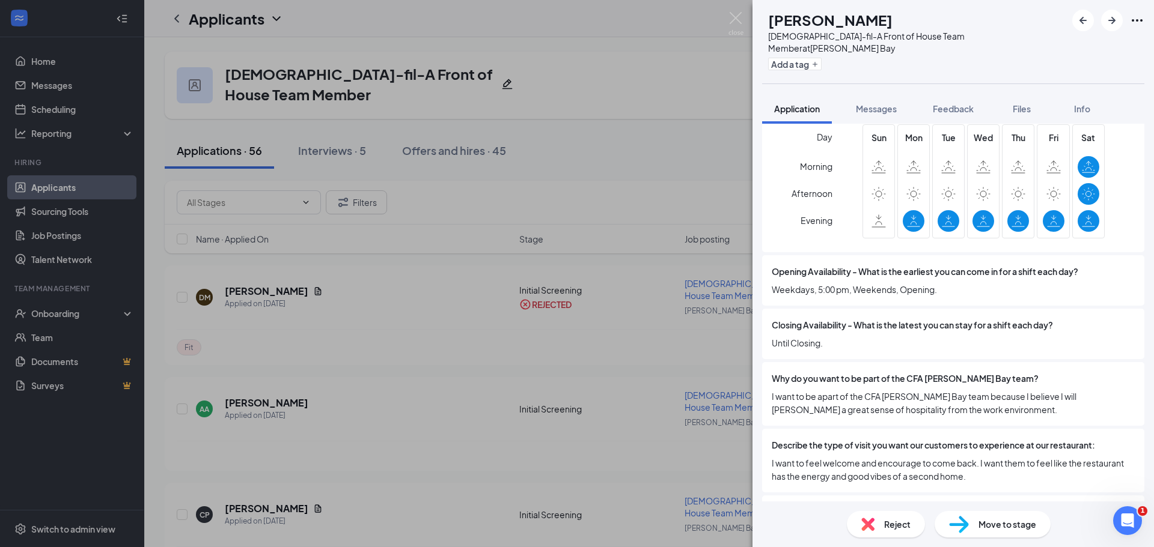
scroll to position [1202, 0]
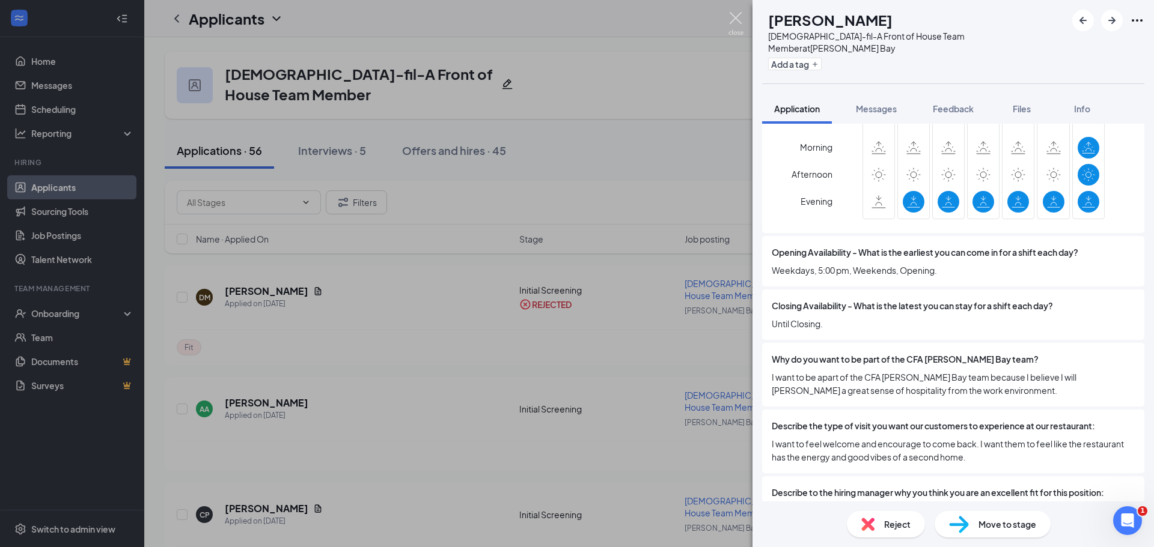
click at [735, 21] on img at bounding box center [735, 23] width 15 height 23
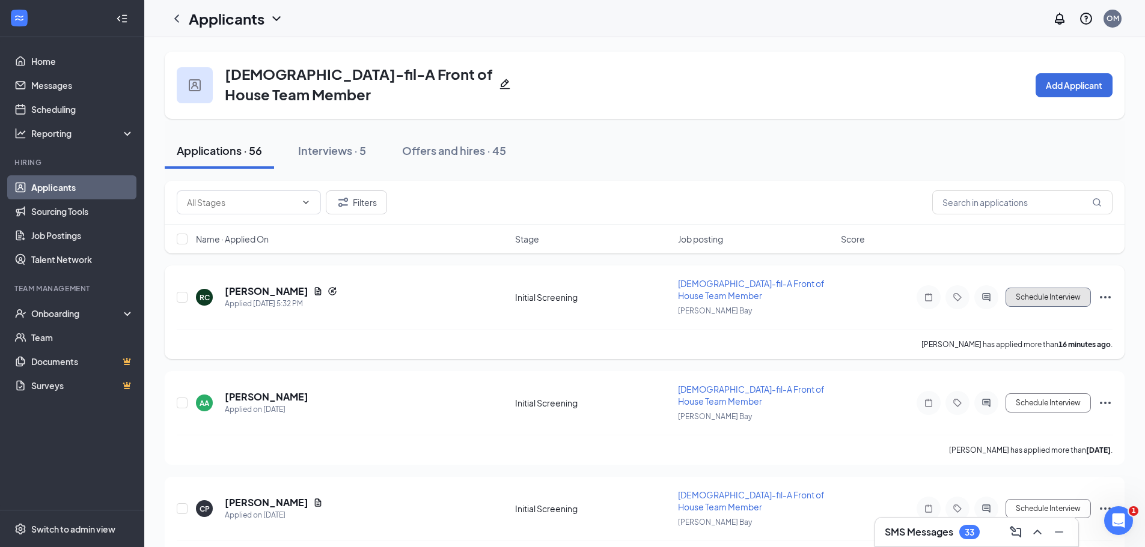
click at [1063, 294] on button "Schedule Interview" at bounding box center [1047, 297] width 85 height 19
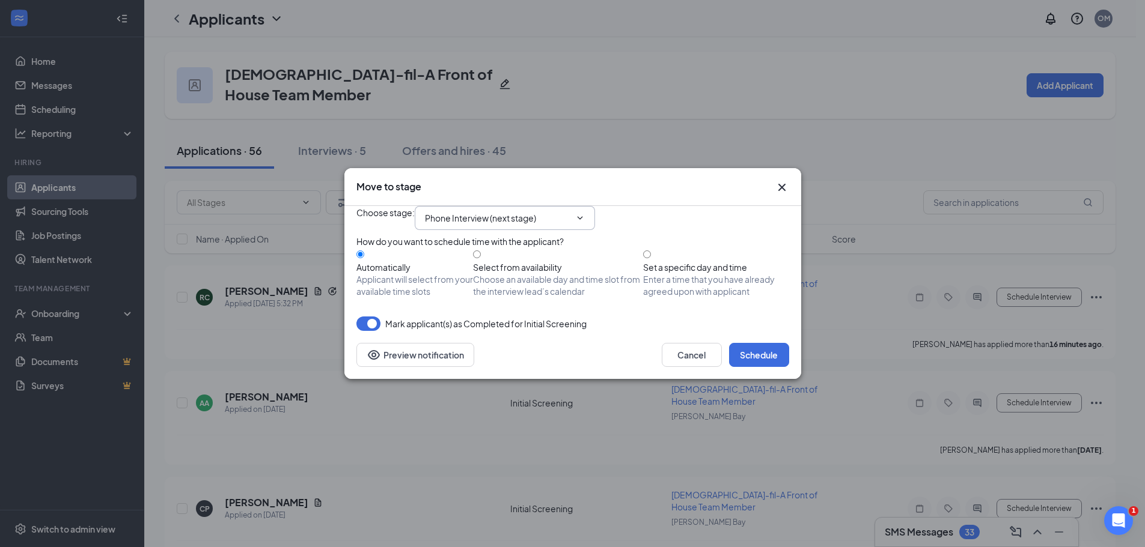
click at [470, 212] on input "Phone Interview (next stage)" at bounding box center [497, 218] width 145 height 13
click at [485, 309] on div "Onsite Interview" at bounding box center [477, 315] width 64 height 13
type input "Onsite Interview"
click at [742, 367] on button "Schedule" at bounding box center [759, 355] width 60 height 24
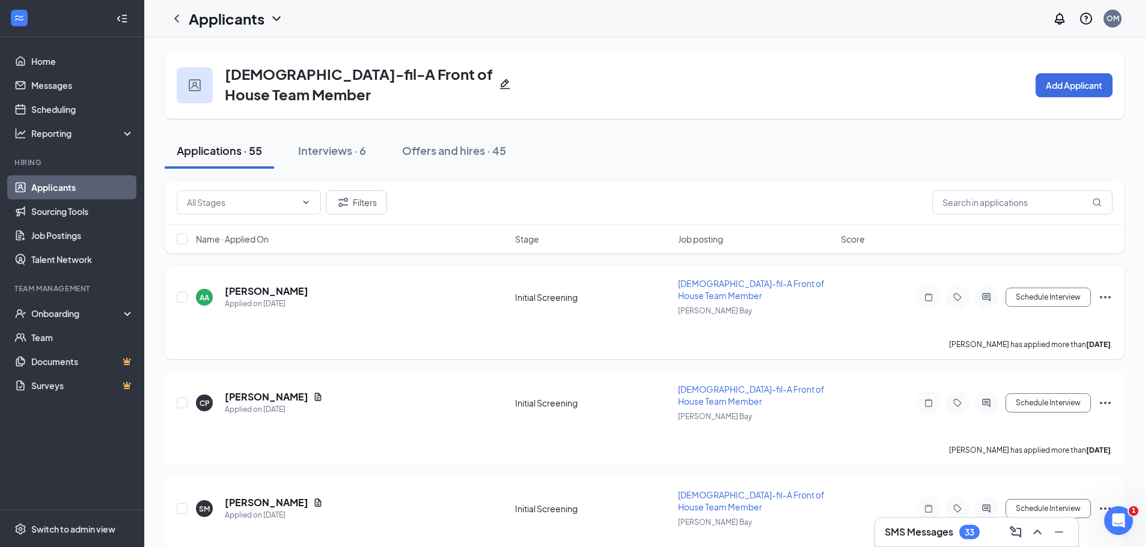
click at [1105, 294] on icon "Ellipses" at bounding box center [1105, 297] width 14 height 14
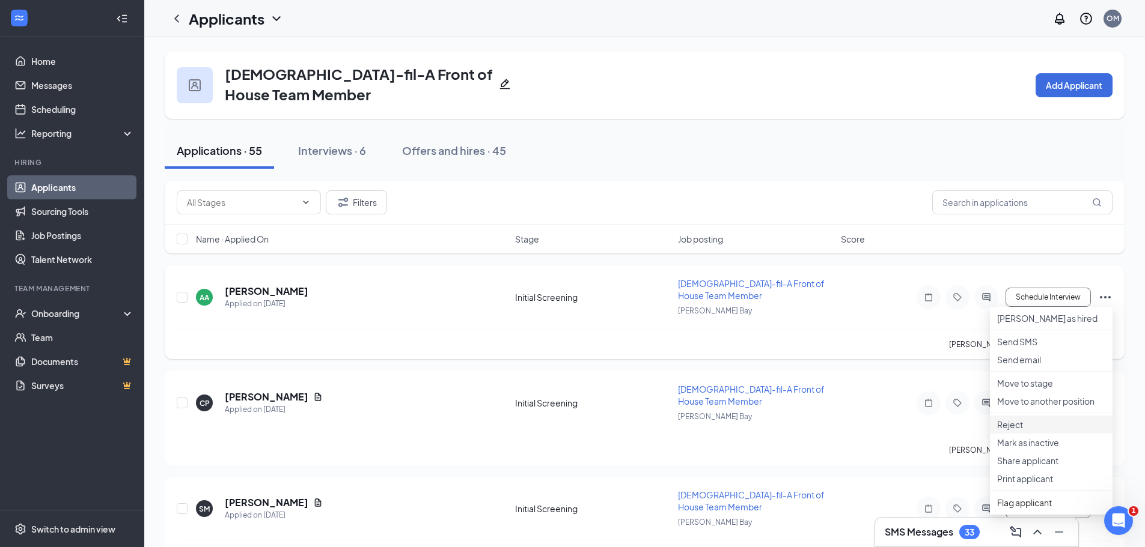
click at [1008, 431] on p "Reject" at bounding box center [1051, 425] width 108 height 12
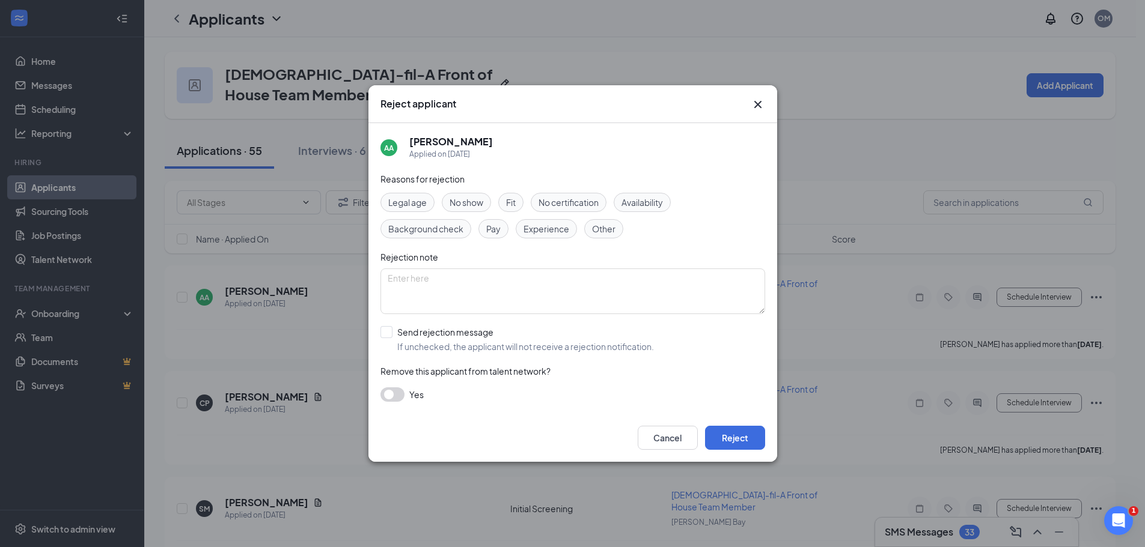
click at [532, 231] on span "Experience" at bounding box center [546, 228] width 46 height 13
click at [400, 332] on input "Send rejection message If unchecked, the applicant will not receive a rejection…" at bounding box center [516, 339] width 273 height 26
checkbox input "true"
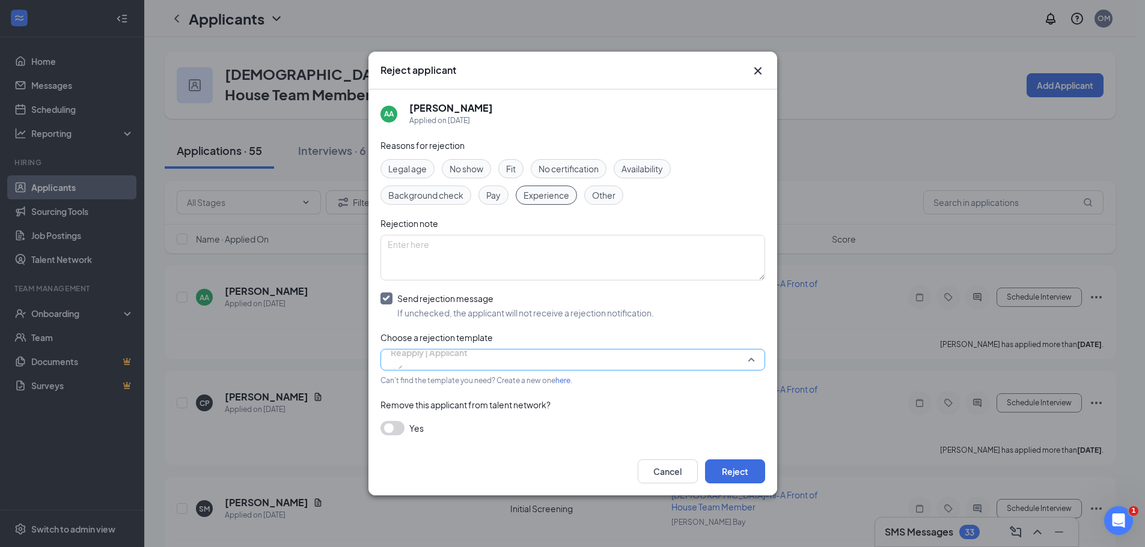
click at [442, 359] on span "Reapply | Applicant" at bounding box center [429, 353] width 77 height 18
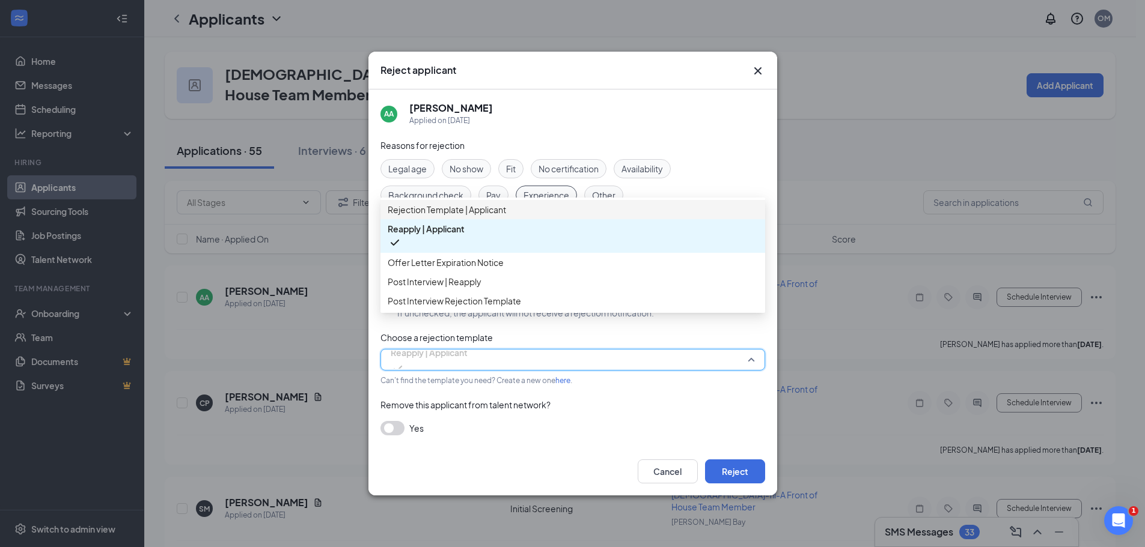
click at [443, 215] on span "Rejection Template | Applicant" at bounding box center [447, 209] width 118 height 13
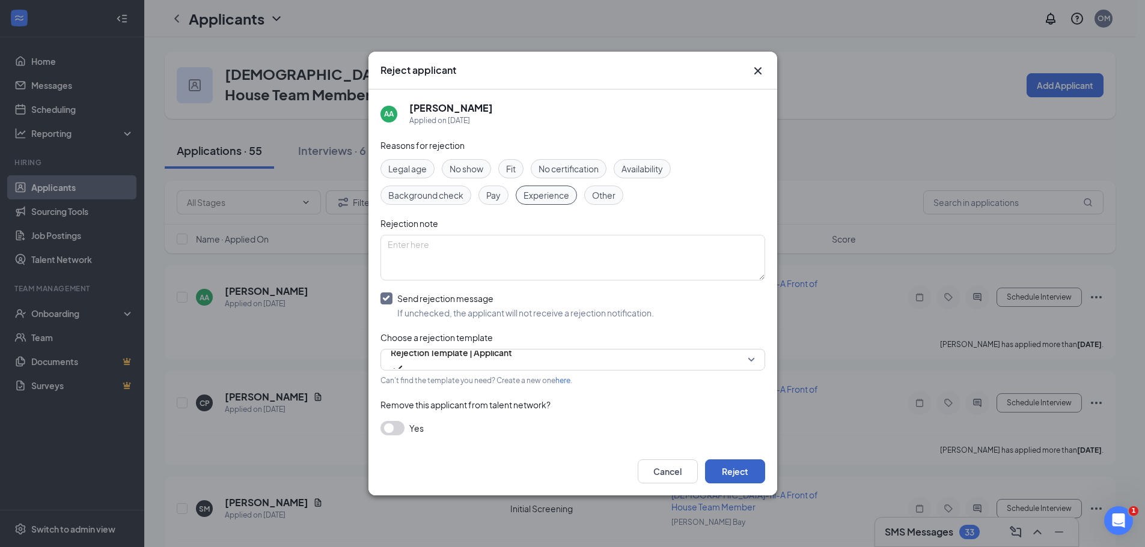
click at [726, 470] on button "Reject" at bounding box center [735, 472] width 60 height 24
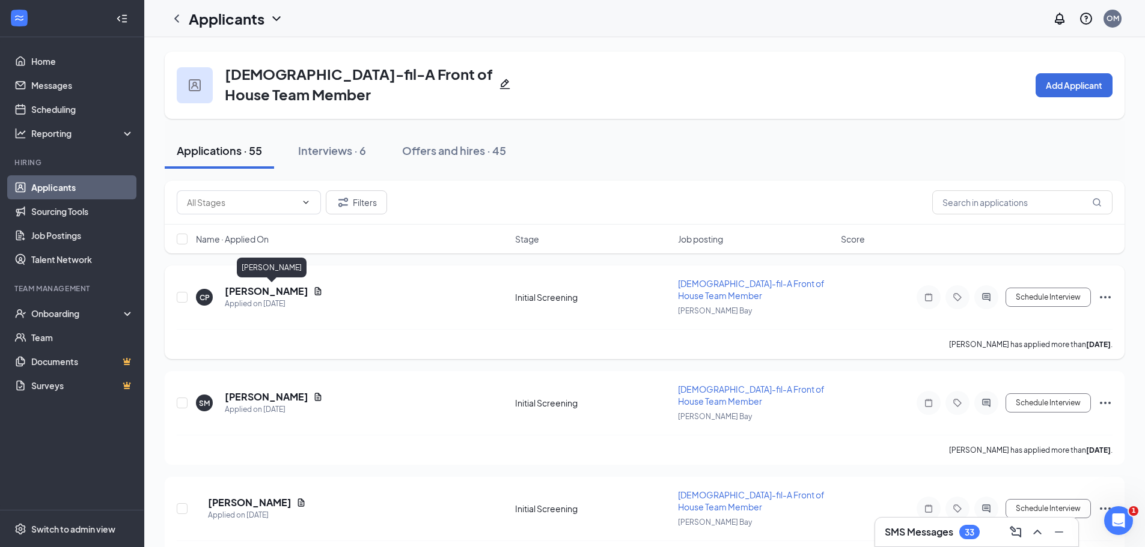
click at [308, 291] on h5 "[PERSON_NAME]" at bounding box center [267, 291] width 84 height 13
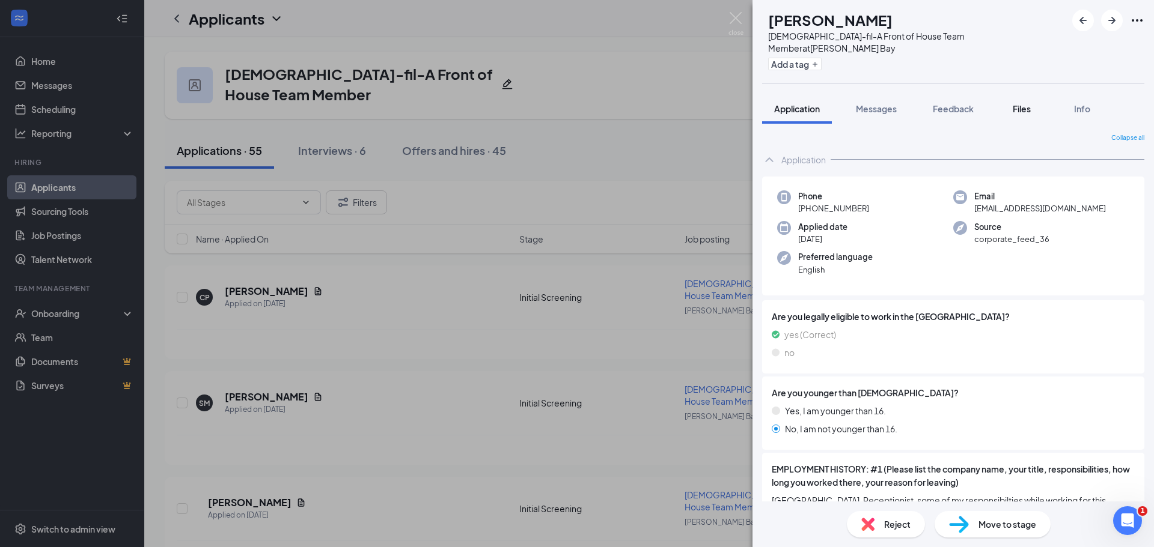
click at [1025, 94] on button "Files" at bounding box center [1022, 109] width 48 height 30
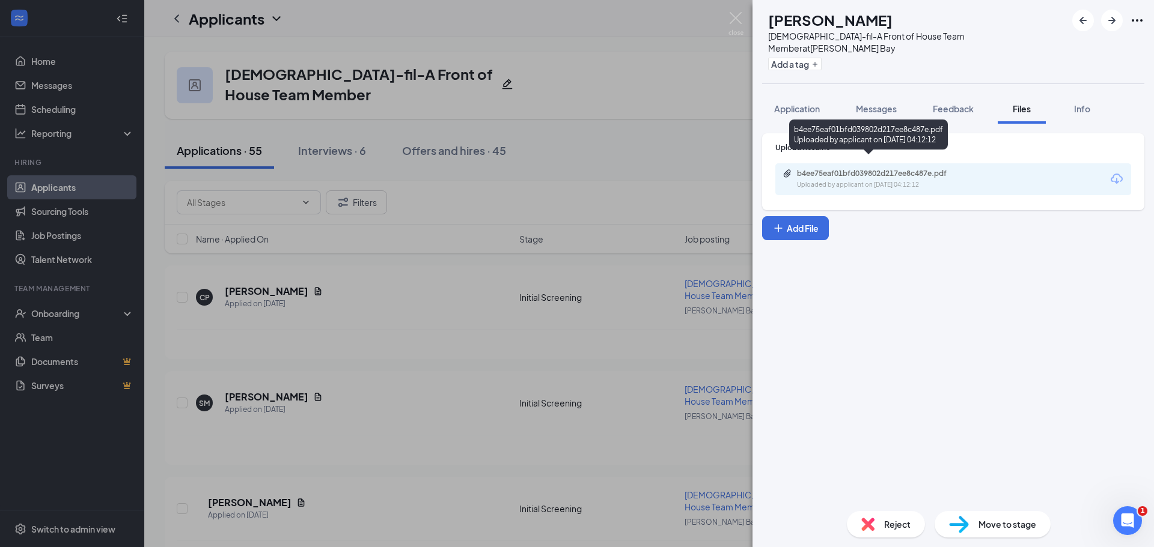
click at [855, 169] on div "b4ee75eaf01bfd039802d217ee8c487e.pdf" at bounding box center [881, 174] width 168 height 10
click at [984, 525] on span "Move to stage" at bounding box center [1007, 524] width 58 height 13
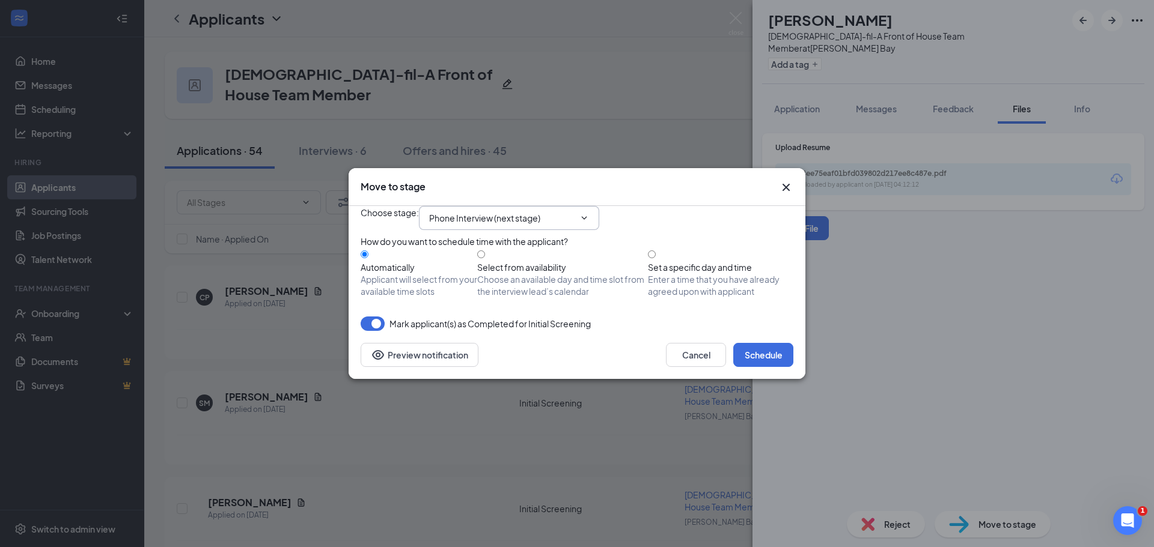
click at [472, 212] on input "Phone Interview (next stage)" at bounding box center [501, 218] width 145 height 13
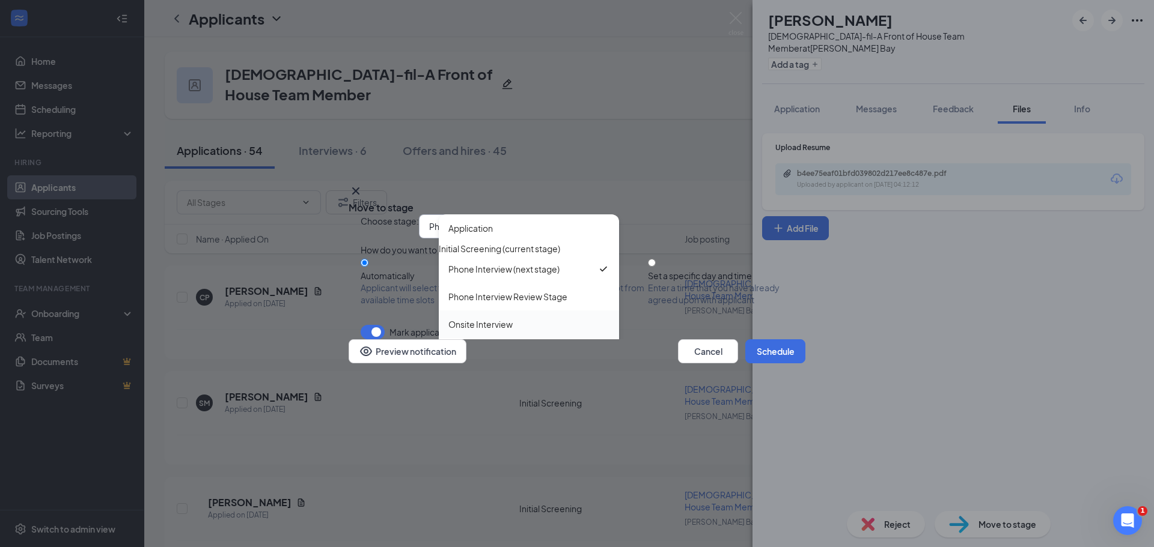
click at [497, 318] on div "Onsite Interview" at bounding box center [480, 324] width 64 height 13
type input "Onsite Interview"
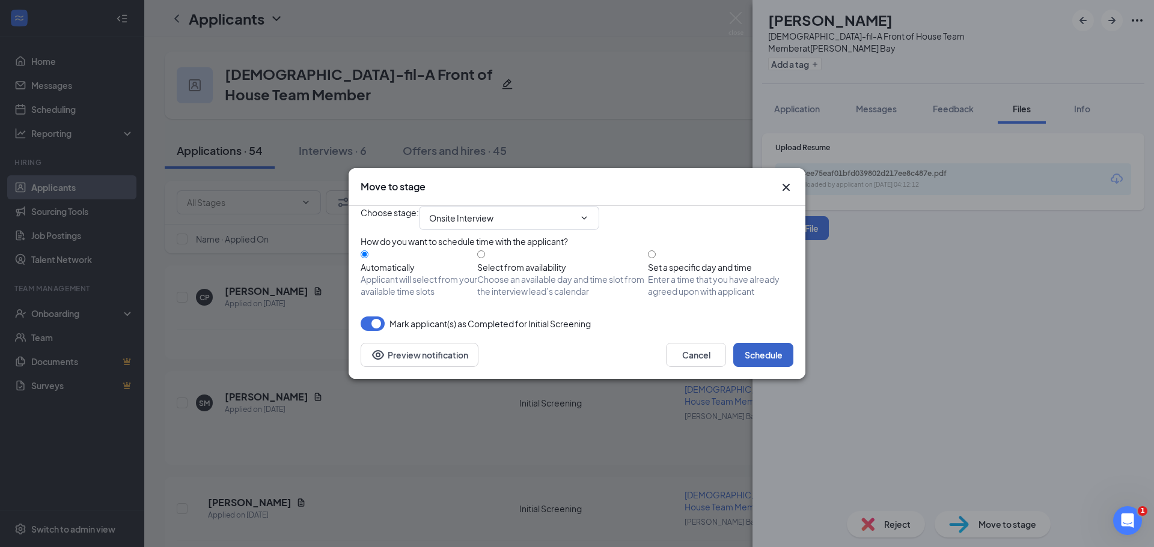
click at [752, 367] on button "Schedule" at bounding box center [763, 355] width 60 height 24
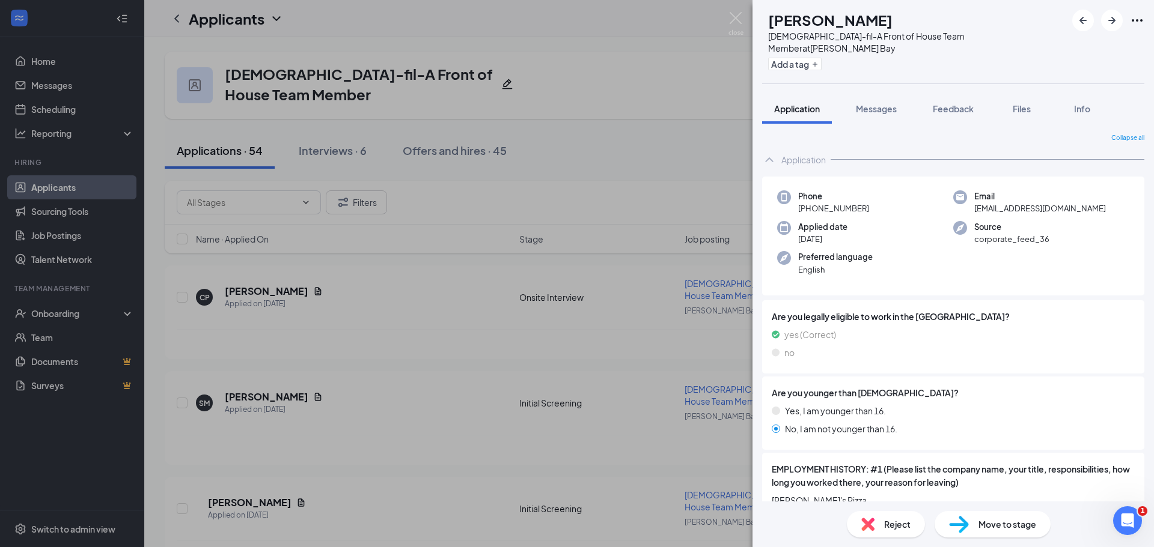
click at [1001, 529] on span "Move to stage" at bounding box center [1007, 524] width 58 height 13
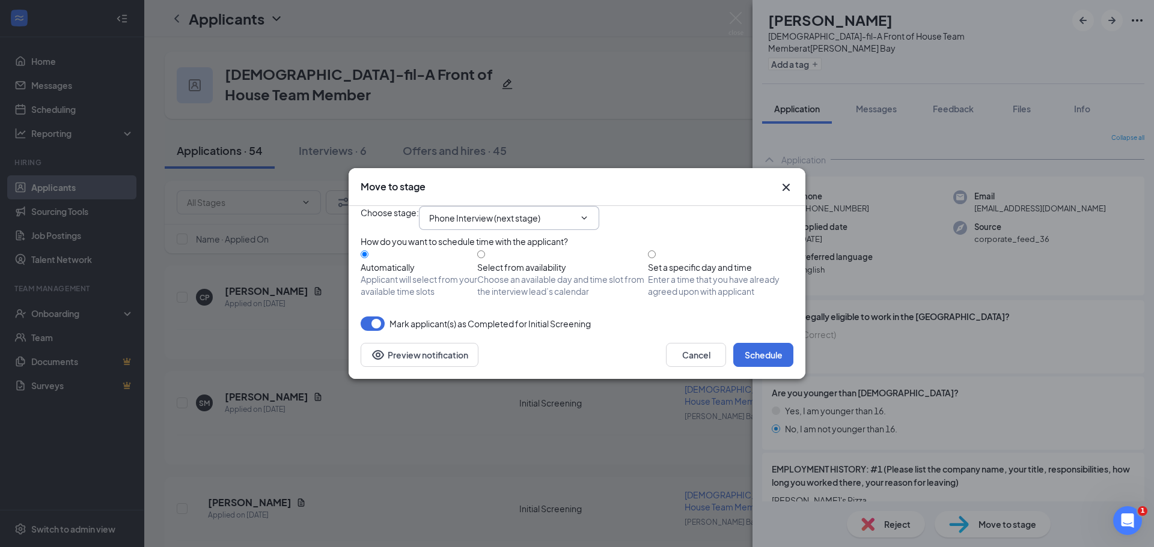
click at [530, 213] on span "Phone Interview (next stage)" at bounding box center [509, 218] width 180 height 24
click at [561, 213] on span "Phone Interview (next stage)" at bounding box center [509, 218] width 180 height 24
click at [589, 213] on icon "ChevronDown" at bounding box center [584, 218] width 10 height 10
click at [513, 309] on div "Onsite Interview" at bounding box center [480, 315] width 64 height 13
type input "Onsite Interview"
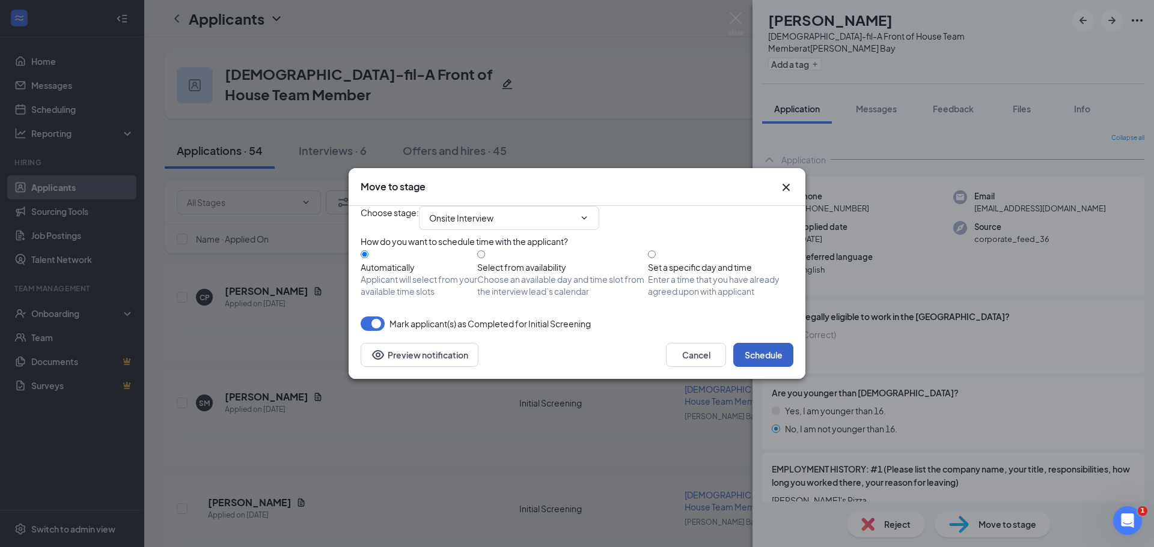
click at [764, 367] on button "Schedule" at bounding box center [763, 355] width 60 height 24
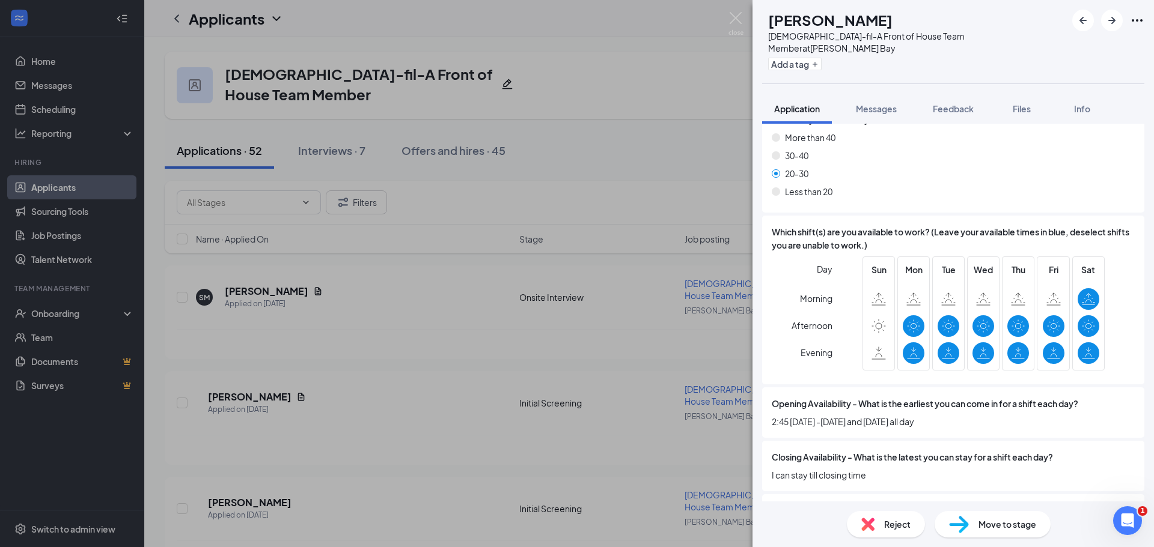
scroll to position [1142, 0]
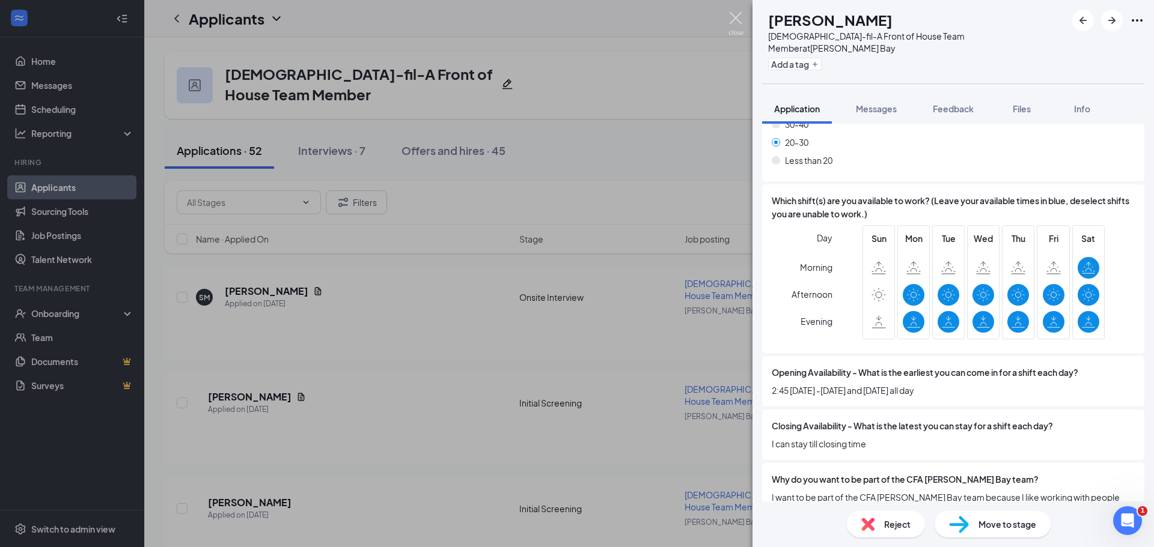
click at [738, 20] on img at bounding box center [735, 23] width 15 height 23
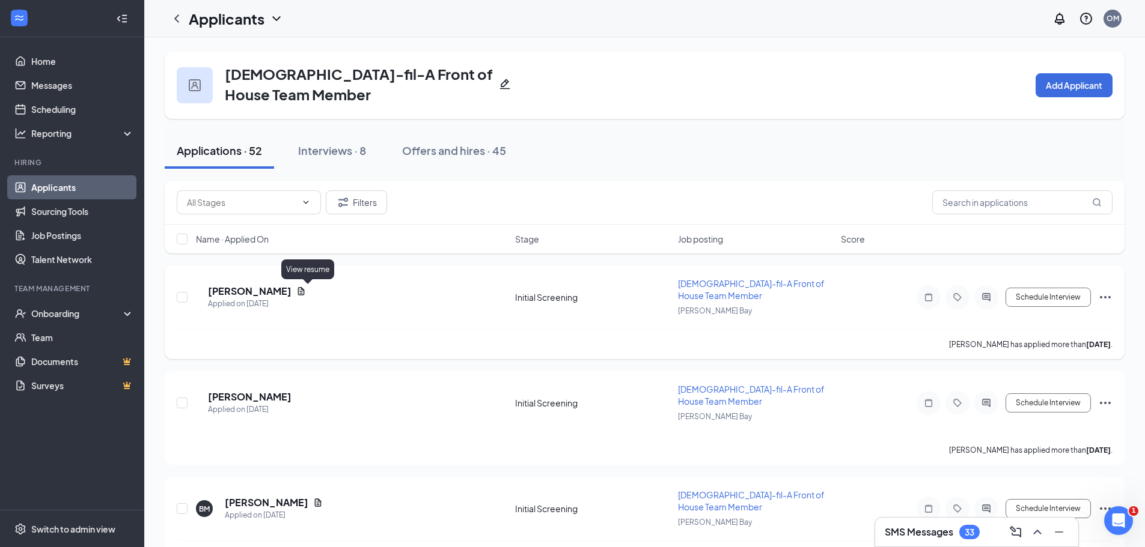
click at [305, 288] on icon "Document" at bounding box center [301, 291] width 7 height 8
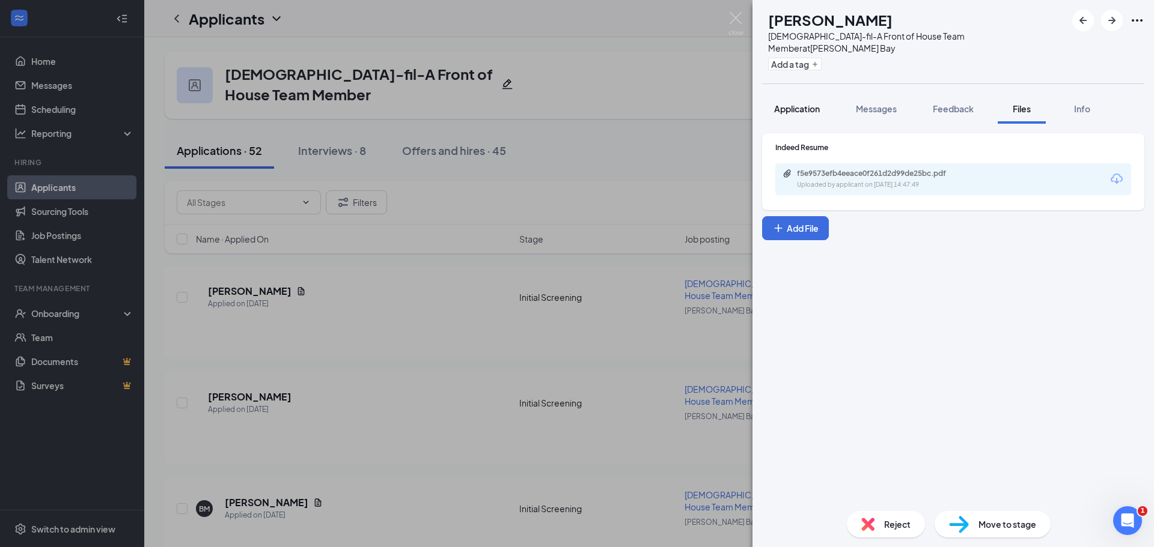
click at [808, 103] on span "Application" at bounding box center [797, 108] width 46 height 11
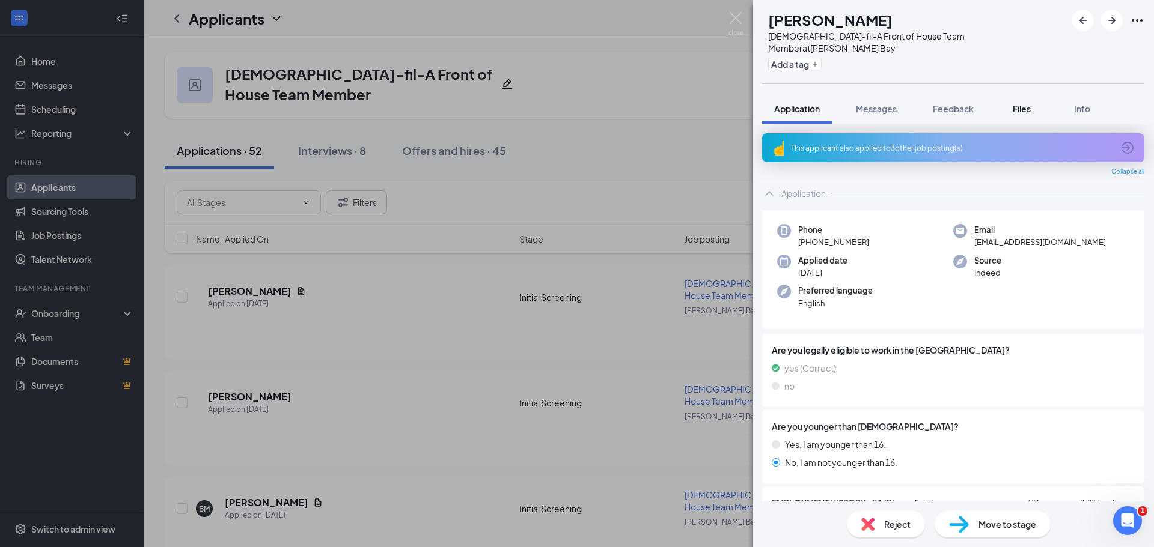
click at [1025, 103] on span "Files" at bounding box center [1022, 108] width 18 height 11
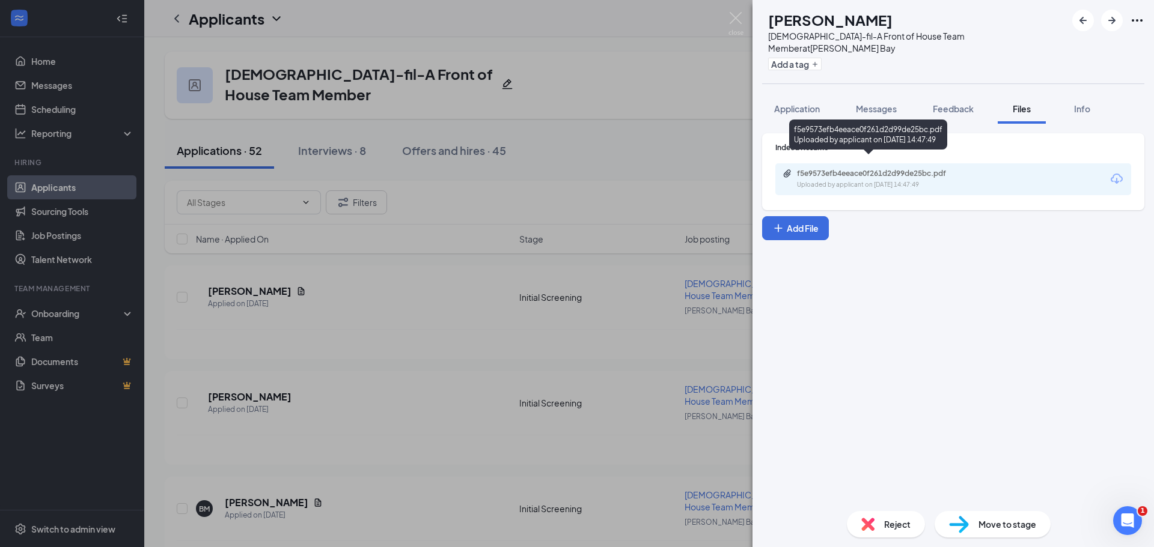
click at [827, 169] on div "f5e9573efb4eeace0f261d2d99de25bc.pdf Uploaded by applicant on [DATE] 14:47:49" at bounding box center [879, 179] width 195 height 21
